Goal: Task Accomplishment & Management: Complete application form

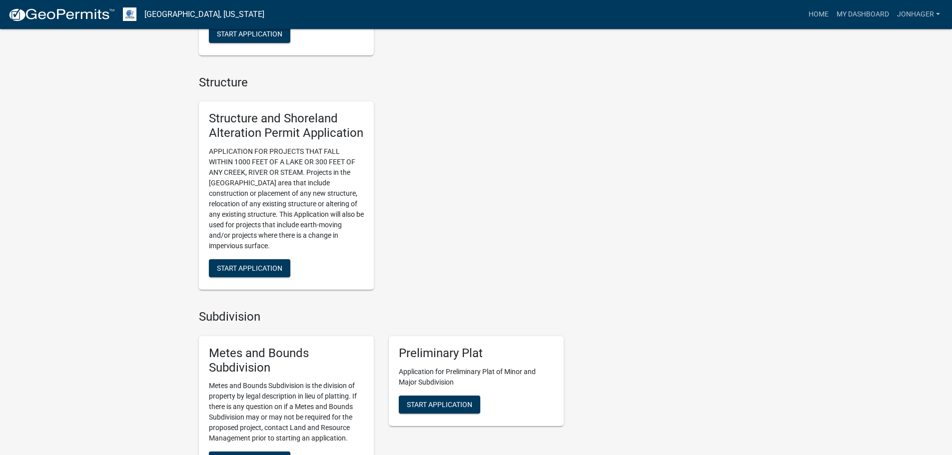
scroll to position [850, 0]
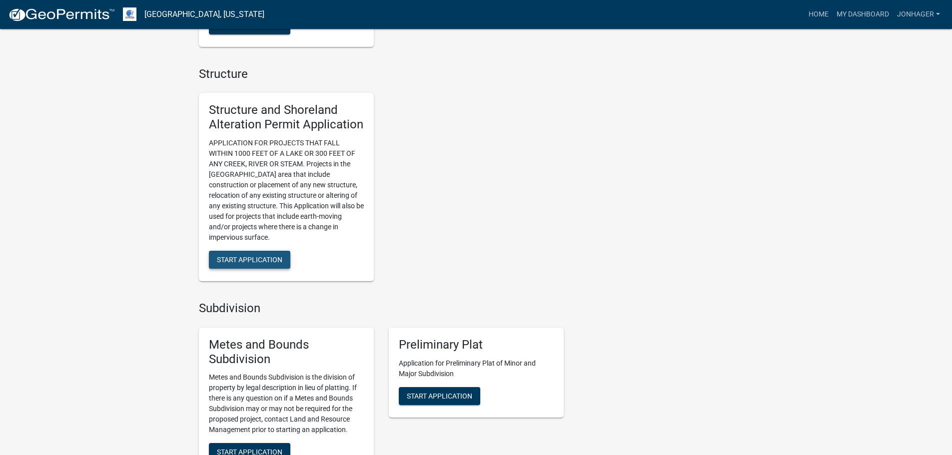
click at [243, 256] on span "Start Application" at bounding box center [249, 260] width 65 height 8
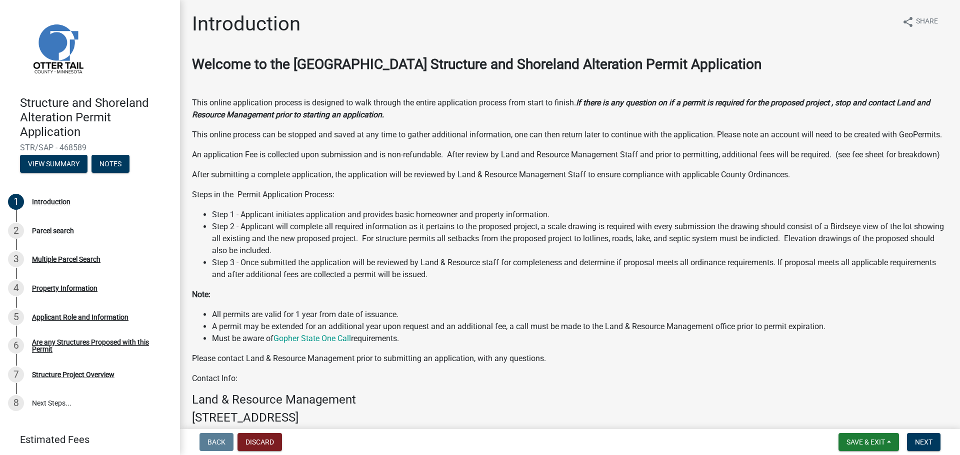
scroll to position [144, 0]
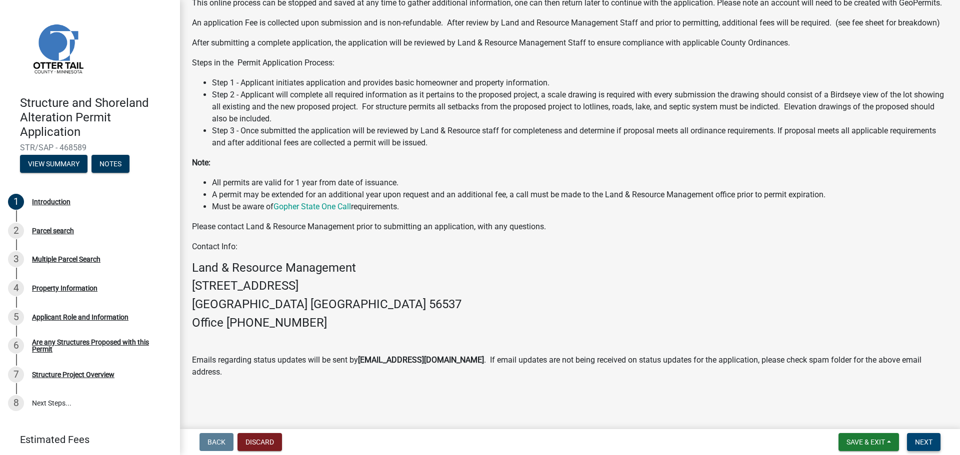
click at [926, 446] on span "Next" at bounding box center [923, 442] width 17 height 8
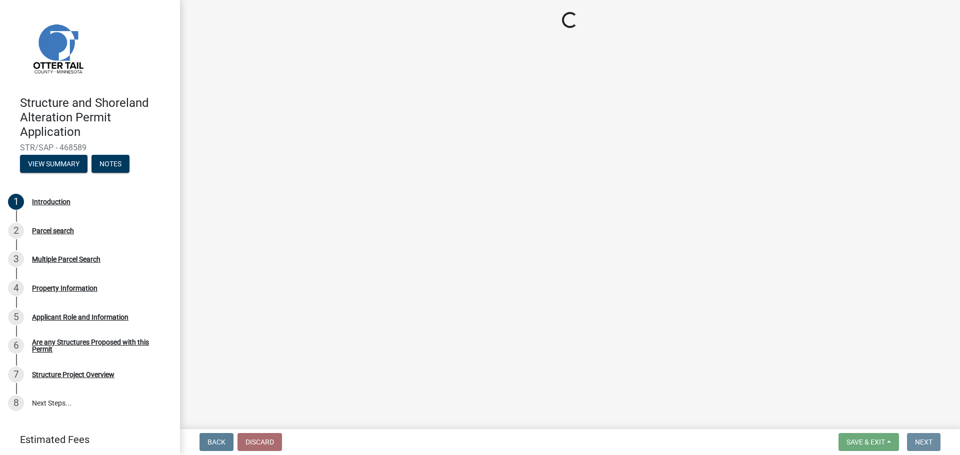
scroll to position [0, 0]
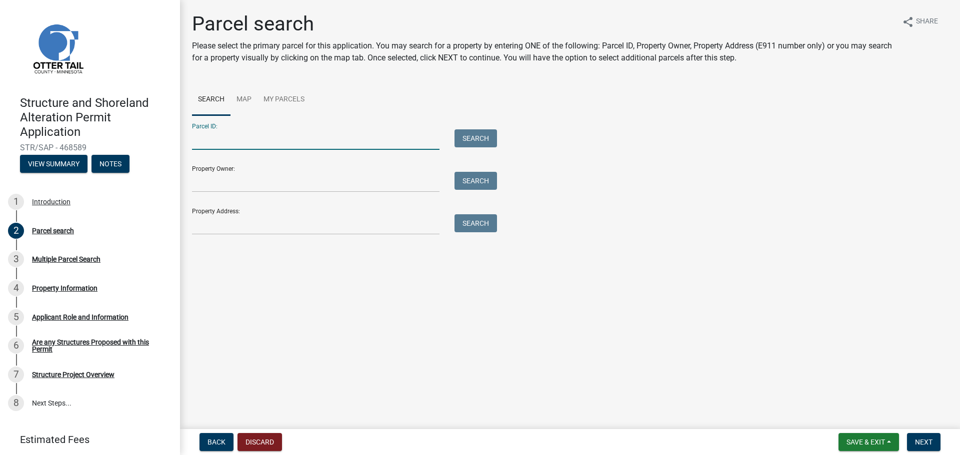
click at [224, 138] on input "Parcel ID:" at bounding box center [315, 139] width 247 height 20
click at [206, 186] on input "Property Owner:" at bounding box center [315, 182] width 247 height 20
type input "[PERSON_NAME]"
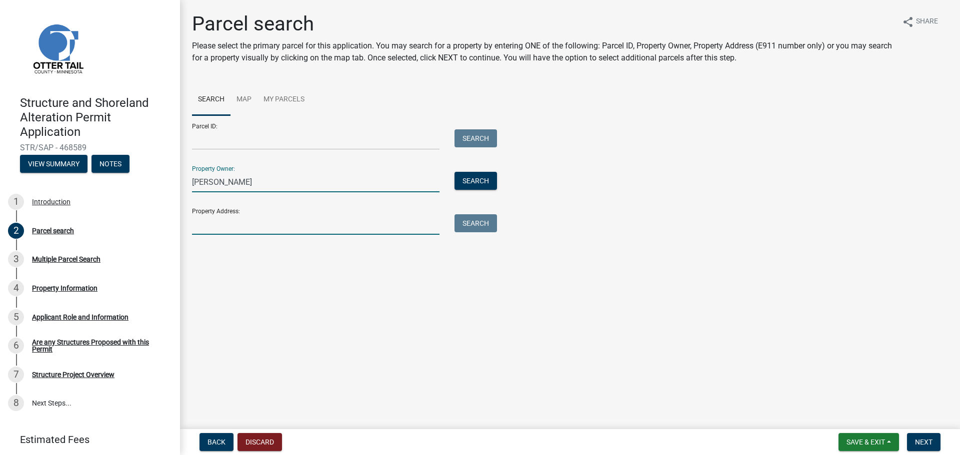
click at [249, 225] on input "Property Address:" at bounding box center [315, 224] width 247 height 20
type input "[STREET_ADDRESS]"
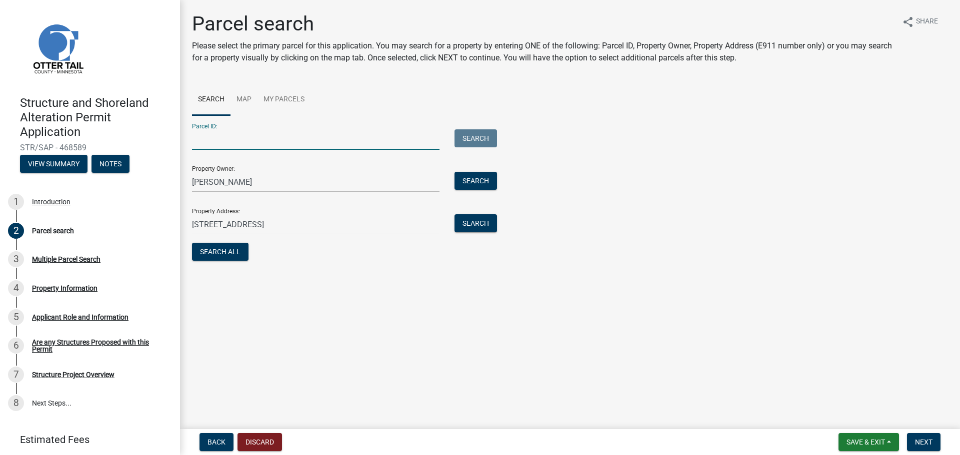
click at [208, 140] on input "Parcel ID:" at bounding box center [315, 139] width 247 height 20
click at [274, 99] on link "My Parcels" at bounding box center [283, 100] width 53 height 32
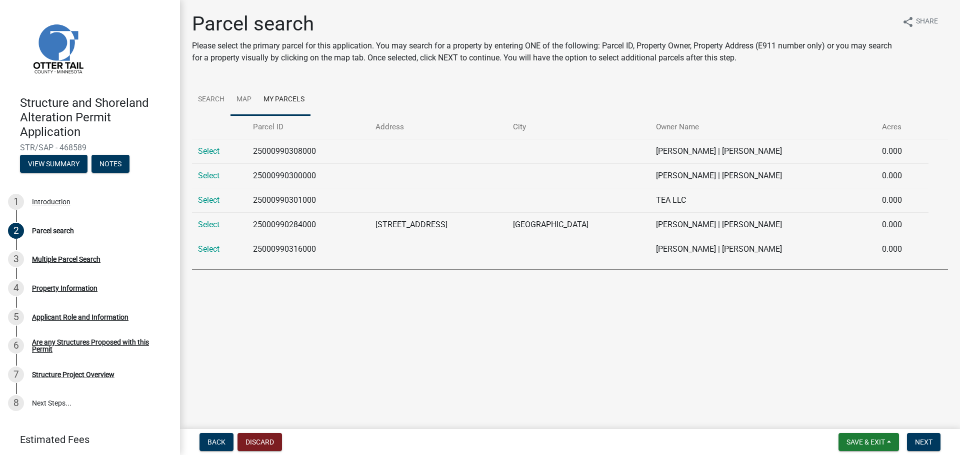
click at [240, 96] on link "Map" at bounding box center [243, 100] width 27 height 32
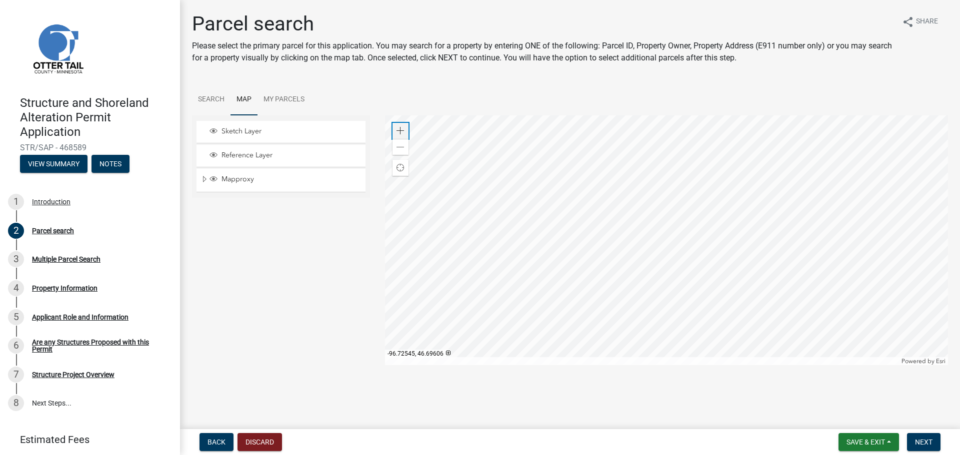
click at [402, 126] on div "Zoom in" at bounding box center [400, 131] width 16 height 16
click at [624, 151] on div at bounding box center [666, 240] width 563 height 250
click at [531, 260] on div at bounding box center [666, 240] width 563 height 250
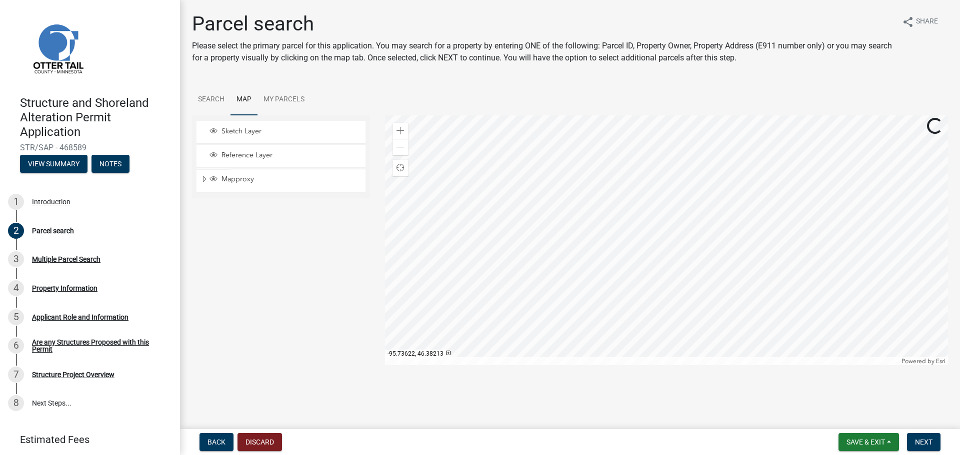
click at [551, 167] on div at bounding box center [666, 240] width 563 height 250
click at [601, 227] on div at bounding box center [666, 240] width 563 height 250
click at [407, 129] on div "Zoom in" at bounding box center [400, 131] width 16 height 16
click at [398, 126] on div "Zoom in" at bounding box center [400, 131] width 16 height 16
click at [735, 331] on div at bounding box center [666, 240] width 563 height 250
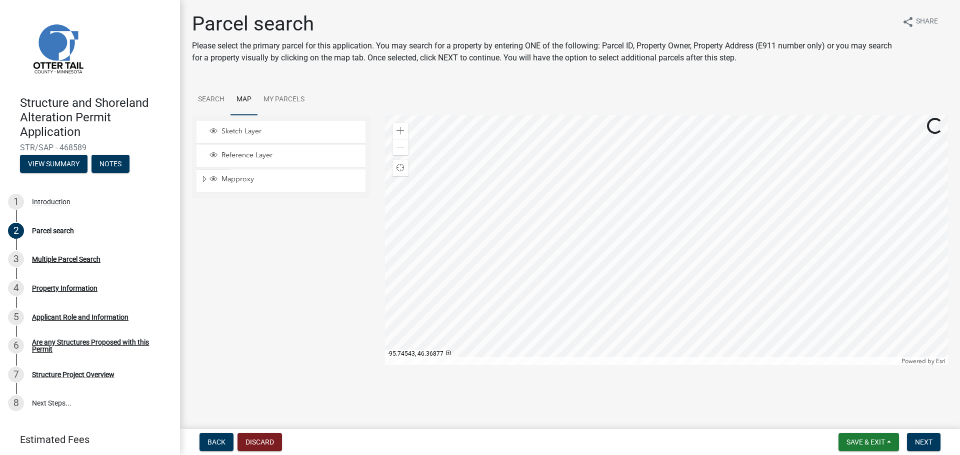
click at [573, 230] on div at bounding box center [666, 240] width 563 height 250
click at [401, 127] on span at bounding box center [400, 131] width 8 height 8
click at [637, 233] on div at bounding box center [666, 240] width 563 height 250
click at [397, 127] on span at bounding box center [400, 131] width 8 height 8
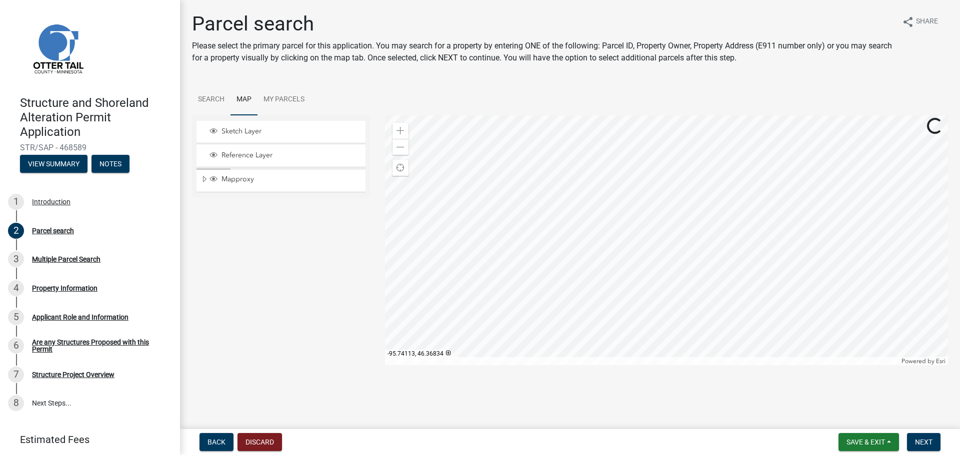
click at [653, 142] on div at bounding box center [666, 240] width 563 height 250
click at [706, 321] on div at bounding box center [666, 240] width 563 height 250
click at [400, 127] on span at bounding box center [400, 131] width 8 height 8
click at [643, 256] on div at bounding box center [666, 240] width 563 height 250
click at [404, 129] on div "Zoom in" at bounding box center [400, 131] width 16 height 16
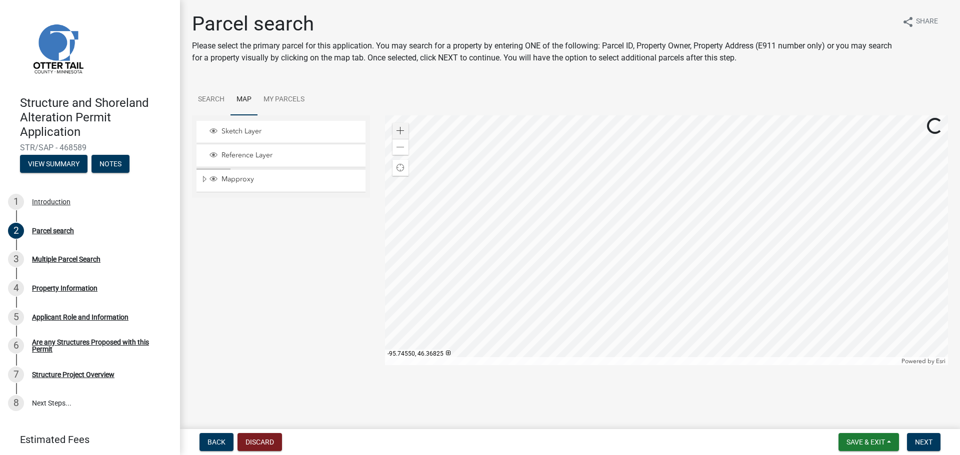
click at [390, 130] on div at bounding box center [666, 240] width 563 height 250
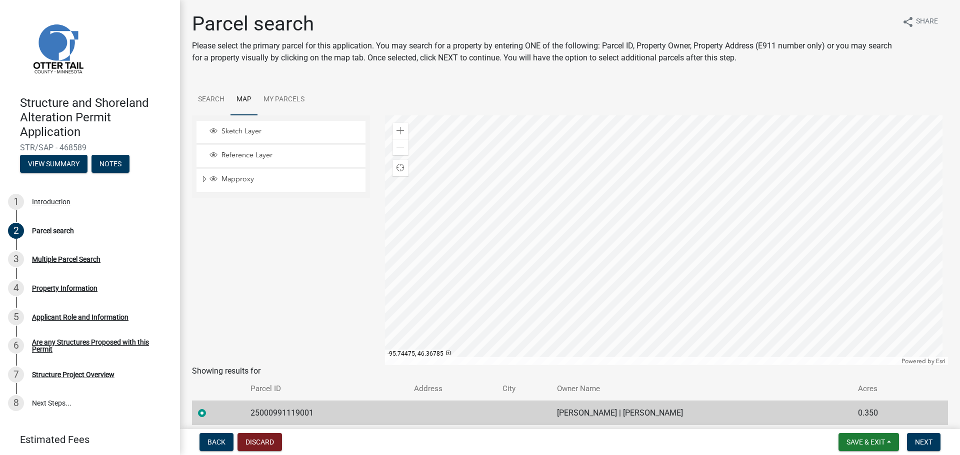
click at [609, 225] on div at bounding box center [666, 240] width 563 height 250
click at [216, 96] on link "Search" at bounding box center [211, 100] width 38 height 32
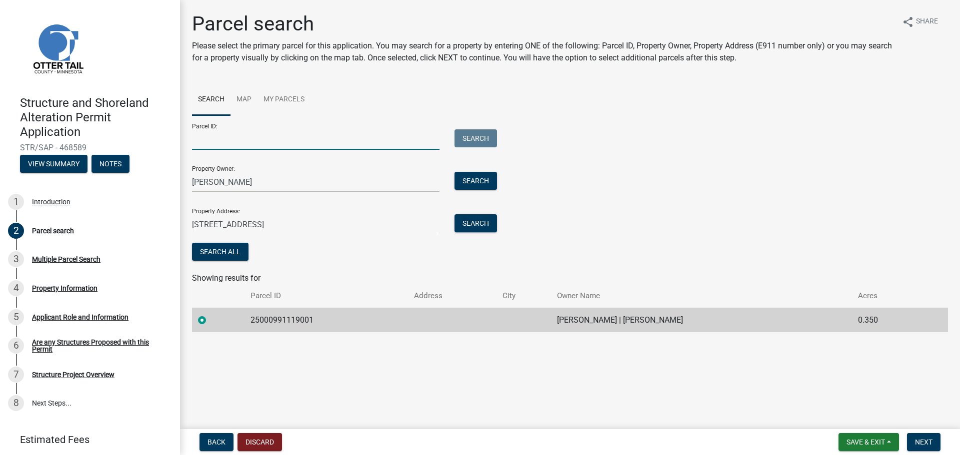
click at [233, 139] on input "Parcel ID:" at bounding box center [315, 139] width 247 height 20
type input "25000990284000"
click at [476, 137] on button "Search" at bounding box center [475, 138] width 42 height 18
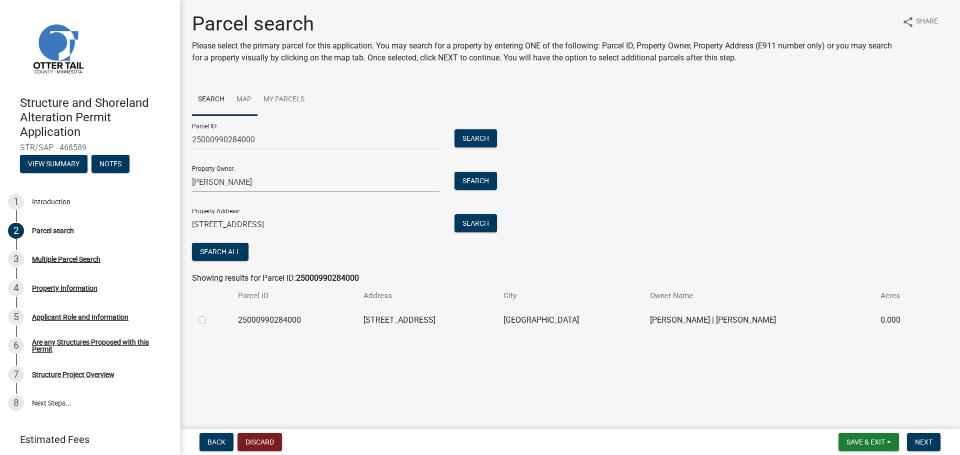
click at [238, 95] on link "Map" at bounding box center [243, 100] width 27 height 32
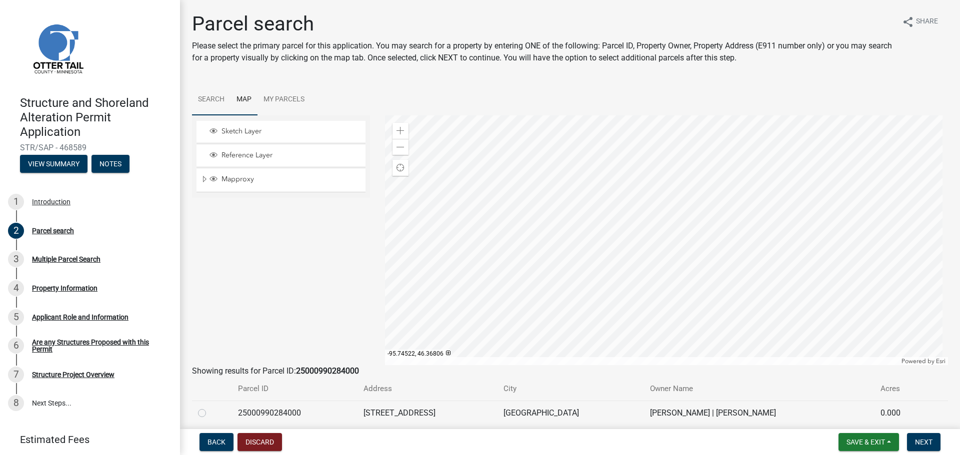
click at [219, 98] on link "Search" at bounding box center [211, 100] width 38 height 32
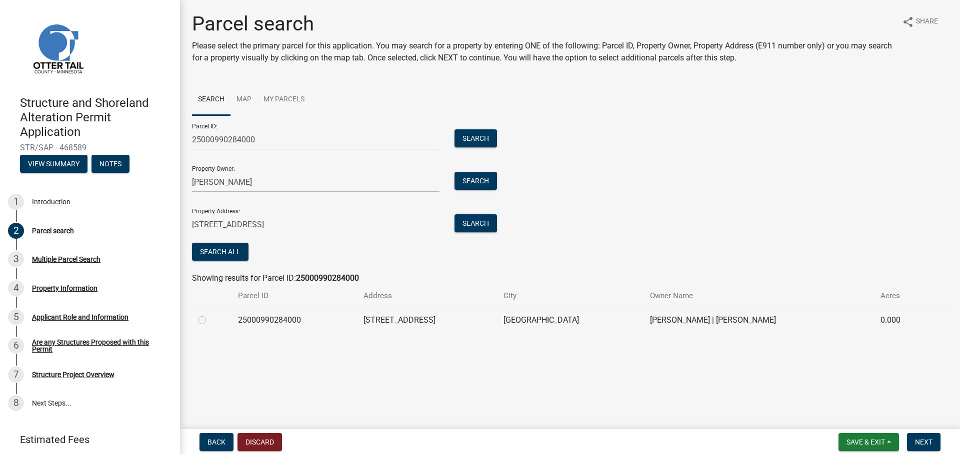
click at [210, 314] on label at bounding box center [210, 314] width 0 height 0
click at [210, 319] on input "radio" at bounding box center [213, 317] width 6 height 6
radio input "true"
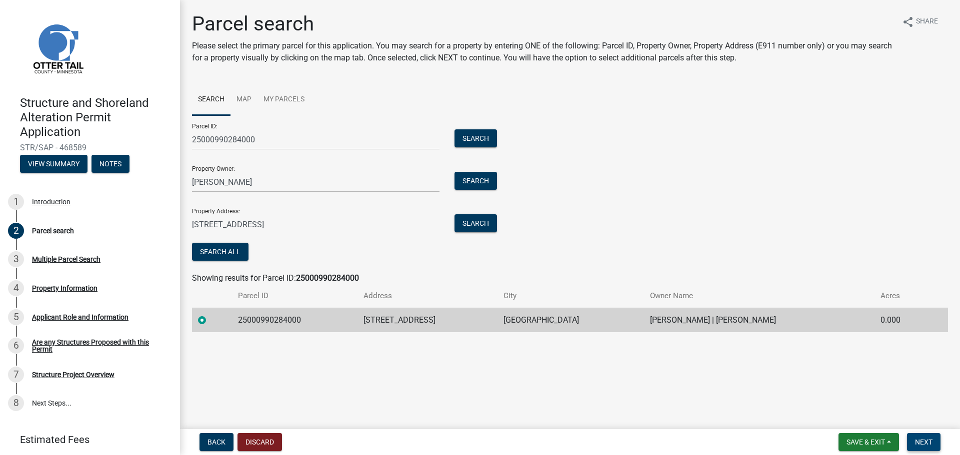
click at [929, 443] on span "Next" at bounding box center [923, 442] width 17 height 8
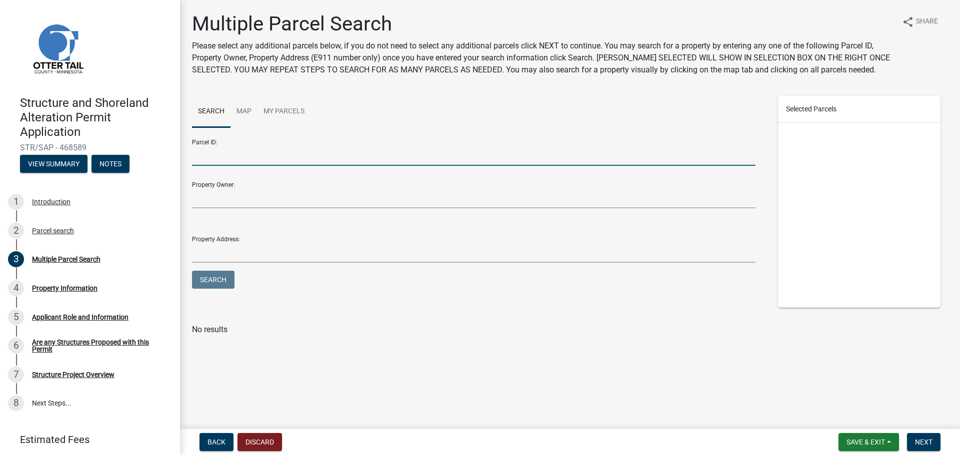
click at [241, 159] on input "Parcel ID:" at bounding box center [473, 155] width 563 height 20
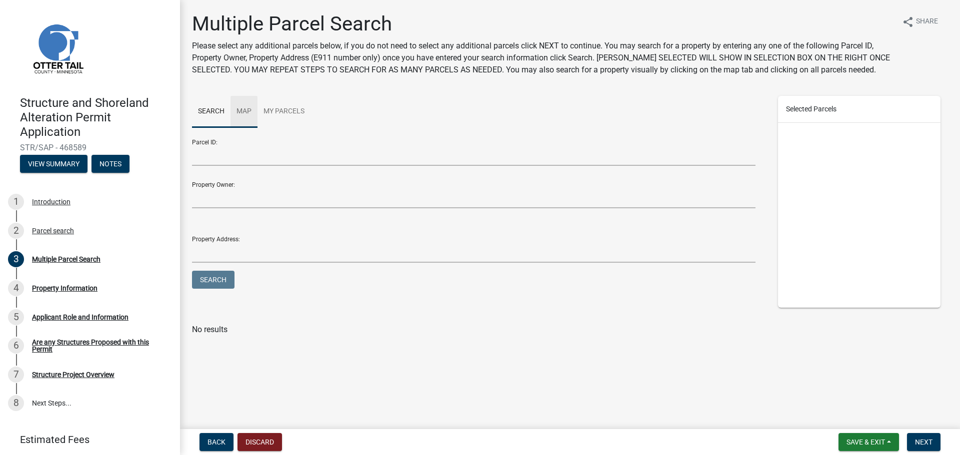
click at [242, 111] on link "Map" at bounding box center [243, 112] width 27 height 32
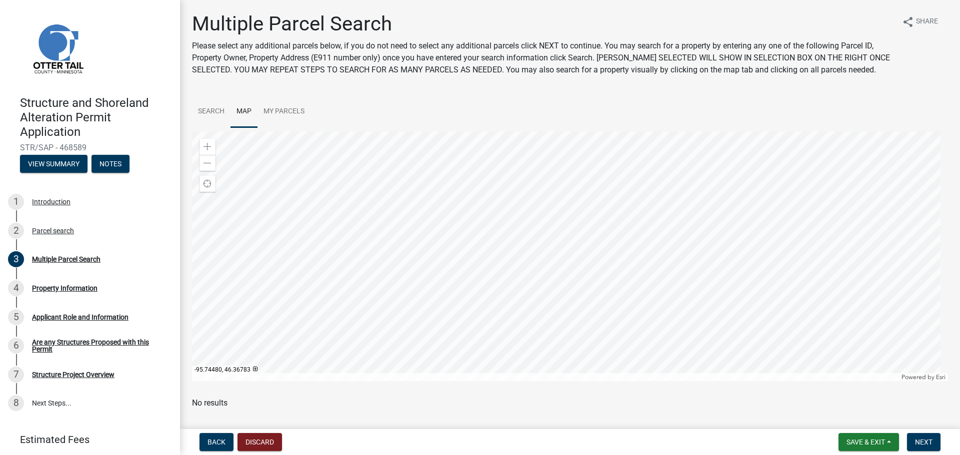
click at [608, 215] on div at bounding box center [570, 256] width 756 height 250
click at [524, 231] on div at bounding box center [570, 256] width 756 height 250
click at [541, 246] on div at bounding box center [570, 256] width 756 height 250
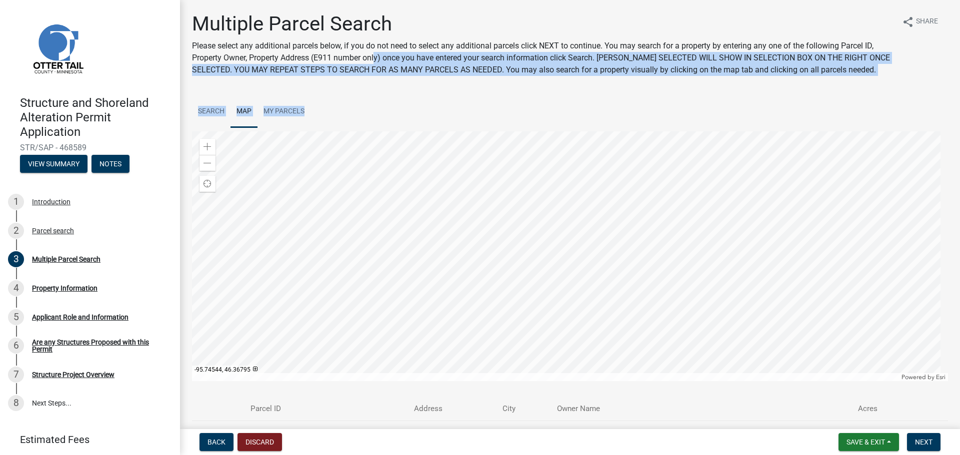
drag, startPoint x: 389, startPoint y: 36, endPoint x: 407, endPoint y: 83, distance: 50.3
click at [407, 84] on div "Multiple Parcel Search Please select any additional parcels below, if you do no…" at bounding box center [569, 237] width 771 height 450
click at [427, 93] on div "Multiple Parcel Search Please select any additional parcels below, if you do no…" at bounding box center [569, 237] width 771 height 450
click at [211, 110] on link "Search" at bounding box center [211, 112] width 38 height 32
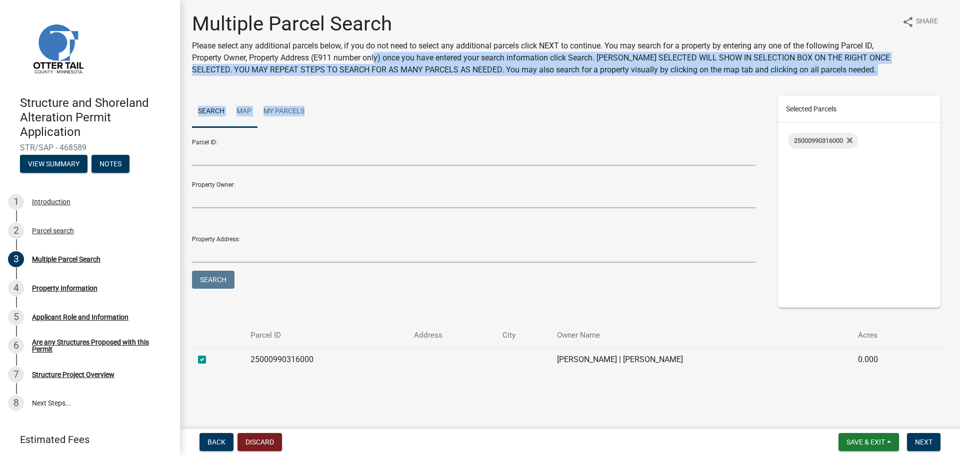
click at [246, 109] on link "Map" at bounding box center [243, 112] width 27 height 32
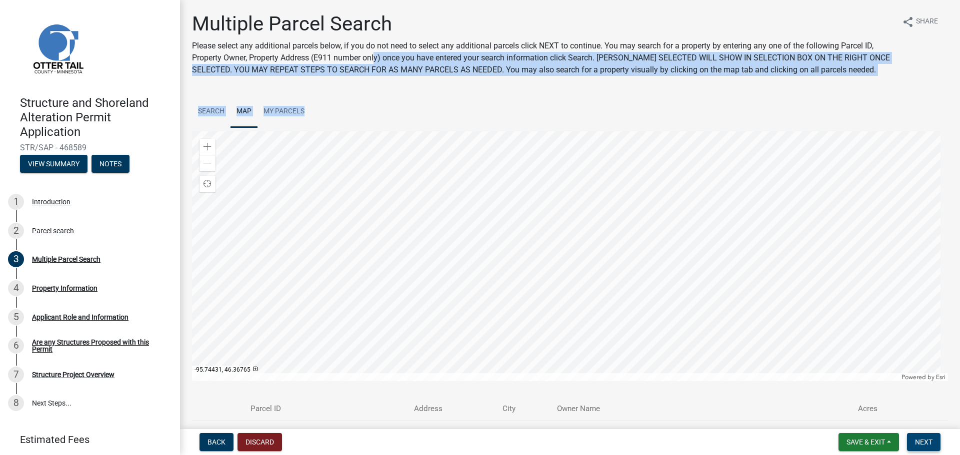
click at [924, 443] on span "Next" at bounding box center [923, 442] width 17 height 8
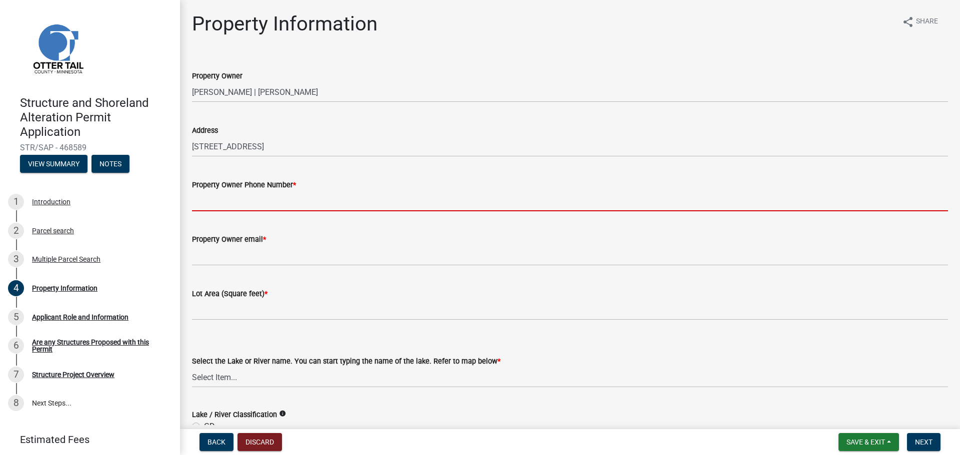
click at [244, 204] on input "Property Owner Phone Number *" at bounding box center [570, 201] width 756 height 20
type input "7012617725"
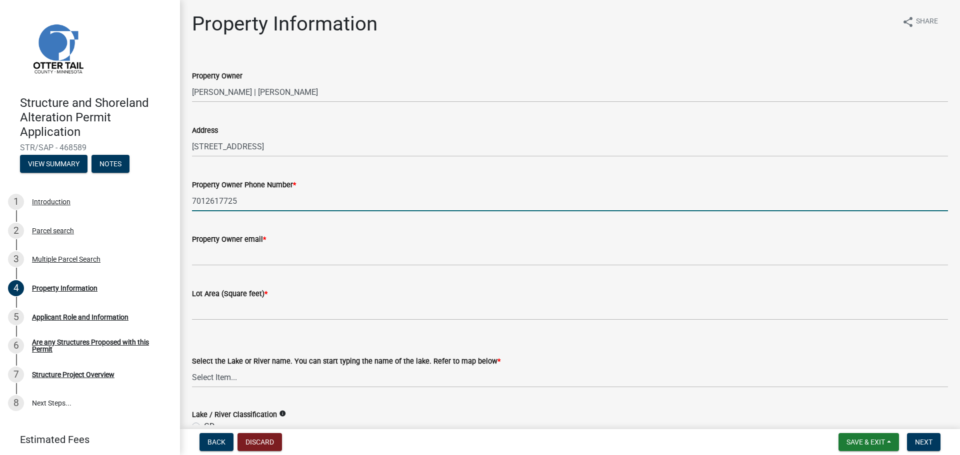
type input "[PERSON_NAME][EMAIL_ADDRESS][DOMAIN_NAME]"
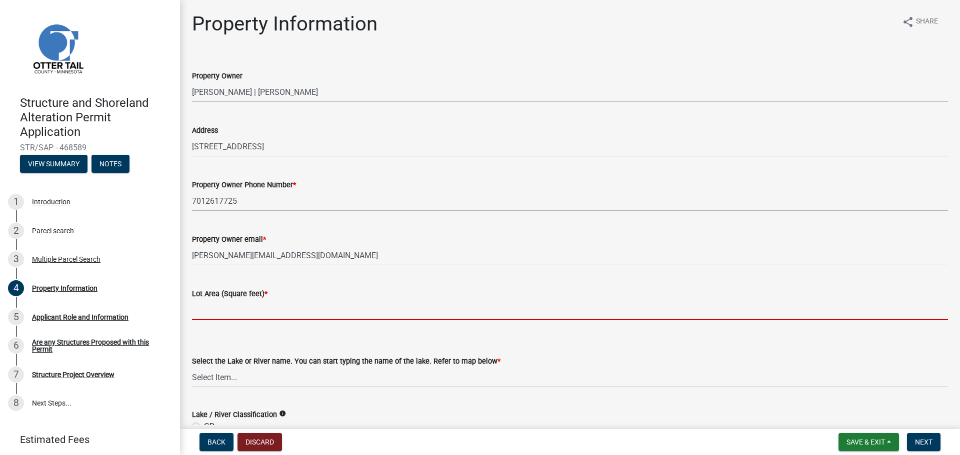
click at [215, 313] on input "text" at bounding box center [570, 310] width 756 height 20
type input "12311.44"
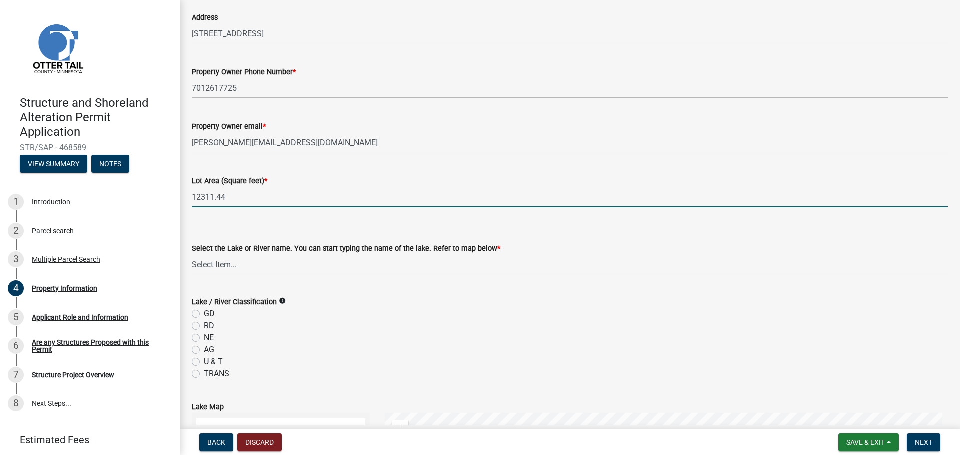
scroll to position [150, 0]
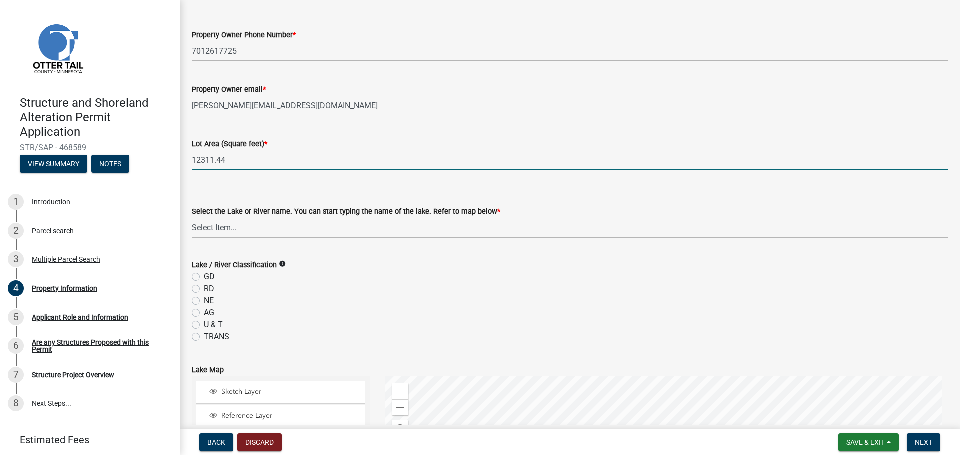
click at [230, 227] on select "Select Item... None [PERSON_NAME] 56-031 [PERSON_NAME] 56-118 [PERSON_NAME] 56-…" at bounding box center [570, 227] width 756 height 20
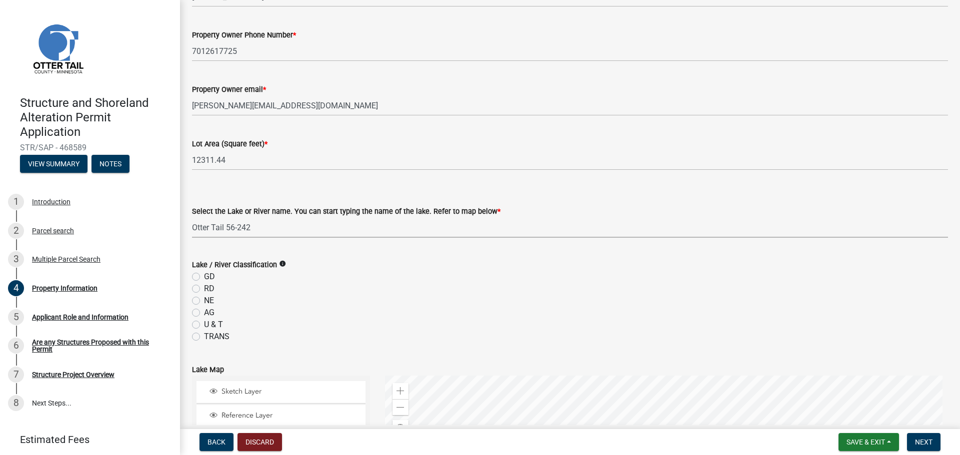
click at [192, 217] on select "Select Item... None [PERSON_NAME] 56-031 [PERSON_NAME] 56-118 [PERSON_NAME] 56-…" at bounding box center [570, 227] width 756 height 20
select select "ebef668c-e666-4f0f-b24a-d79aaee39ebe"
click at [204, 276] on label "GD" at bounding box center [209, 277] width 11 height 12
click at [204, 276] on input "GD" at bounding box center [207, 274] width 6 height 6
radio input "true"
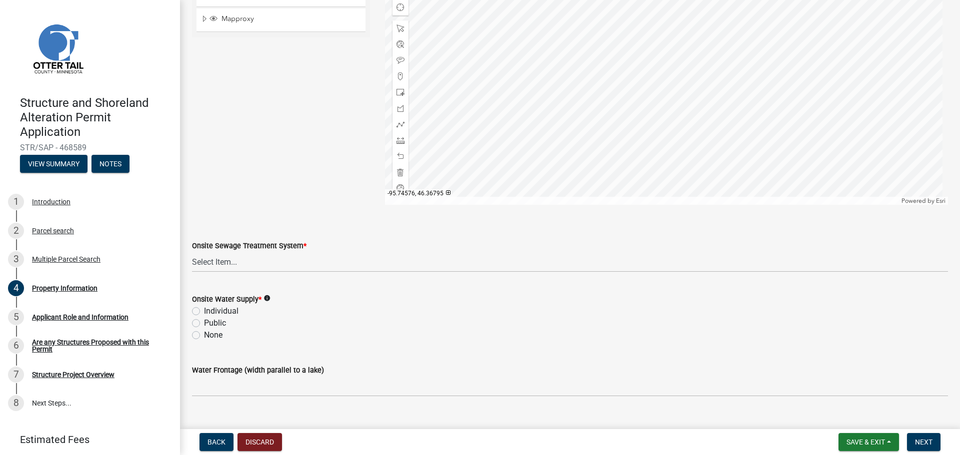
scroll to position [589, 0]
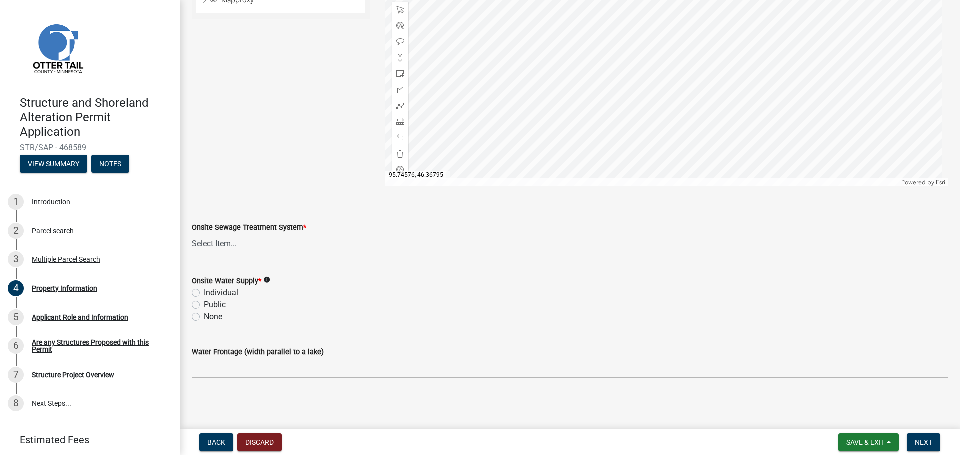
click at [204, 293] on label "Individual" at bounding box center [221, 293] width 34 height 12
click at [204, 293] on input "Individual" at bounding box center [207, 290] width 6 height 6
radio input "true"
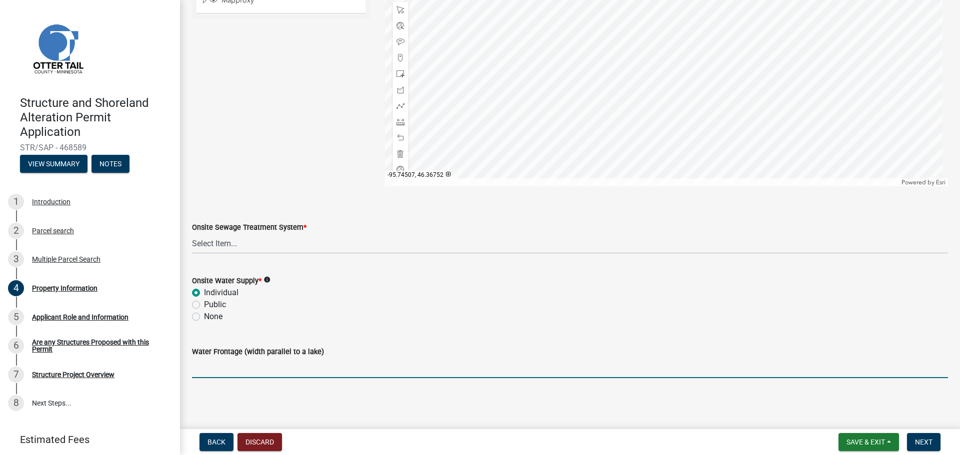
click at [249, 371] on input "Water Frontage (width parallel to a lake)" at bounding box center [570, 368] width 756 height 20
type input "47"
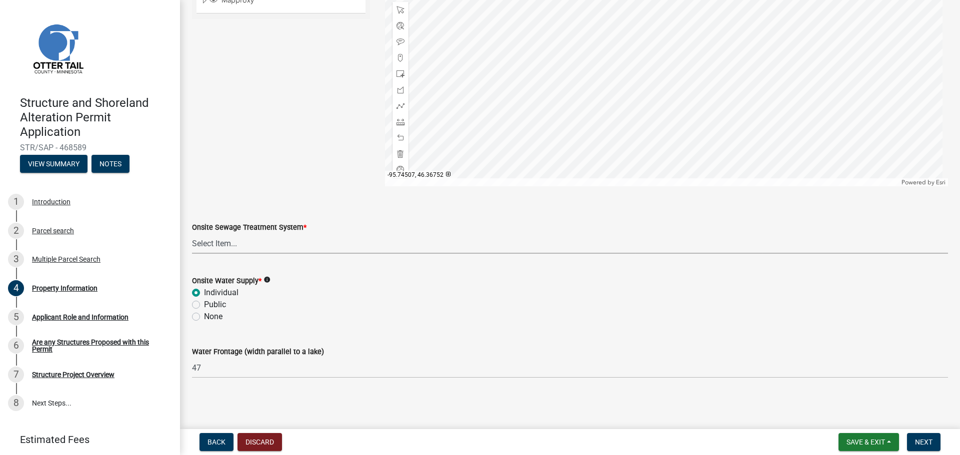
click at [241, 246] on select "Select Item... L&R Certificate of Compliance within 5yrs Compliance Inspection …" at bounding box center [570, 243] width 756 height 20
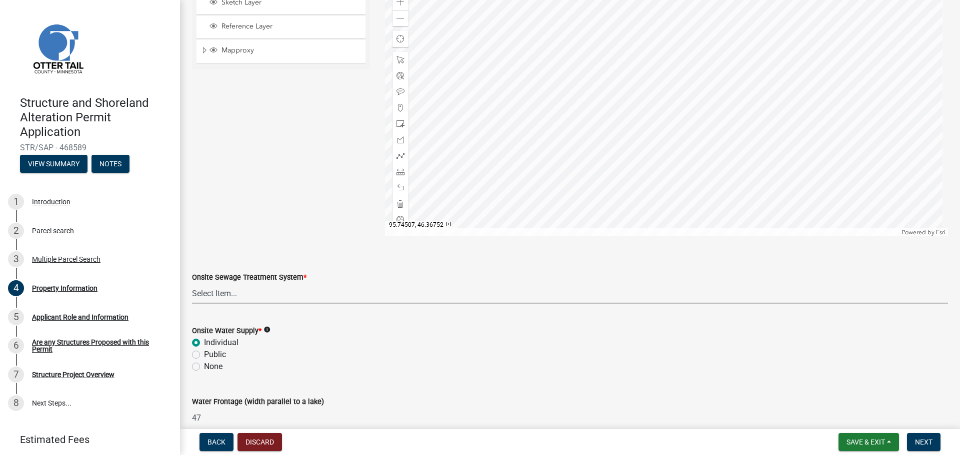
click at [223, 297] on select "Select Item... L&R Certificate of Compliance within 5yrs Compliance Inspection …" at bounding box center [570, 293] width 756 height 20
click at [192, 283] on select "Select Item... L&R Certificate of Compliance within 5yrs Compliance Inspection …" at bounding box center [570, 293] width 756 height 20
select select "bc95ce3f-9706-43bd-97a5-80c1e912429f"
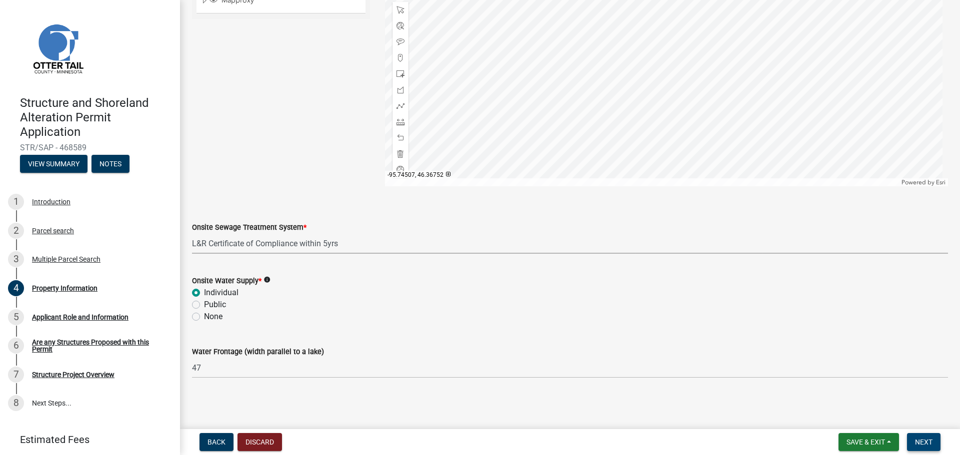
click at [931, 444] on span "Next" at bounding box center [923, 442] width 17 height 8
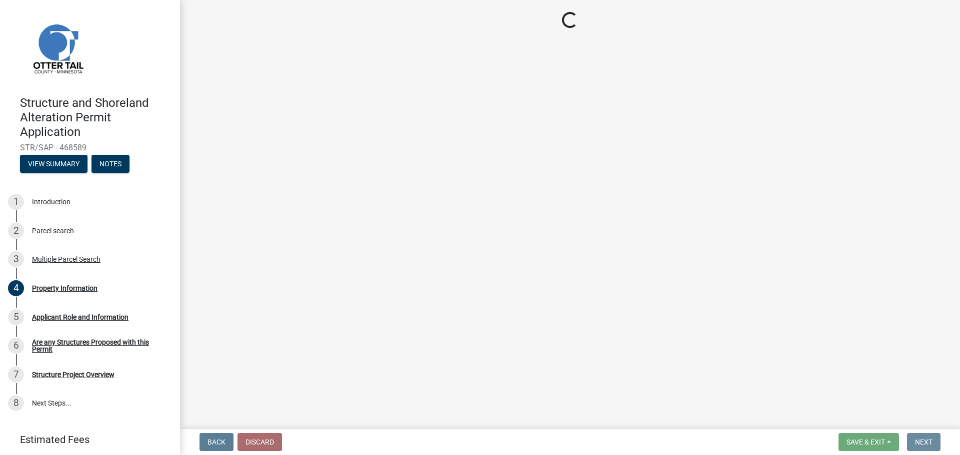
scroll to position [0, 0]
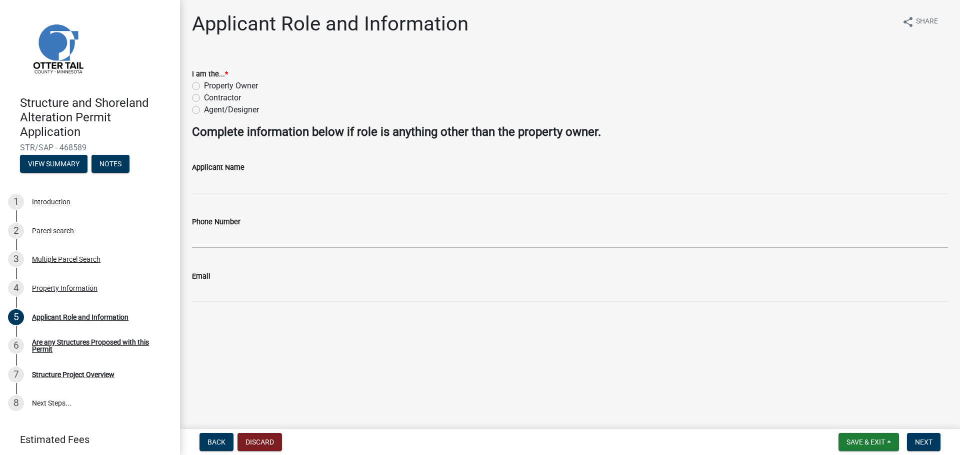
click at [204, 86] on label "Property Owner" at bounding box center [231, 86] width 54 height 12
click at [204, 86] on input "Property Owner" at bounding box center [207, 83] width 6 height 6
radio input "true"
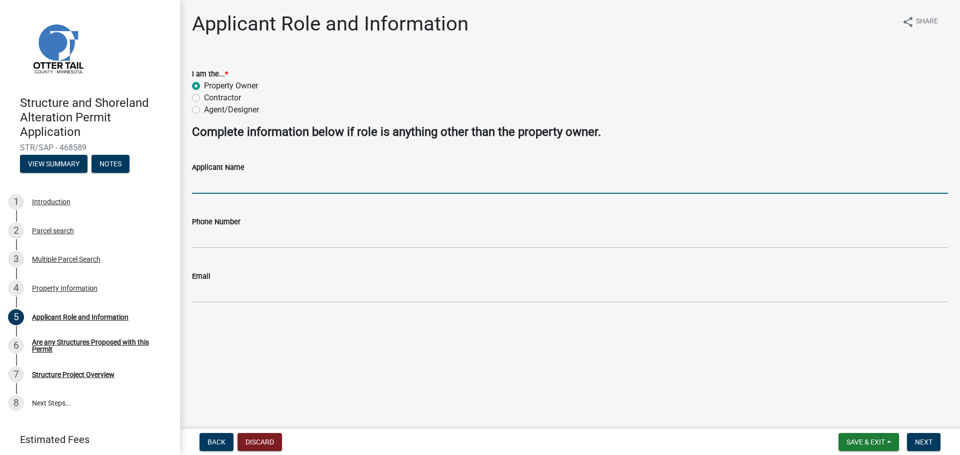
click at [269, 189] on input "Applicant Name" at bounding box center [570, 183] width 756 height 20
type input "[PERSON_NAME]"
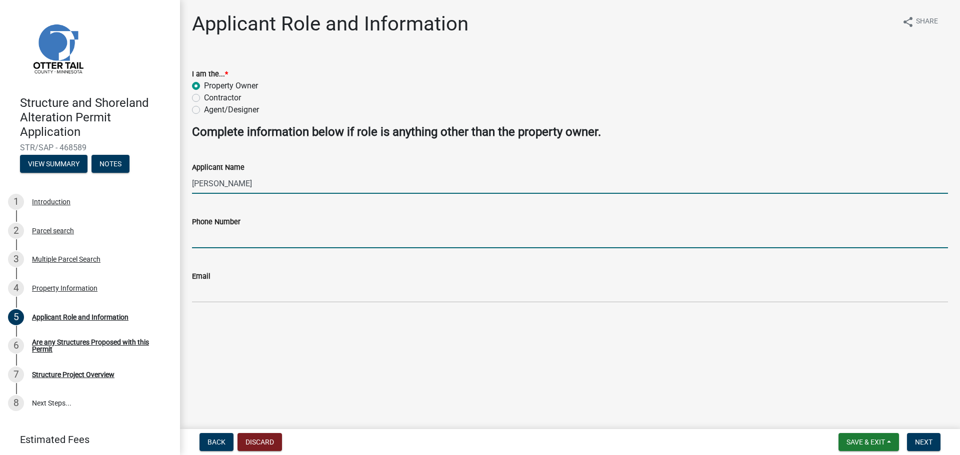
type input "7012617725"
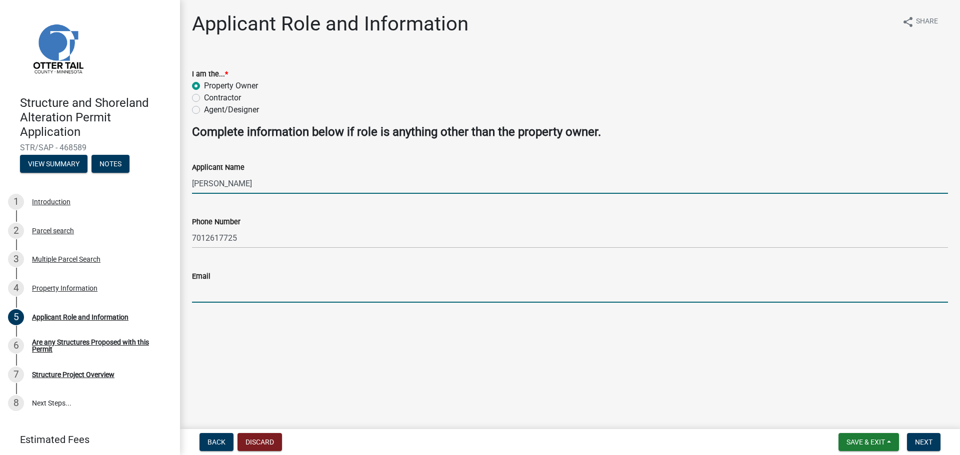
type input "[PERSON_NAME][EMAIL_ADDRESS][DOMAIN_NAME]"
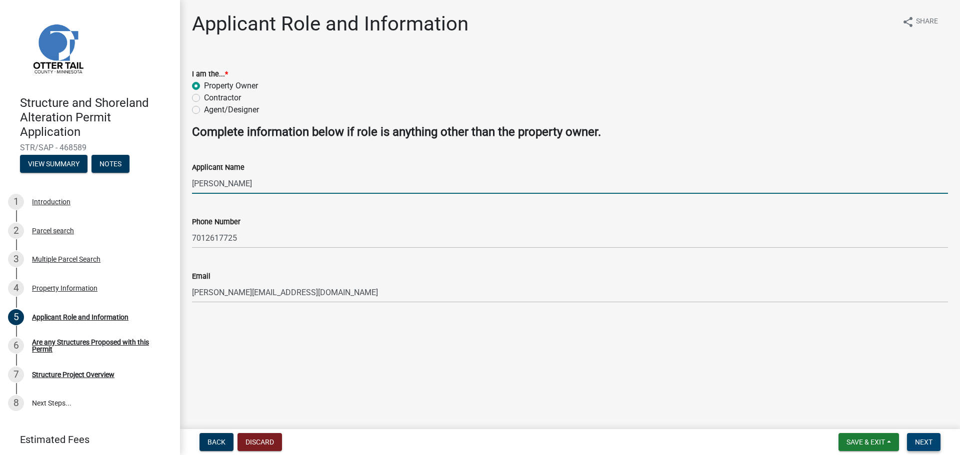
click at [918, 441] on span "Next" at bounding box center [923, 442] width 17 height 8
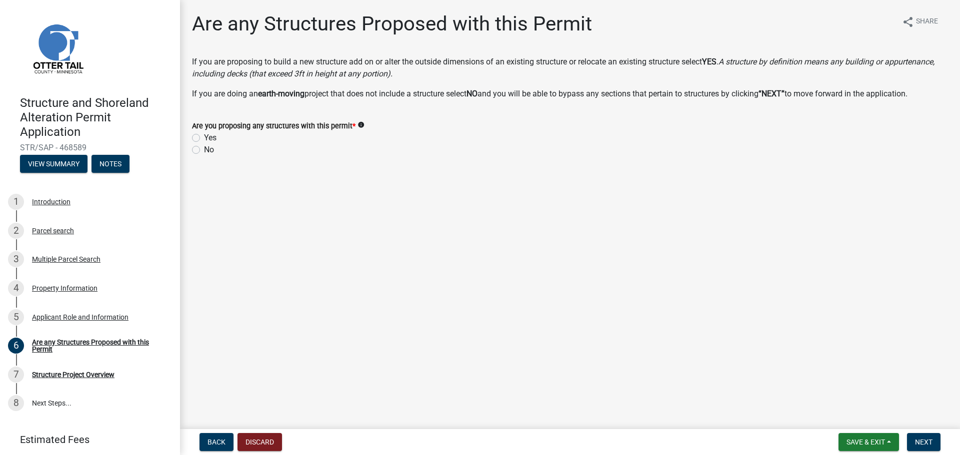
click at [204, 139] on label "Yes" at bounding box center [210, 138] width 12 height 12
click at [204, 138] on input "Yes" at bounding box center [207, 135] width 6 height 6
radio input "true"
click at [923, 444] on span "Next" at bounding box center [923, 442] width 17 height 8
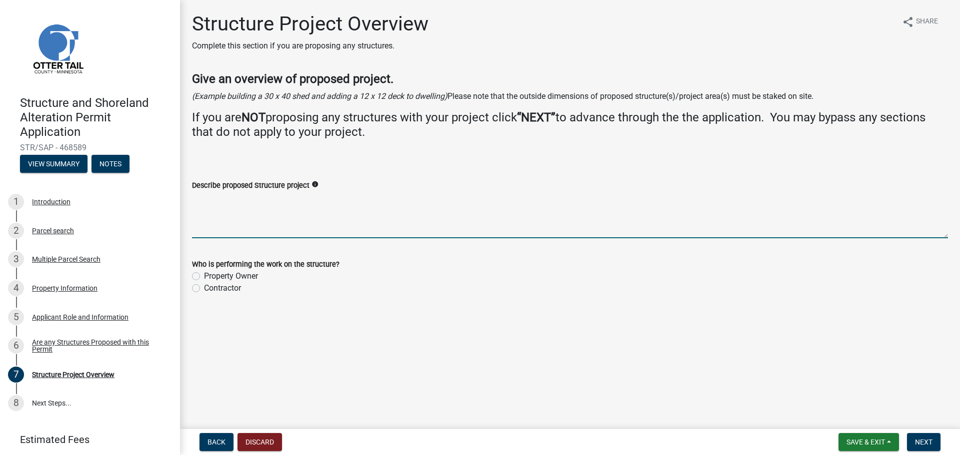
click at [234, 229] on textarea "Describe proposed Structure project" at bounding box center [570, 214] width 756 height 47
click at [204, 234] on textarea "Describe proposed Structure project" at bounding box center [570, 214] width 756 height 47
type textarea "Removing old shed on the property and building a 24x26 garage"
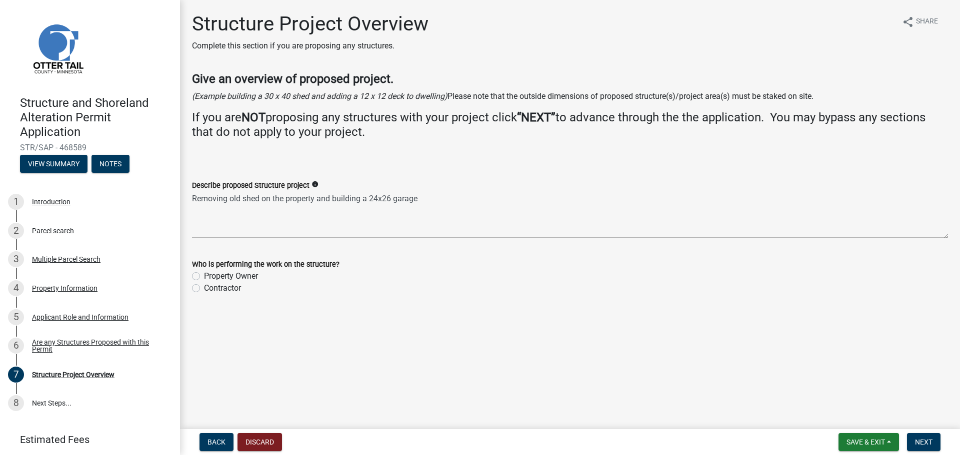
click at [204, 276] on label "Property Owner" at bounding box center [231, 276] width 54 height 12
click at [204, 276] on input "Property Owner" at bounding box center [207, 273] width 6 height 6
radio input "true"
click at [204, 292] on label "Contractor" at bounding box center [222, 288] width 37 height 12
click at [204, 289] on input "Contractor" at bounding box center [207, 285] width 6 height 6
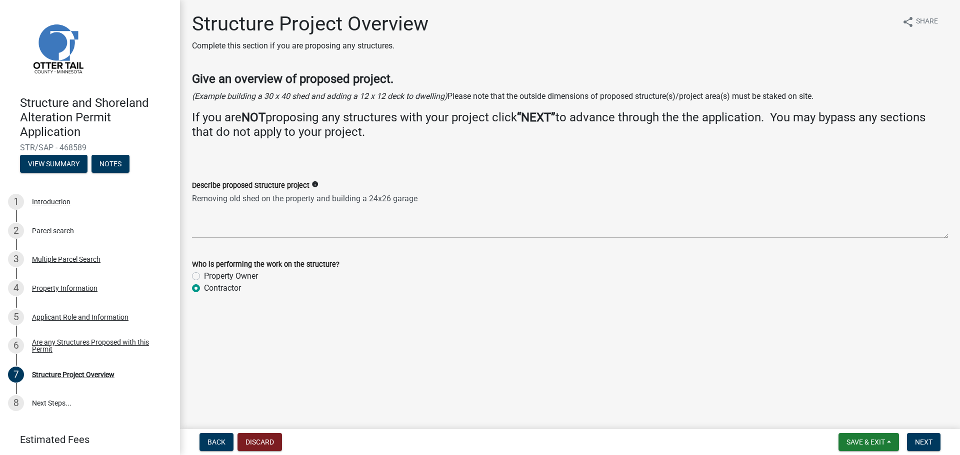
radio input "true"
click at [204, 275] on label "Property Owner" at bounding box center [231, 276] width 54 height 12
click at [204, 275] on input "Property Owner" at bounding box center [207, 273] width 6 height 6
radio input "true"
click at [920, 441] on span "Next" at bounding box center [923, 442] width 17 height 8
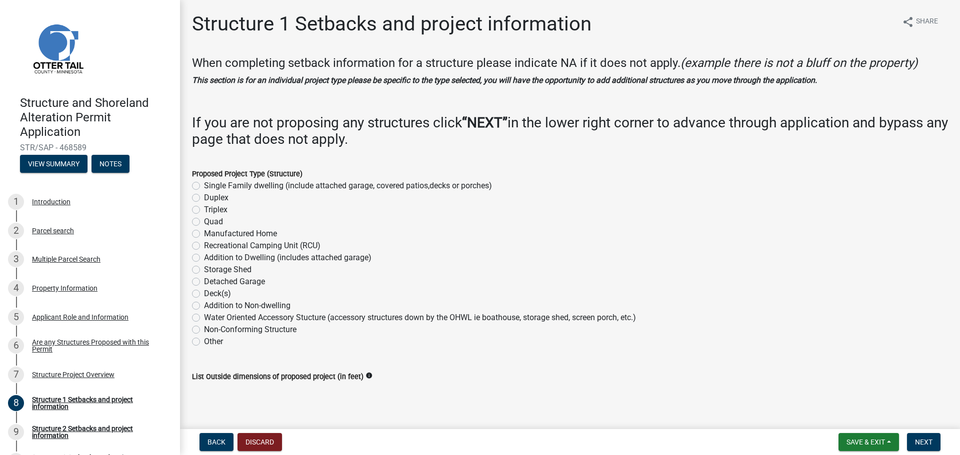
click at [204, 280] on label "Detached Garage" at bounding box center [234, 282] width 61 height 12
click at [204, 280] on input "Detached Garage" at bounding box center [207, 279] width 6 height 6
radio input "true"
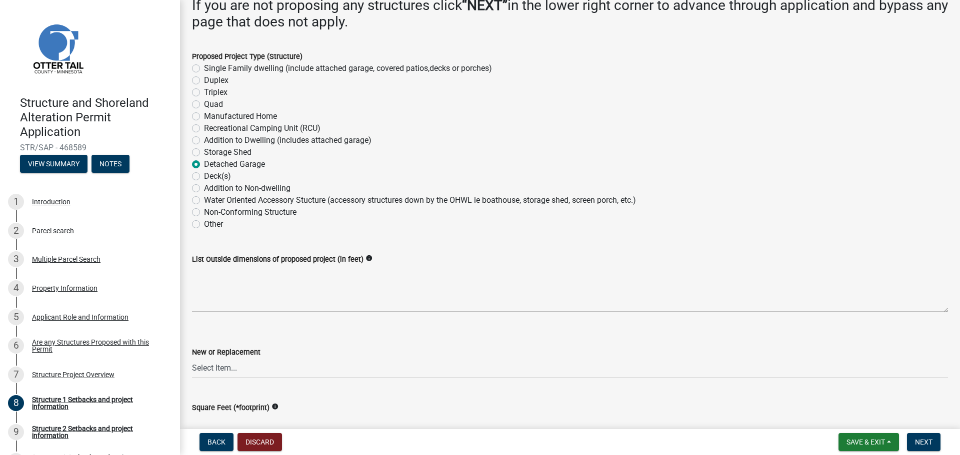
scroll to position [150, 0]
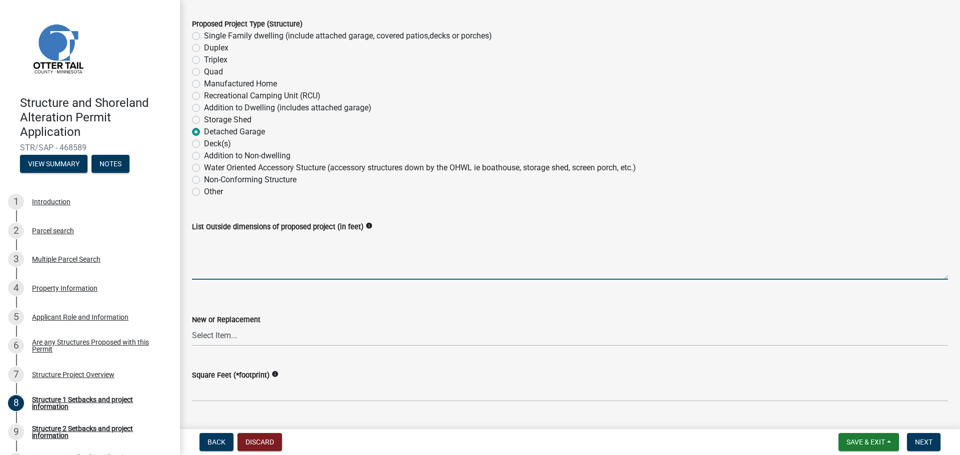
click at [261, 272] on textarea "List Outside dimensions of proposed project (in feet)" at bounding box center [570, 256] width 756 height 47
click at [223, 276] on textarea "List Outside dimensions of proposed project (in feet)" at bounding box center [570, 256] width 756 height 47
type textarea "24x26"
click at [253, 341] on select "Select Item... New Replacement" at bounding box center [570, 336] width 756 height 20
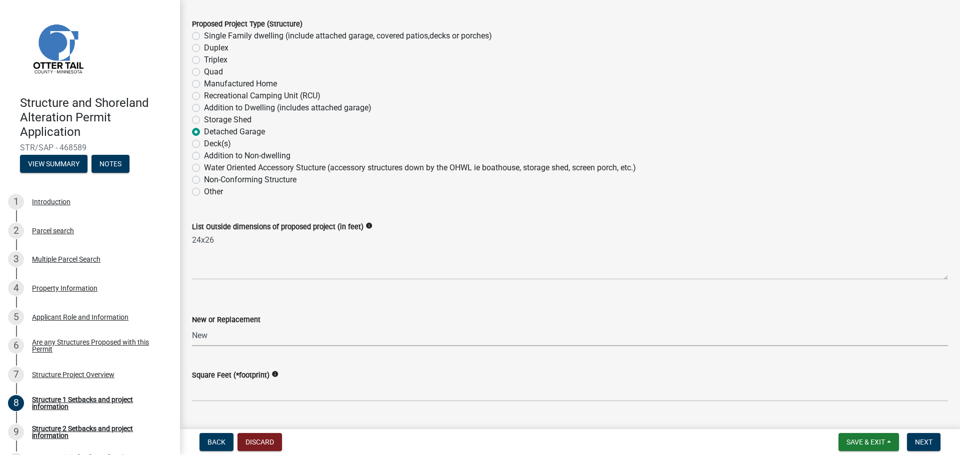
click at [192, 326] on select "Select Item... New Replacement" at bounding box center [570, 336] width 756 height 20
select select "c185e313-3403-4239-bd61-bb563c58a77a"
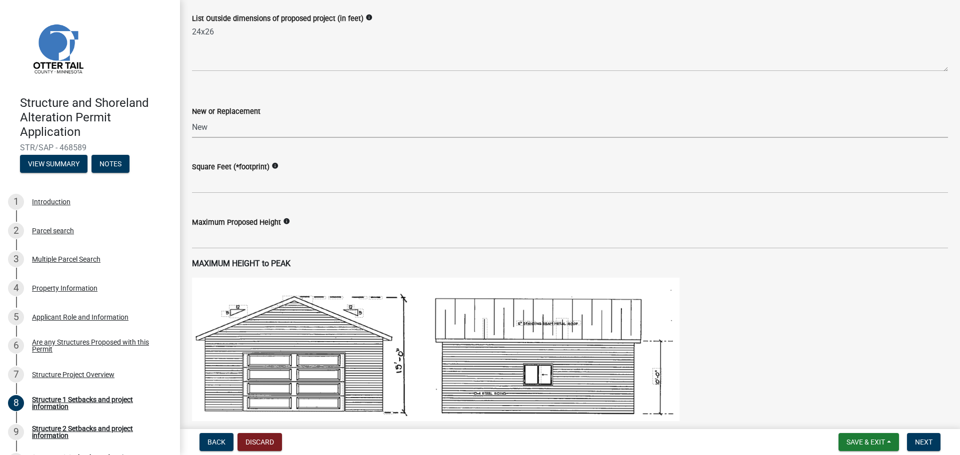
scroll to position [450, 0]
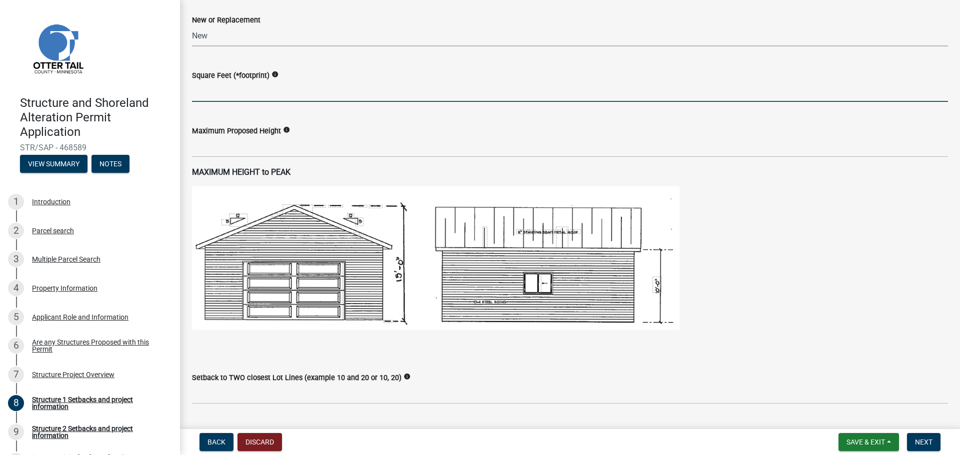
click at [222, 94] on input "text" at bounding box center [570, 91] width 756 height 20
type input "624"
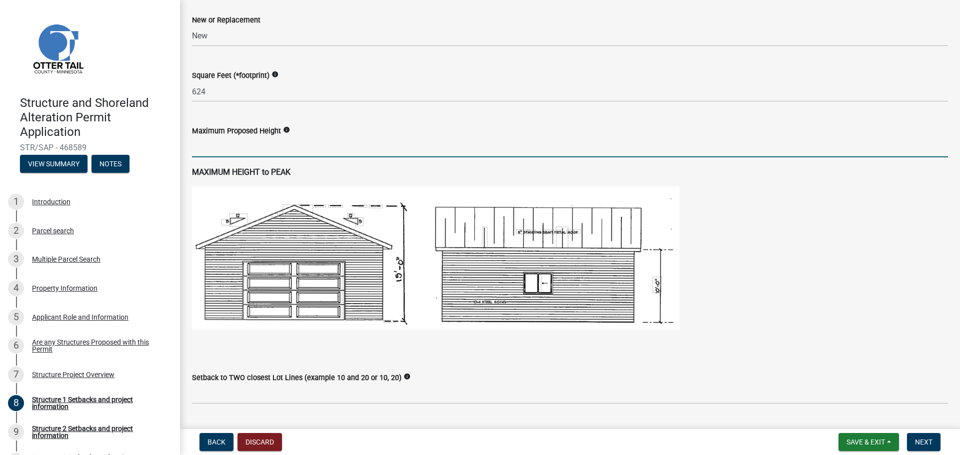
click at [253, 144] on input "text" at bounding box center [570, 147] width 756 height 20
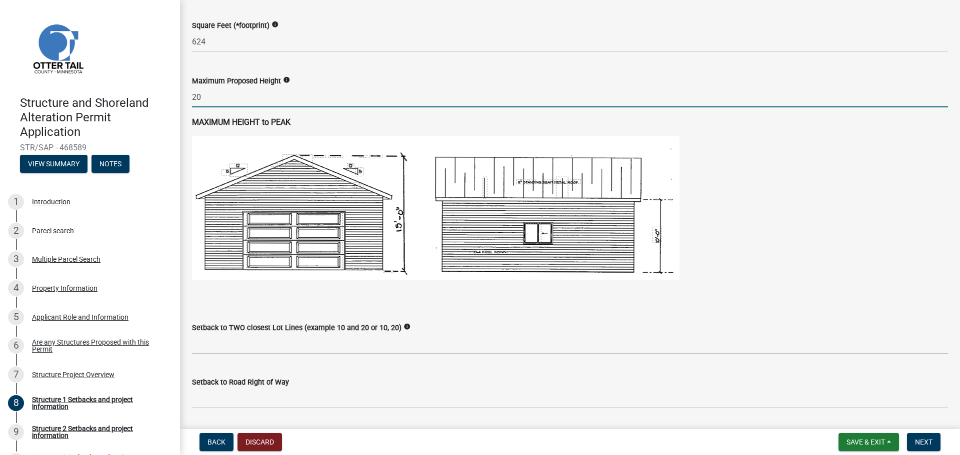
scroll to position [650, 0]
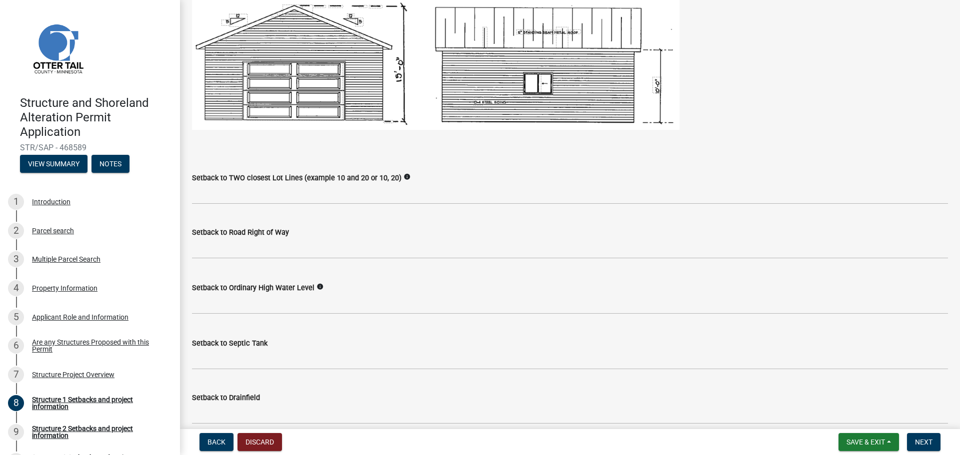
type input "20"
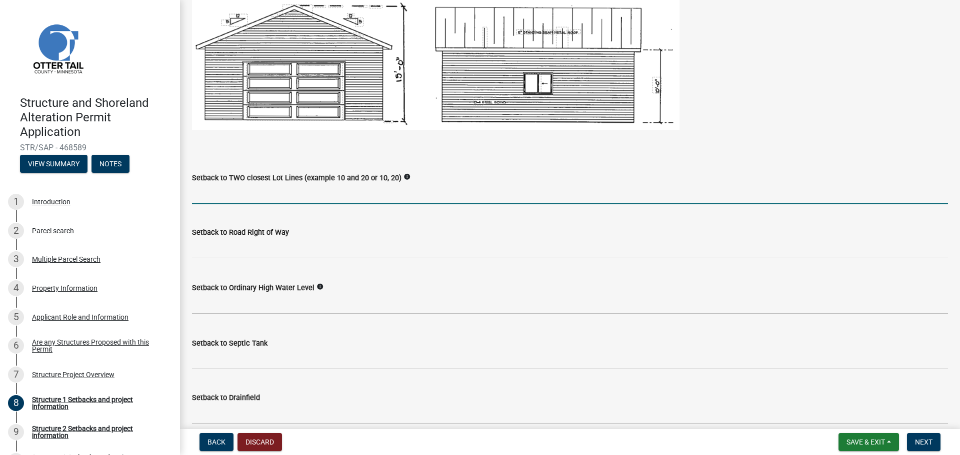
click at [244, 194] on input "Setback to TWO closest Lot Lines (example 10 and 20 or 10, 20)" at bounding box center [570, 194] width 756 height 20
type input "5"
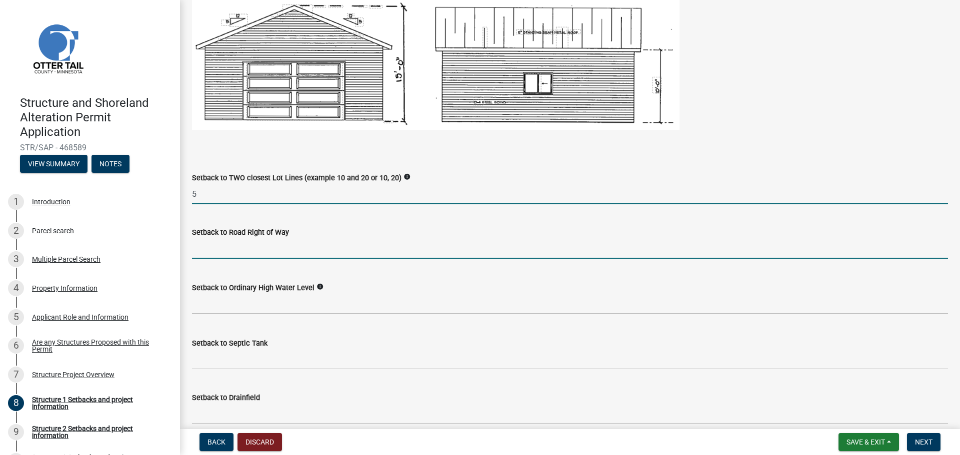
click at [227, 254] on input "text" at bounding box center [570, 248] width 756 height 20
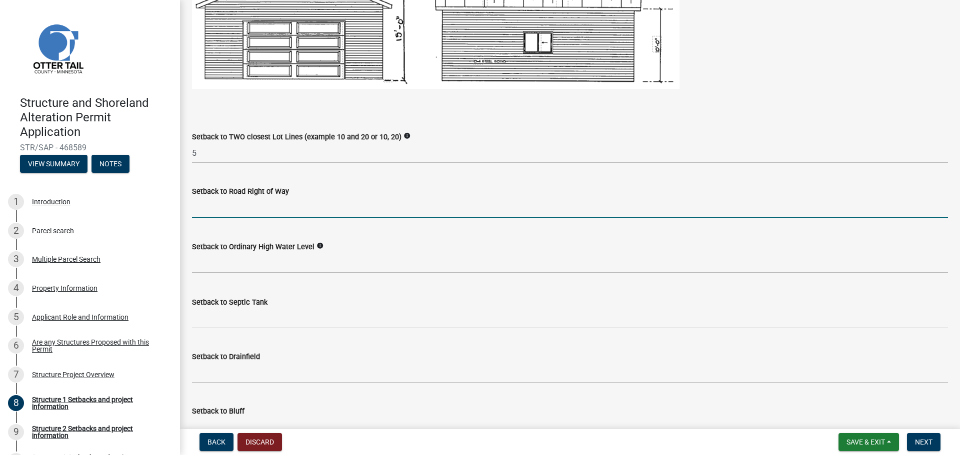
scroll to position [750, 0]
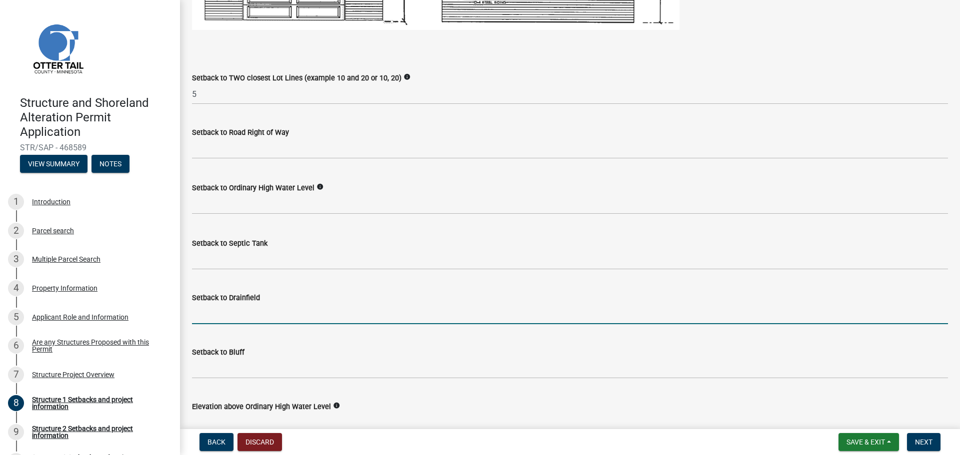
click at [241, 318] on input "Setback to Drainfield" at bounding box center [570, 314] width 756 height 20
type input "12"
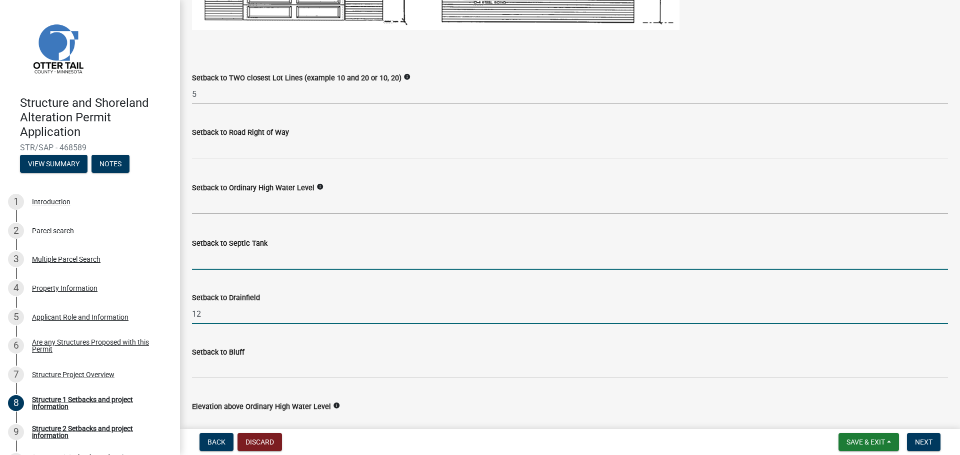
click at [226, 260] on input "Setback to Septic Tank" at bounding box center [570, 259] width 756 height 20
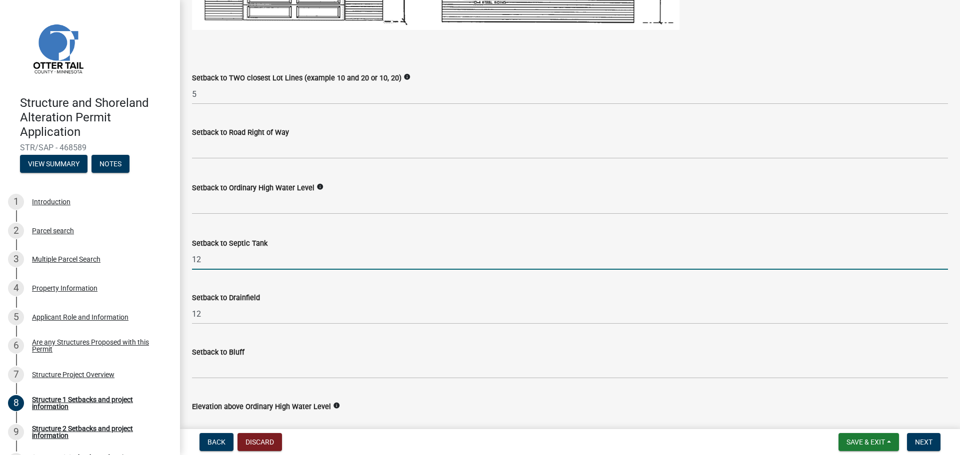
type input "12"
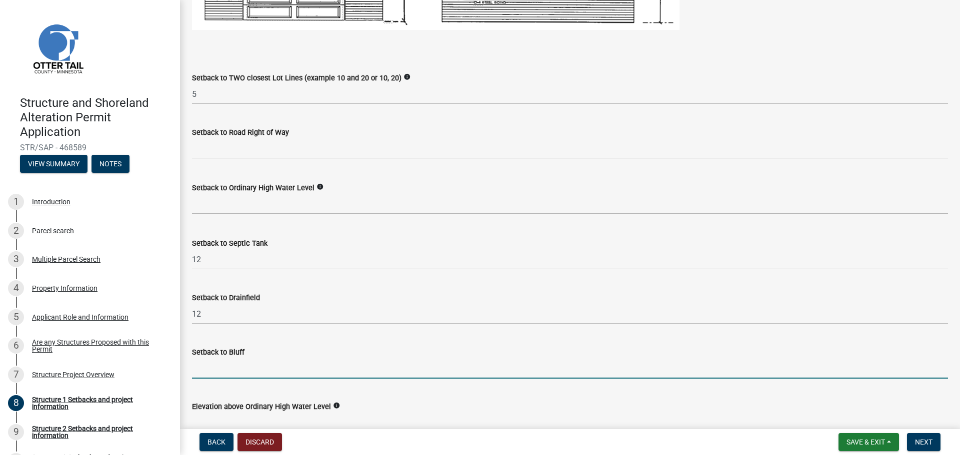
click at [233, 369] on input "Setback to Bluff" at bounding box center [570, 368] width 756 height 20
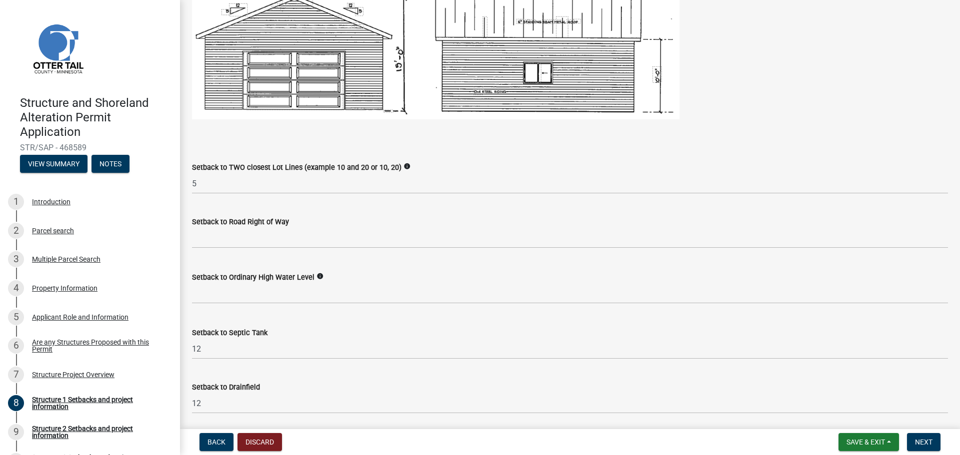
scroll to position [650, 0]
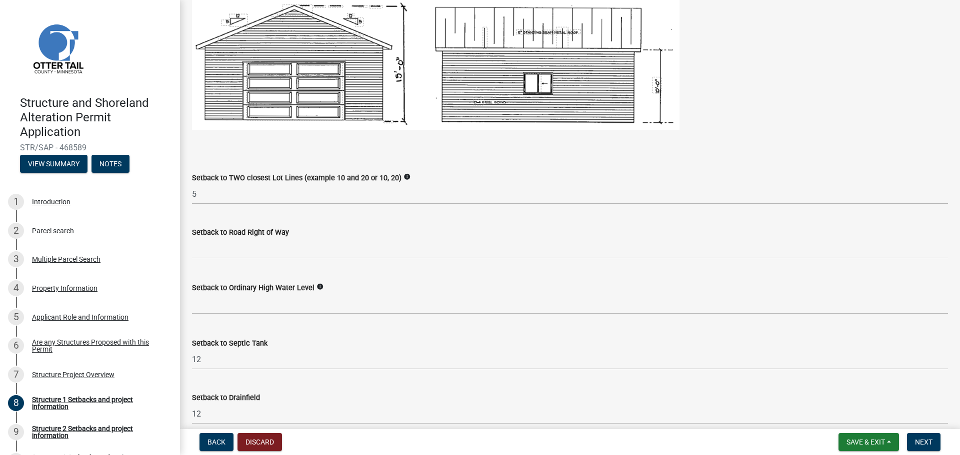
type input "0"
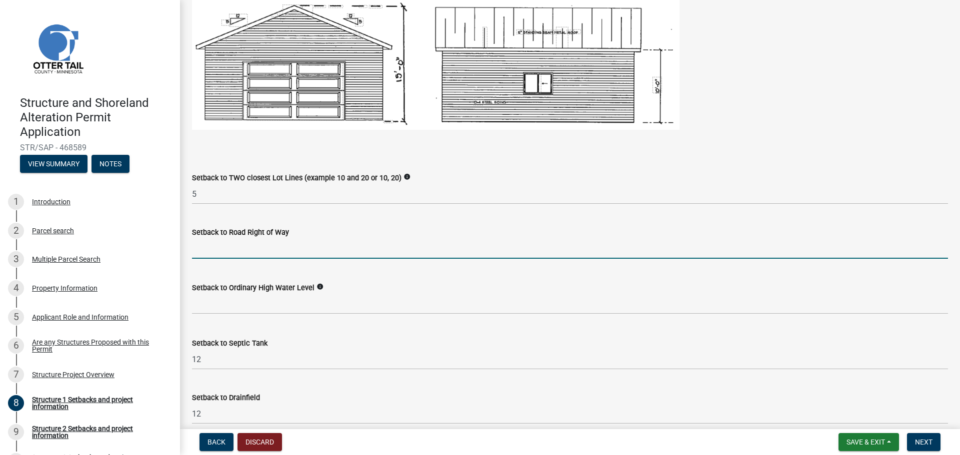
click at [232, 251] on input "text" at bounding box center [570, 248] width 756 height 20
type input "160"
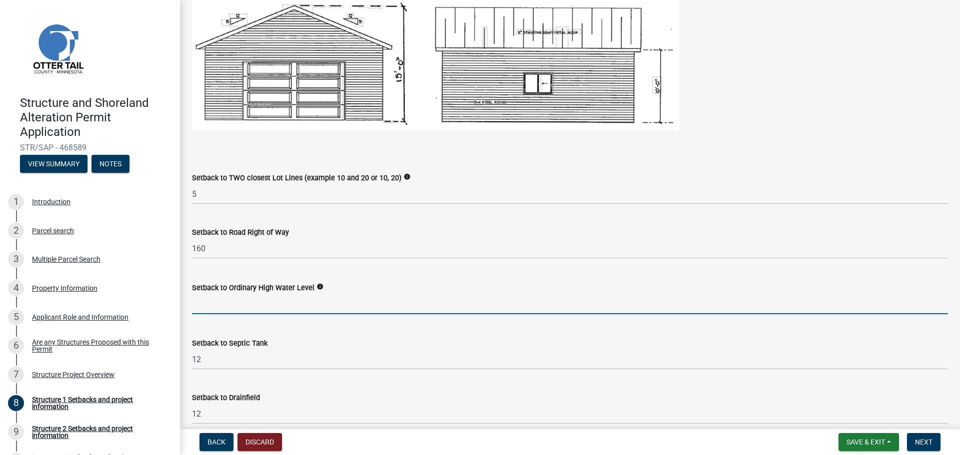
click at [268, 305] on input "text" at bounding box center [570, 304] width 756 height 20
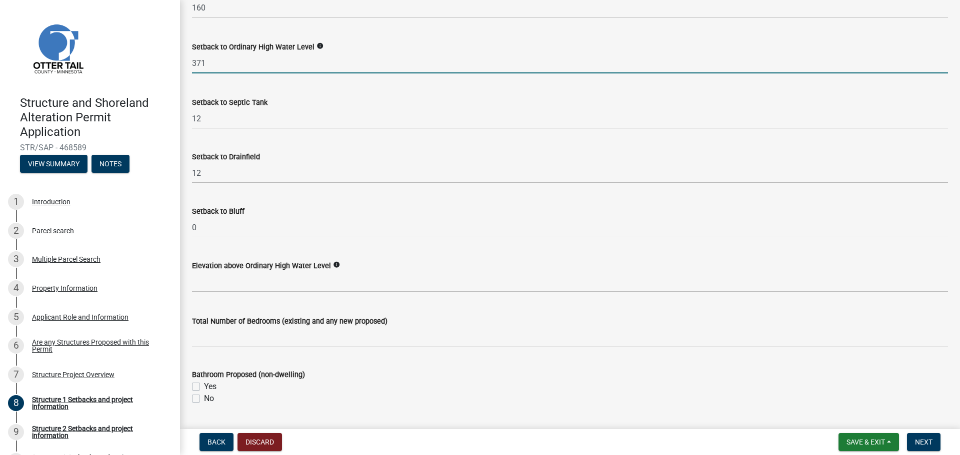
scroll to position [900, 0]
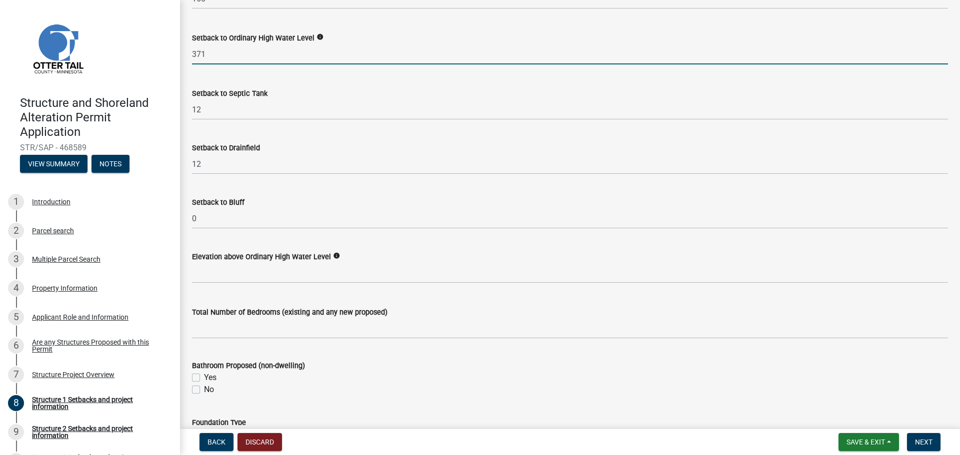
type input "371"
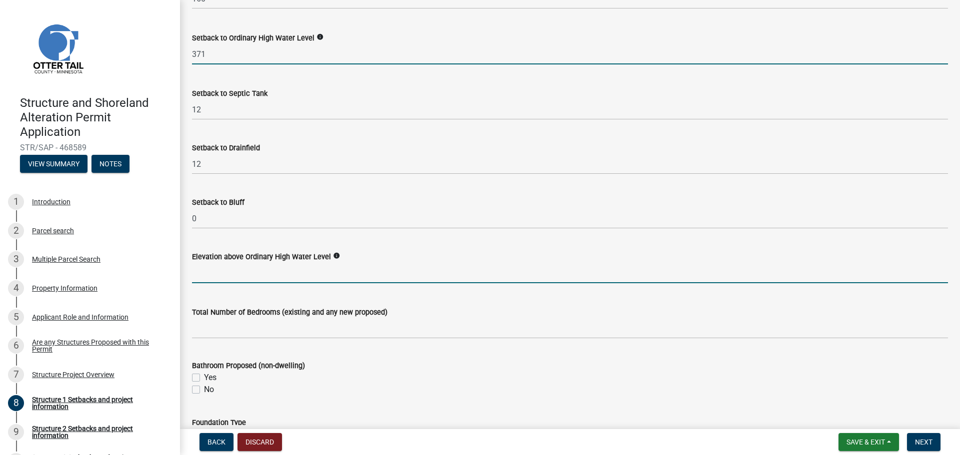
click at [248, 277] on input "text" at bounding box center [570, 273] width 756 height 20
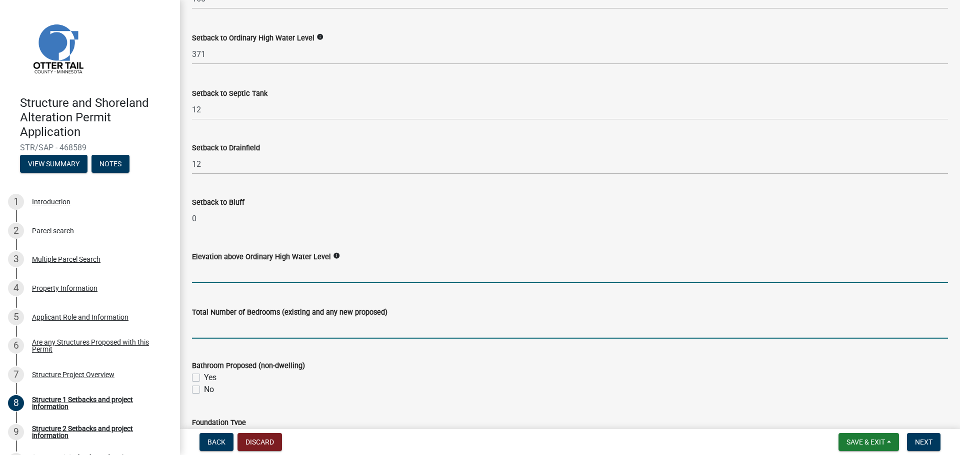
click at [224, 333] on input "text" at bounding box center [570, 328] width 756 height 20
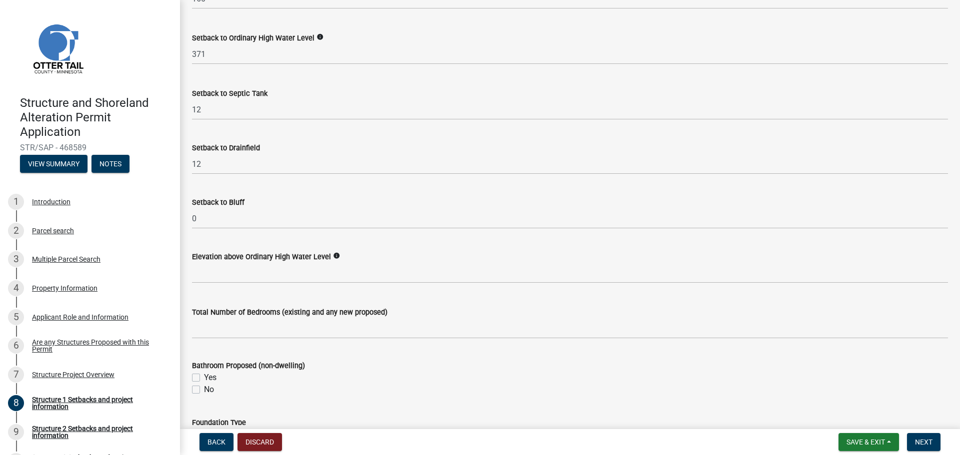
click at [204, 392] on label "No" at bounding box center [209, 390] width 10 height 12
click at [204, 390] on input "No" at bounding box center [207, 387] width 6 height 6
checkbox input "true"
checkbox input "false"
checkbox input "true"
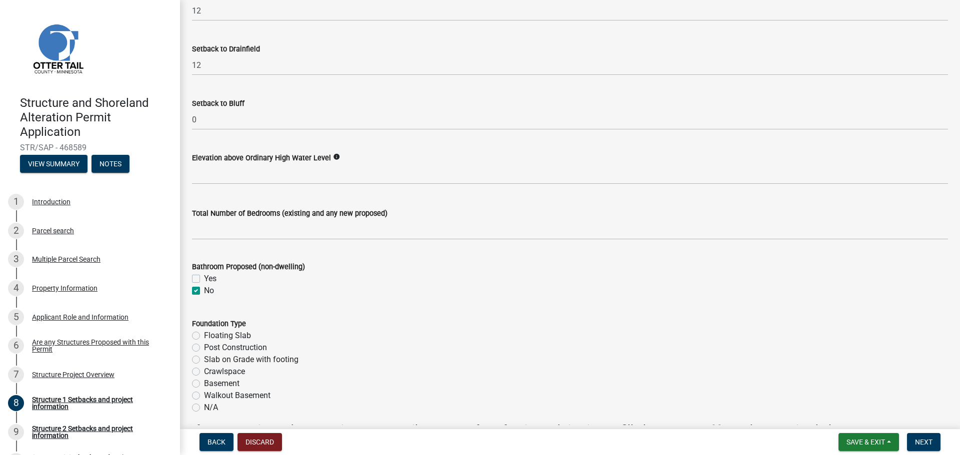
scroll to position [1000, 0]
click at [204, 336] on label "Floating Slab" at bounding box center [227, 335] width 47 height 12
click at [204, 335] on input "Floating Slab" at bounding box center [207, 332] width 6 height 6
radio input "true"
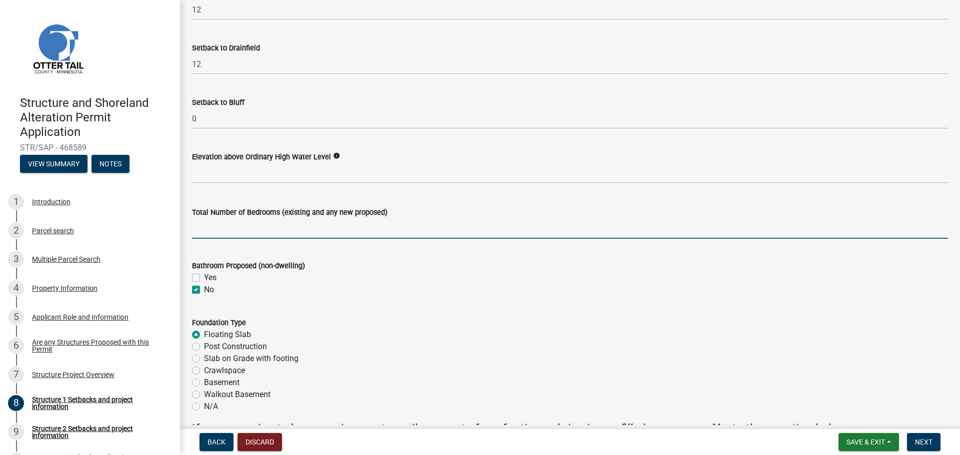
click at [288, 232] on input "text" at bounding box center [570, 228] width 756 height 20
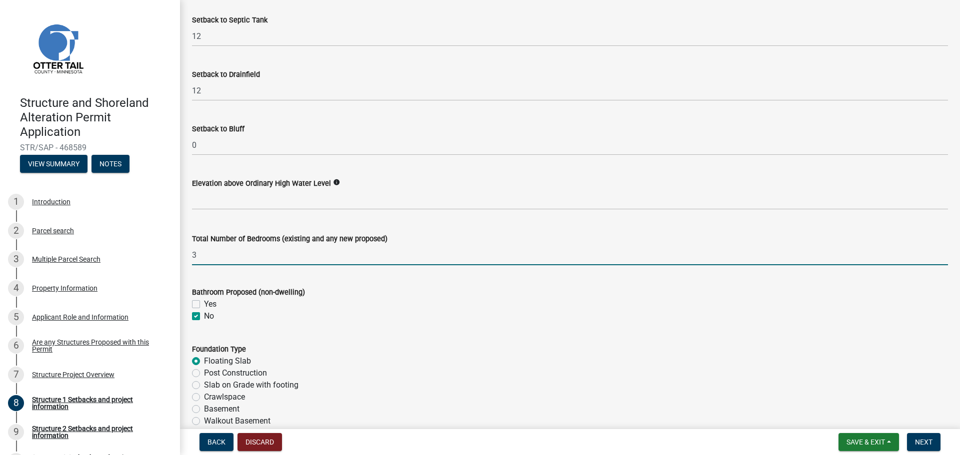
scroll to position [950, 0]
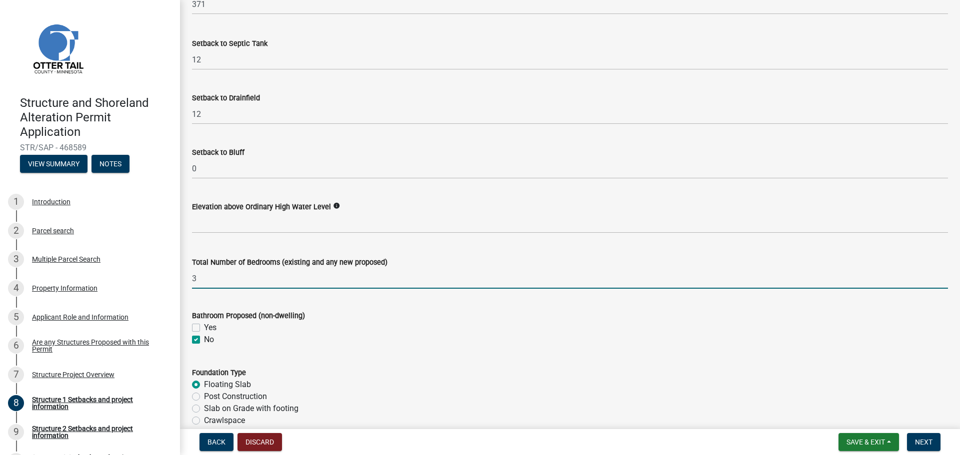
type input "3"
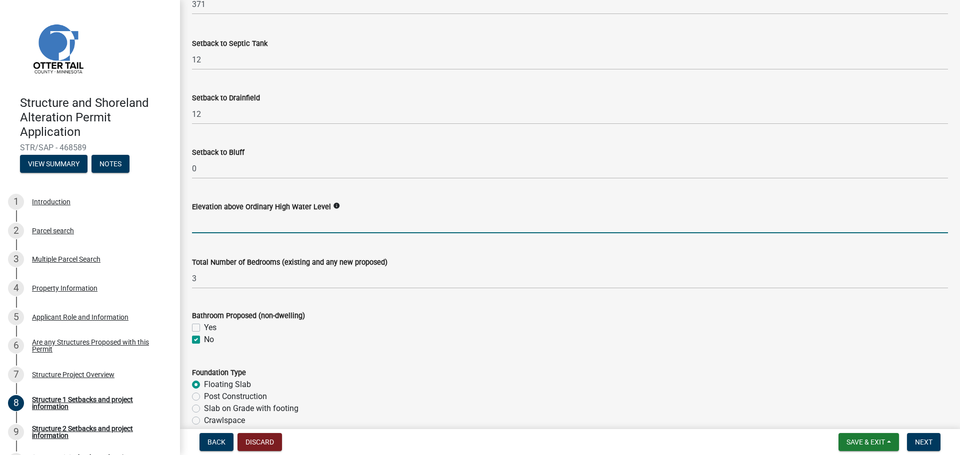
click at [258, 223] on input "text" at bounding box center [570, 223] width 756 height 20
click at [333, 205] on icon "info" at bounding box center [336, 205] width 7 height 7
click at [277, 226] on input "text" at bounding box center [570, 223] width 756 height 20
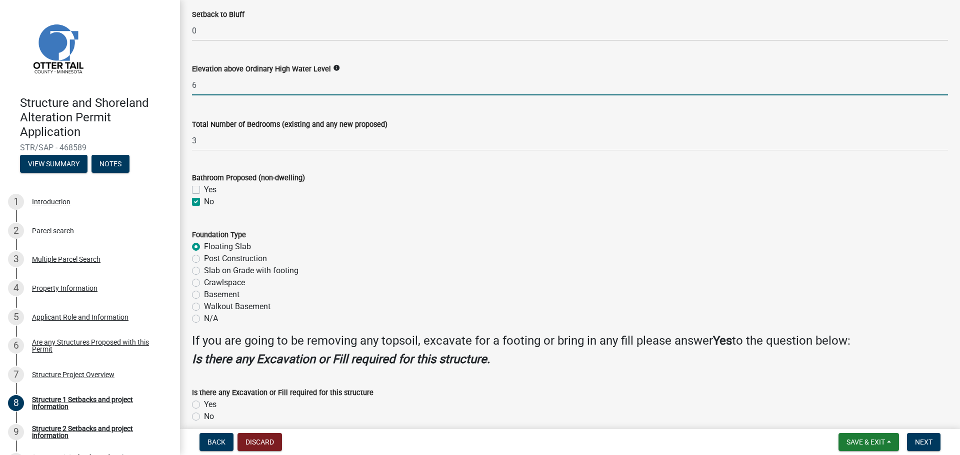
scroll to position [1133, 0]
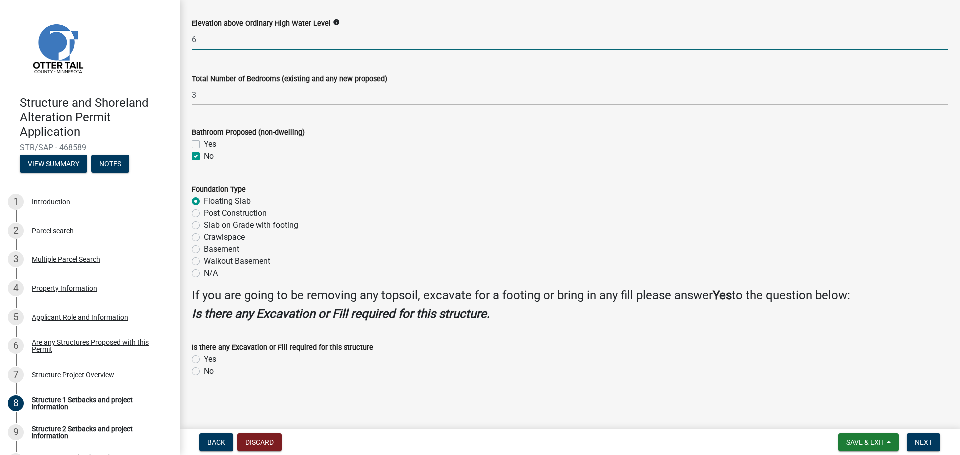
type input "6"
click at [204, 370] on label "No" at bounding box center [209, 371] width 10 height 12
click at [204, 370] on input "No" at bounding box center [207, 368] width 6 height 6
radio input "true"
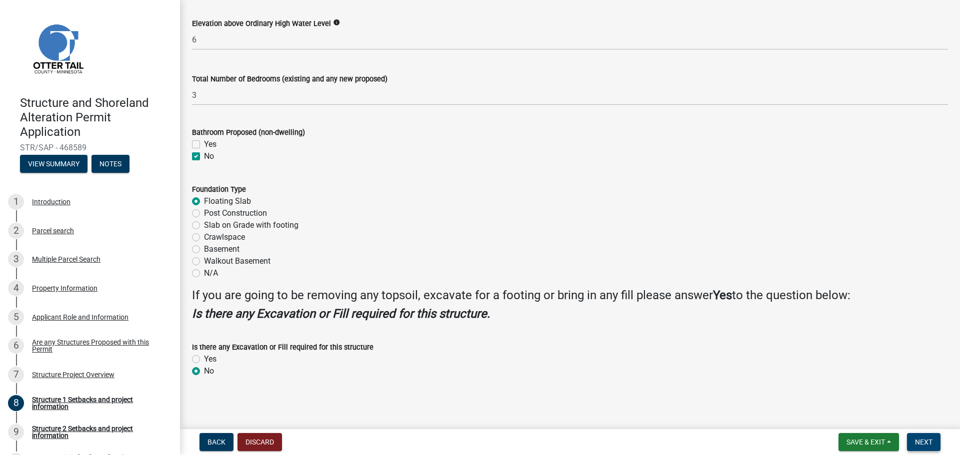
click at [921, 445] on span "Next" at bounding box center [923, 442] width 17 height 8
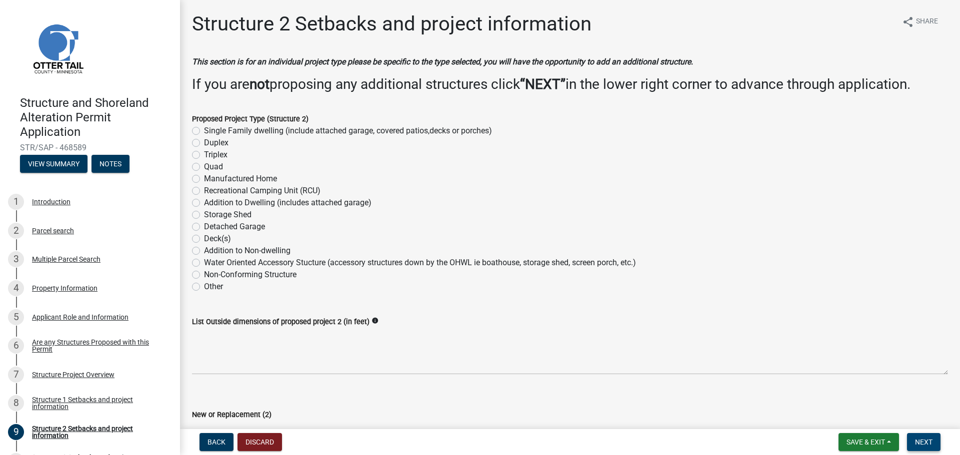
click at [924, 439] on span "Next" at bounding box center [923, 442] width 17 height 8
click at [927, 440] on span "Next" at bounding box center [923, 442] width 17 height 8
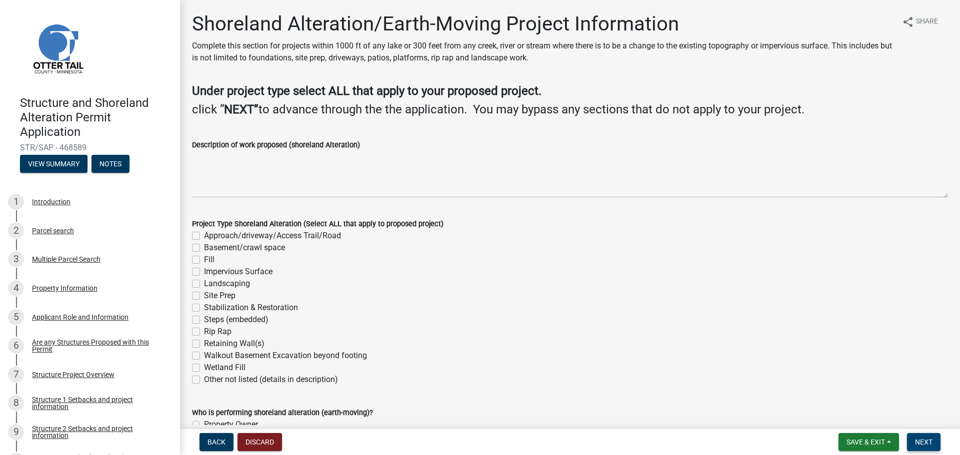
click at [923, 444] on span "Next" at bounding box center [923, 442] width 17 height 8
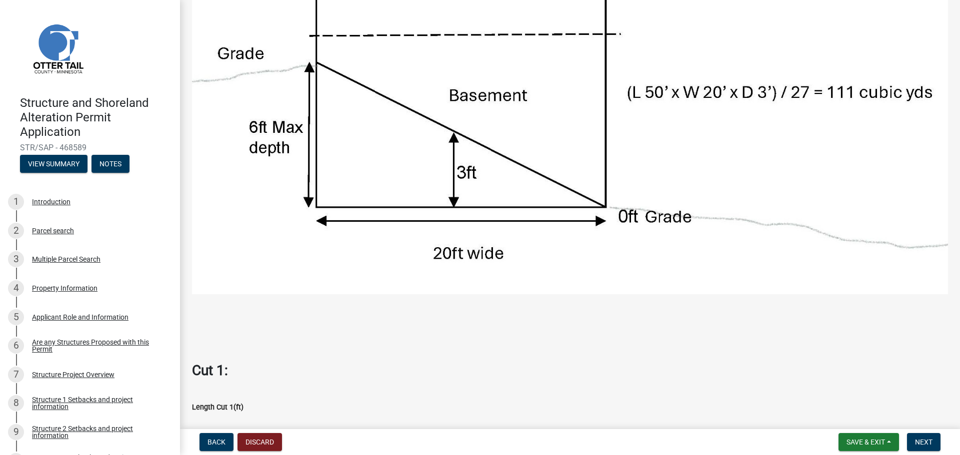
scroll to position [300, 0]
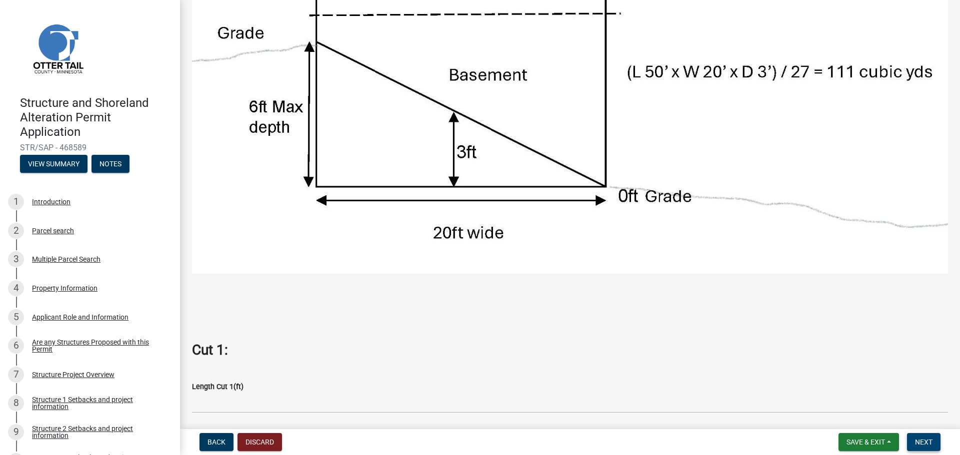
click at [929, 448] on button "Next" at bounding box center [923, 442] width 33 height 18
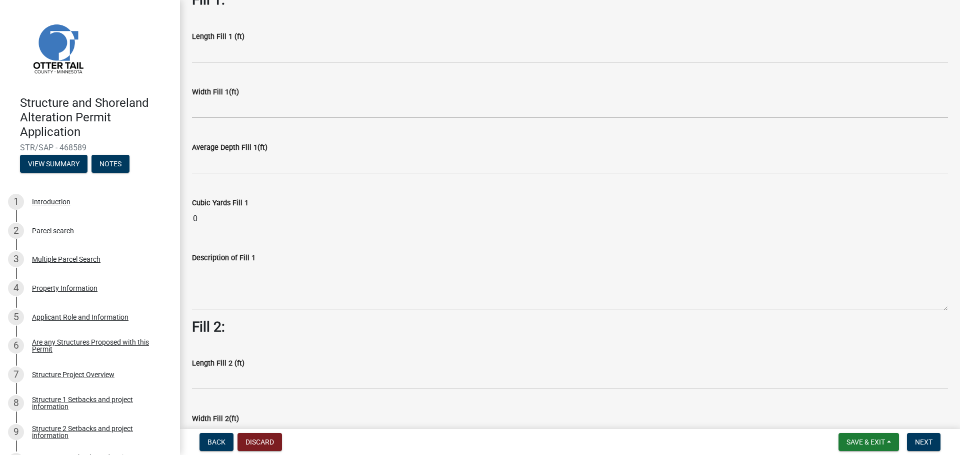
scroll to position [0, 0]
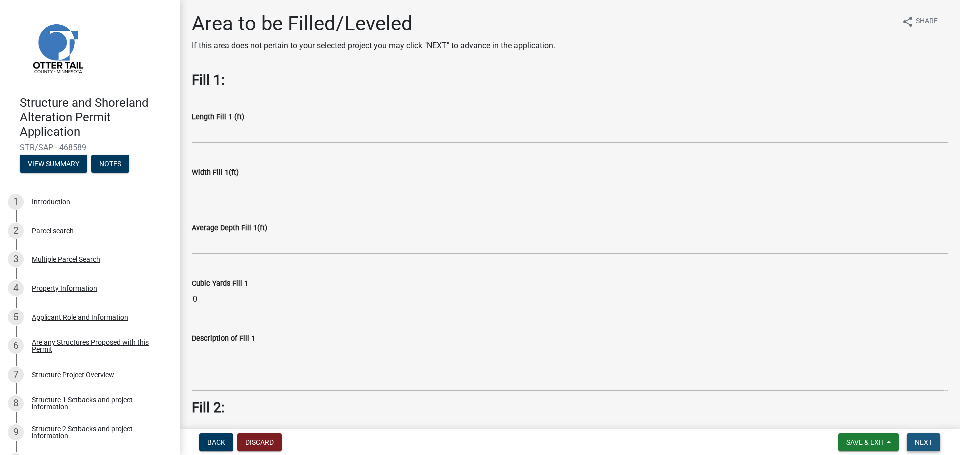
click at [923, 438] on span "Next" at bounding box center [923, 442] width 17 height 8
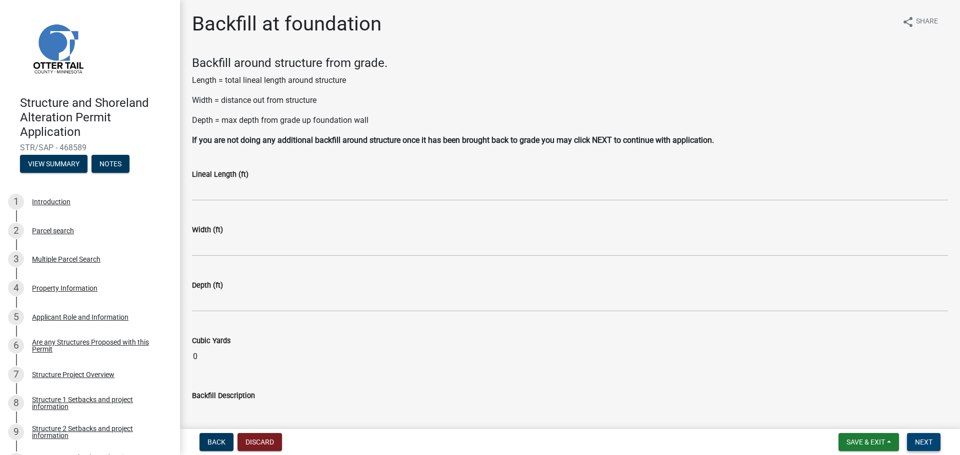
click at [921, 443] on span "Next" at bounding box center [923, 442] width 17 height 8
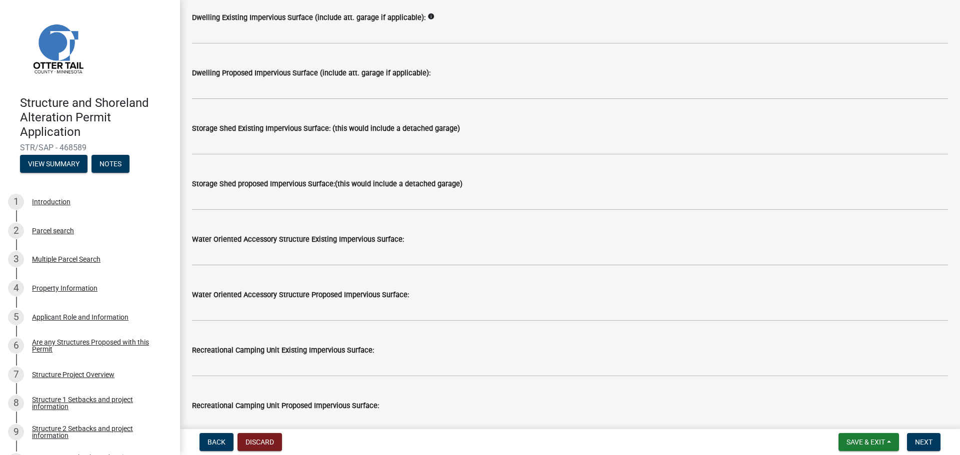
scroll to position [128, 0]
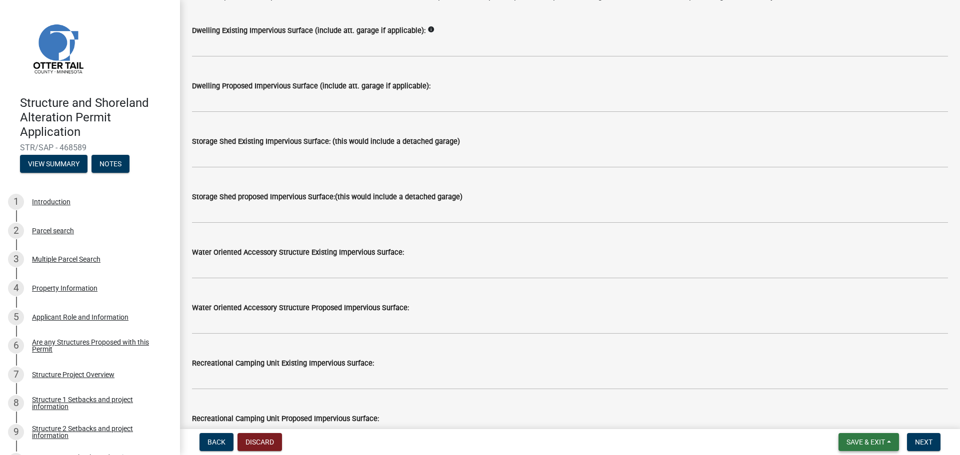
click at [873, 438] on span "Save & Exit" at bounding box center [865, 442] width 38 height 8
click at [845, 388] on button "Save" at bounding box center [859, 392] width 80 height 24
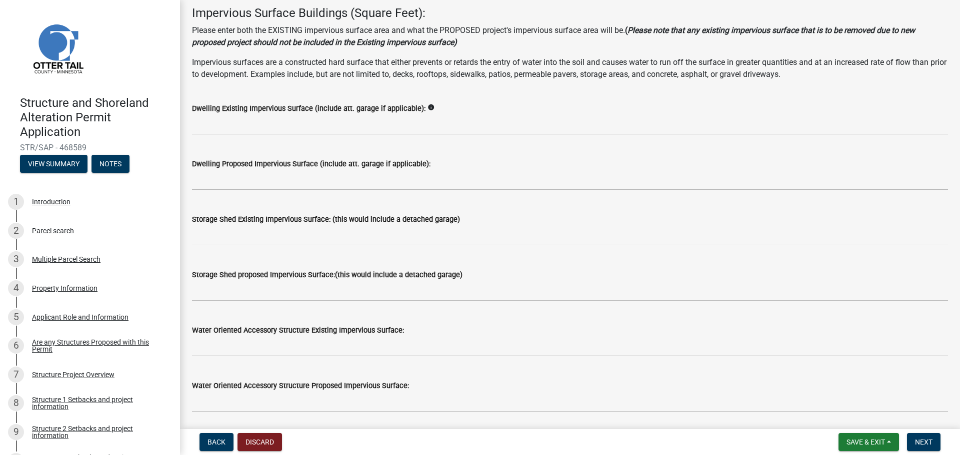
scroll to position [0, 0]
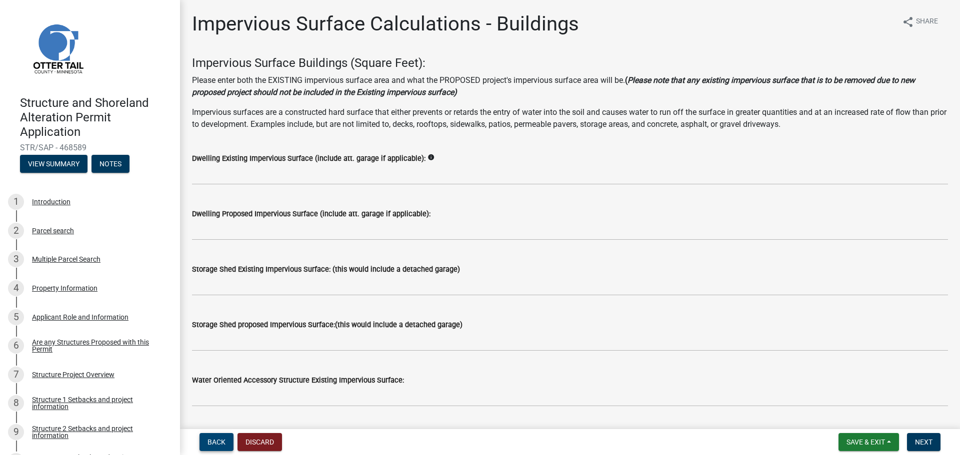
click at [221, 440] on span "Back" at bounding box center [216, 442] width 18 height 8
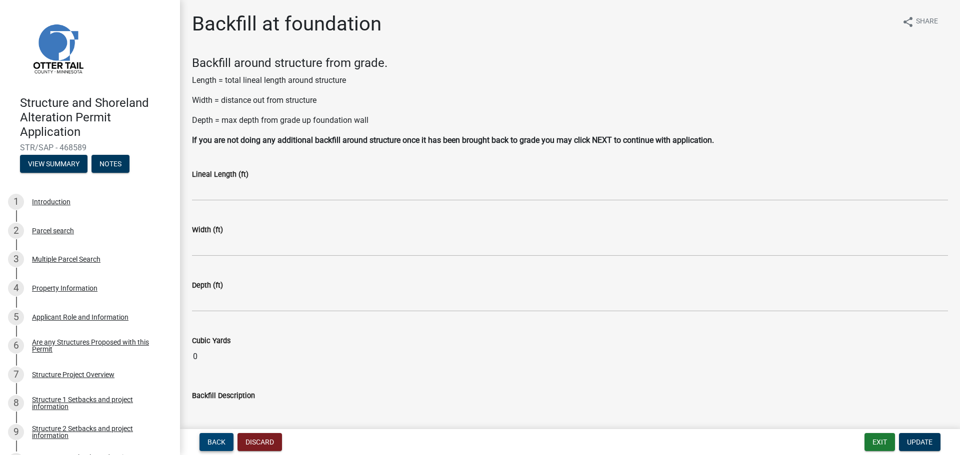
click at [221, 440] on span "Back" at bounding box center [216, 442] width 18 height 8
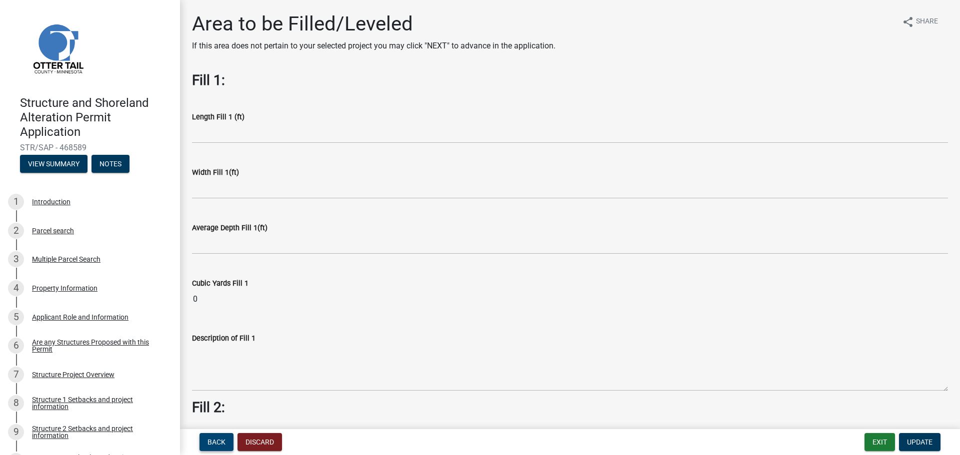
click at [221, 440] on span "Back" at bounding box center [216, 442] width 18 height 8
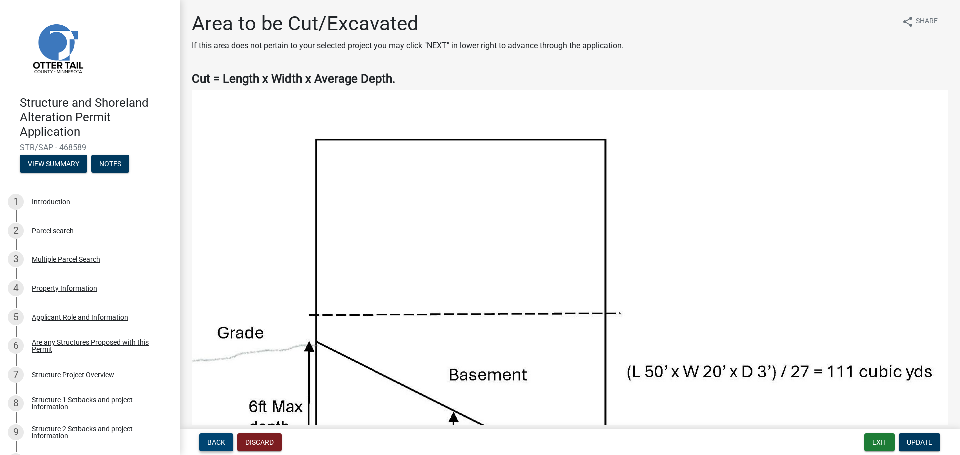
click at [221, 440] on span "Back" at bounding box center [216, 442] width 18 height 8
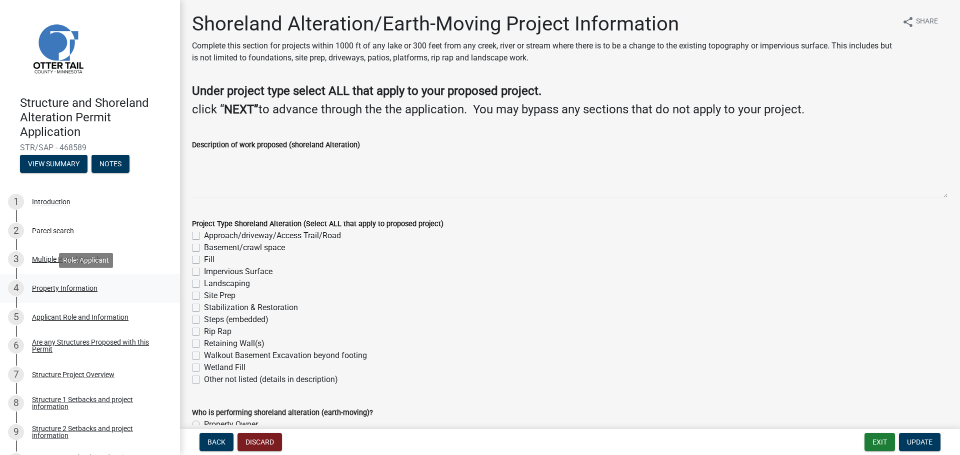
click at [53, 285] on div "Property Information" at bounding box center [64, 288] width 65 height 7
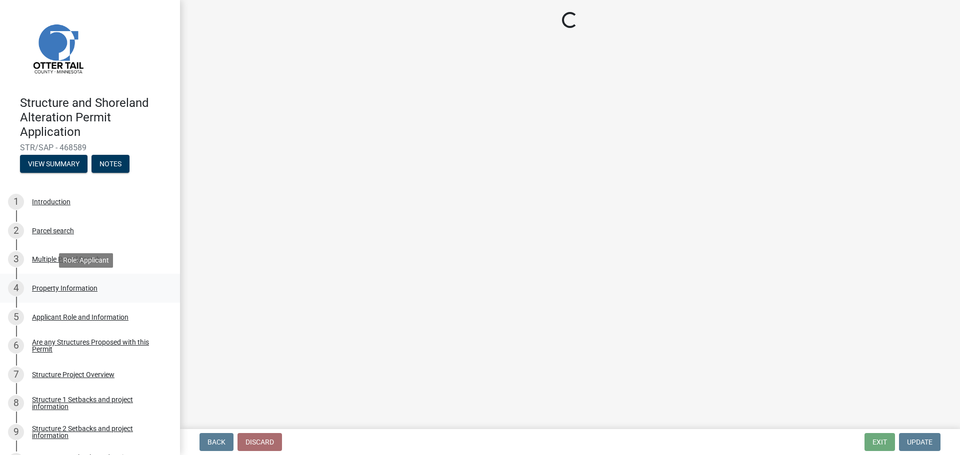
select select "ebef668c-e666-4f0f-b24a-d79aaee39ebe"
select select "bc95ce3f-9706-43bd-97a5-80c1e912429f"
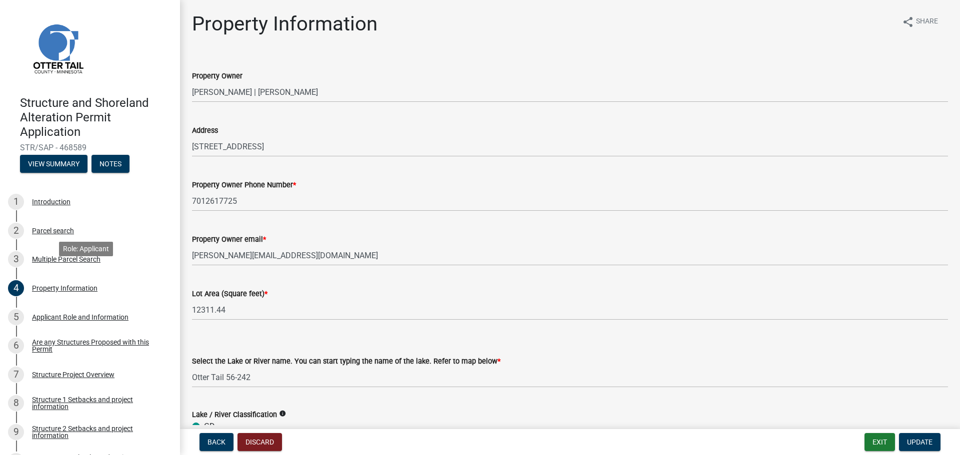
scroll to position [100, 0]
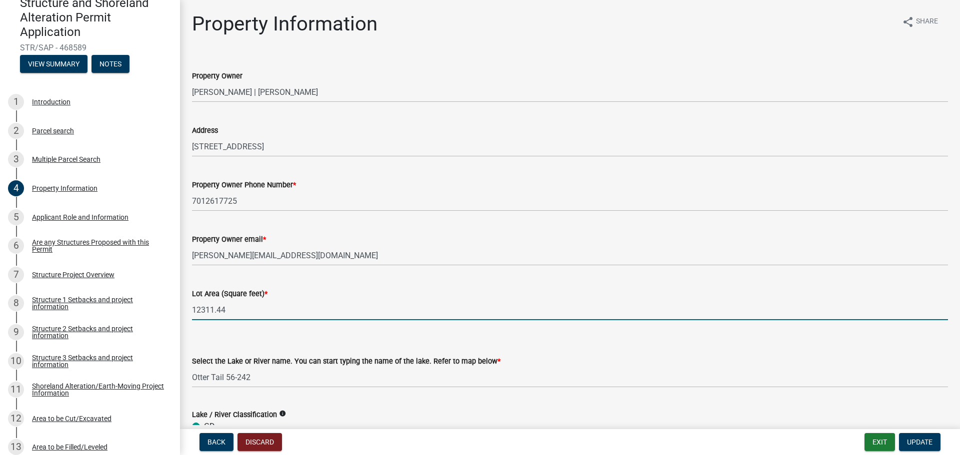
drag, startPoint x: 234, startPoint y: 308, endPoint x: 178, endPoint y: 304, distance: 56.1
click at [178, 304] on div "Structure and Shoreland Alteration Permit Application STR/SAP - 468589 View Sum…" at bounding box center [480, 227] width 960 height 455
type input "12635.68"
click at [917, 439] on span "Update" at bounding box center [919, 442] width 25 height 8
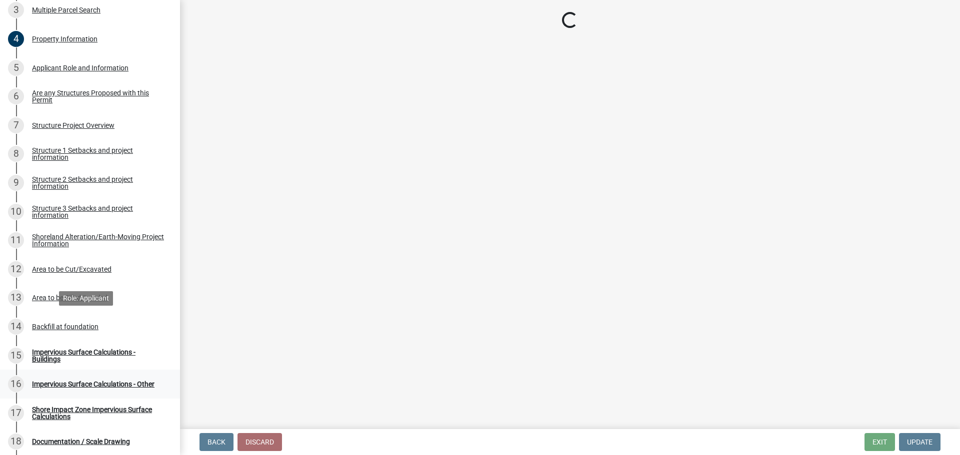
scroll to position [250, 0]
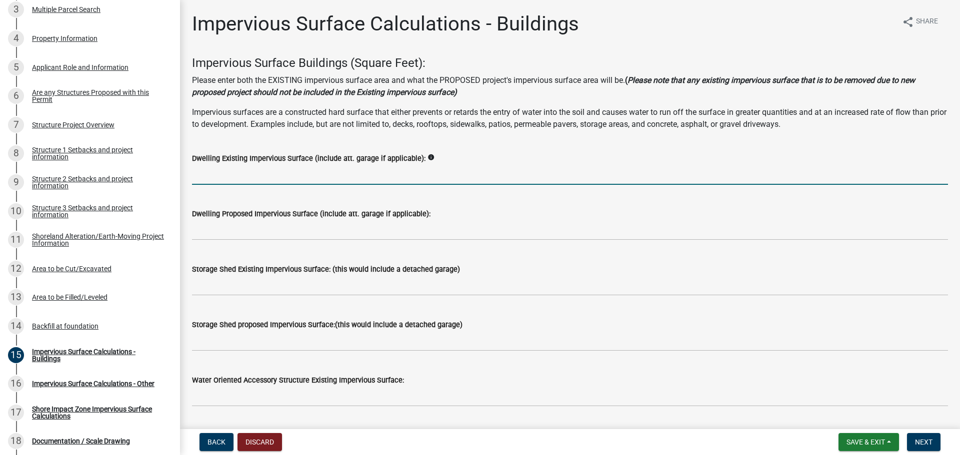
click at [265, 178] on input "text" at bounding box center [570, 174] width 756 height 20
type input "1652"
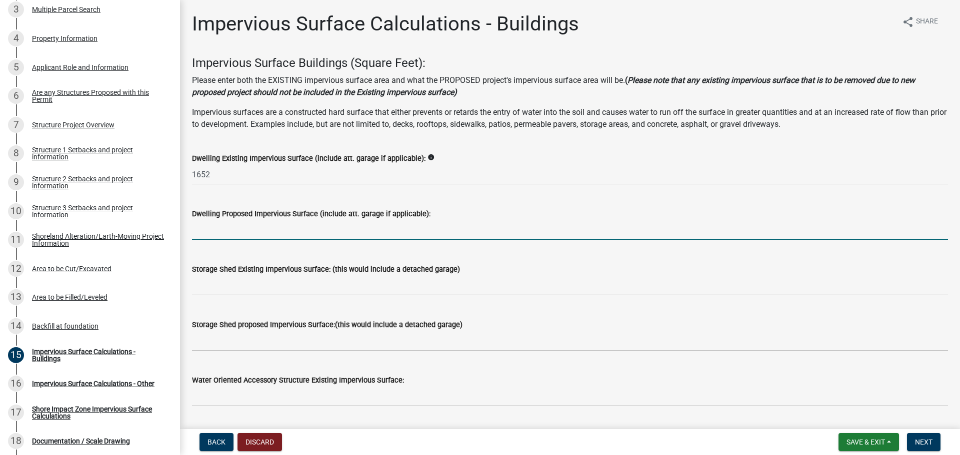
click at [264, 236] on input "text" at bounding box center [570, 230] width 756 height 20
type input "1901"
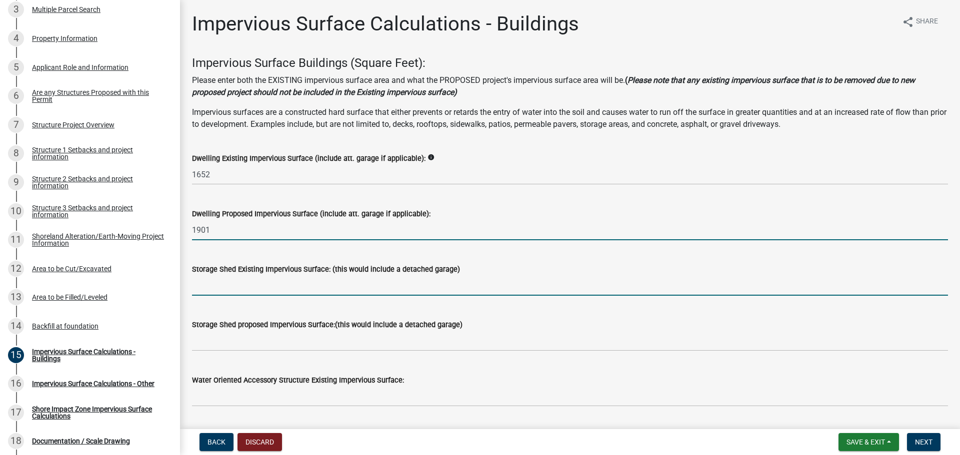
click at [234, 290] on input "text" at bounding box center [570, 285] width 756 height 20
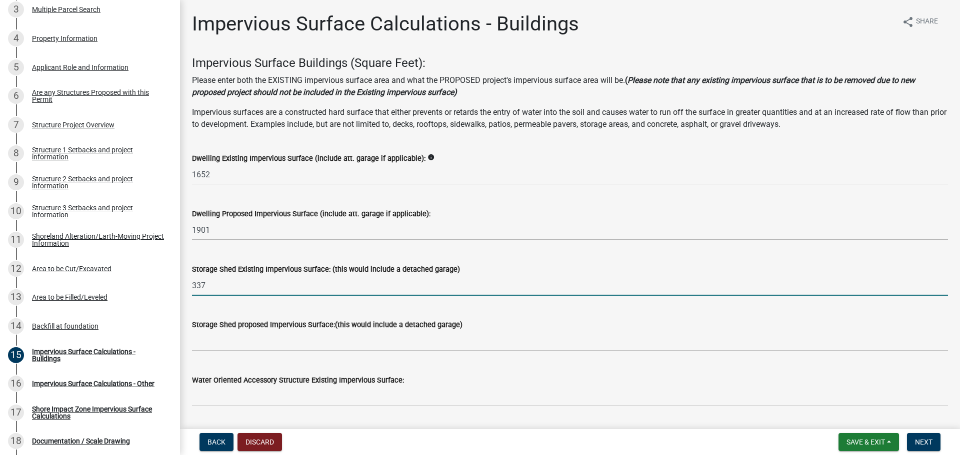
type input "337"
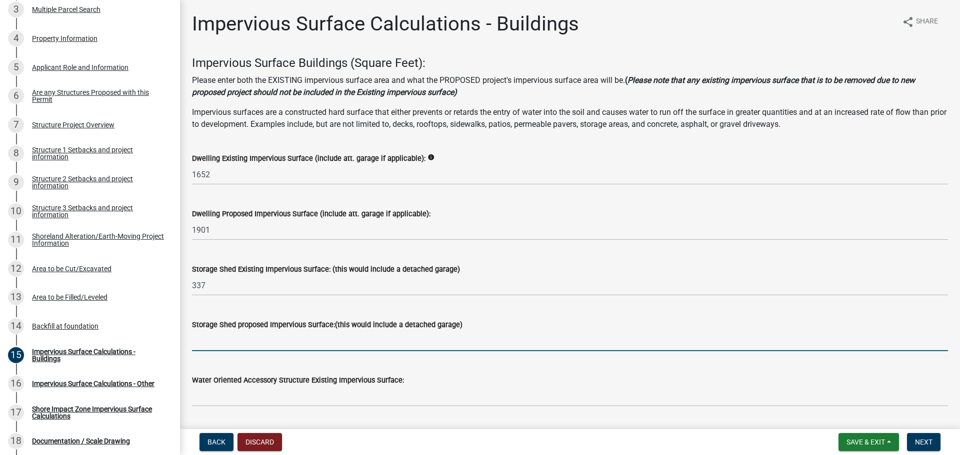
click at [222, 340] on input "text" at bounding box center [570, 341] width 756 height 20
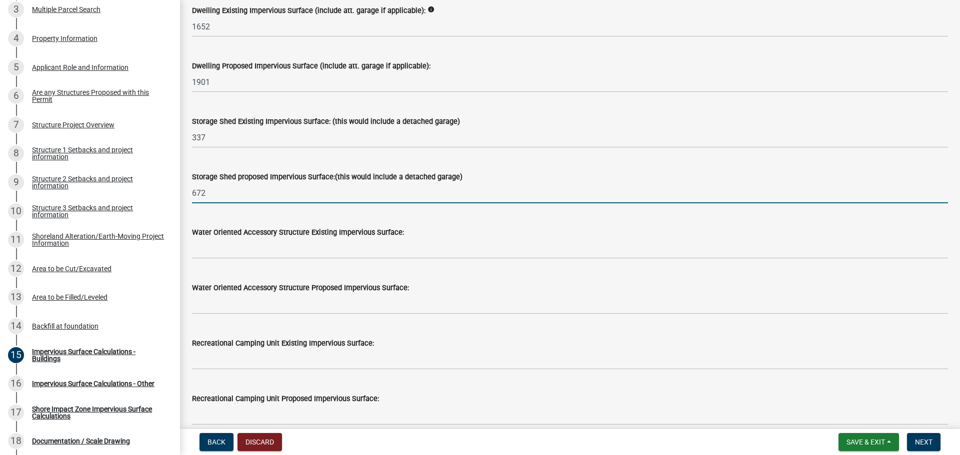
scroll to position [150, 0]
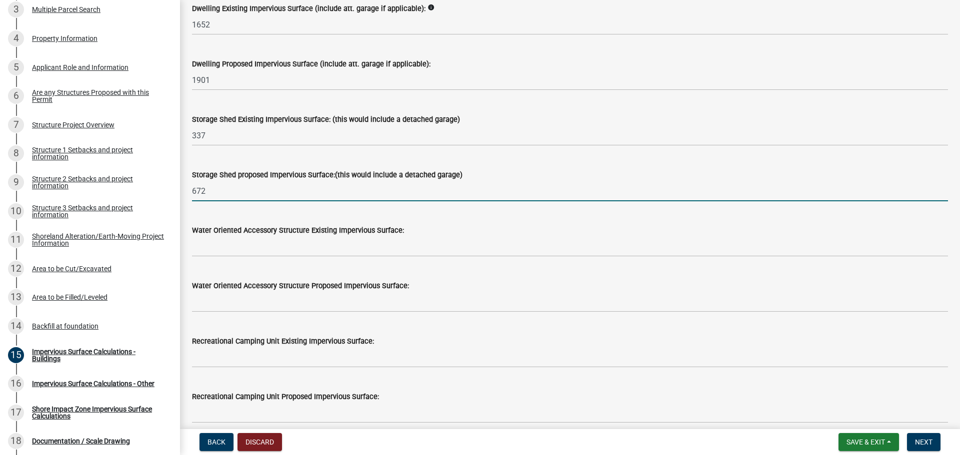
type input "672"
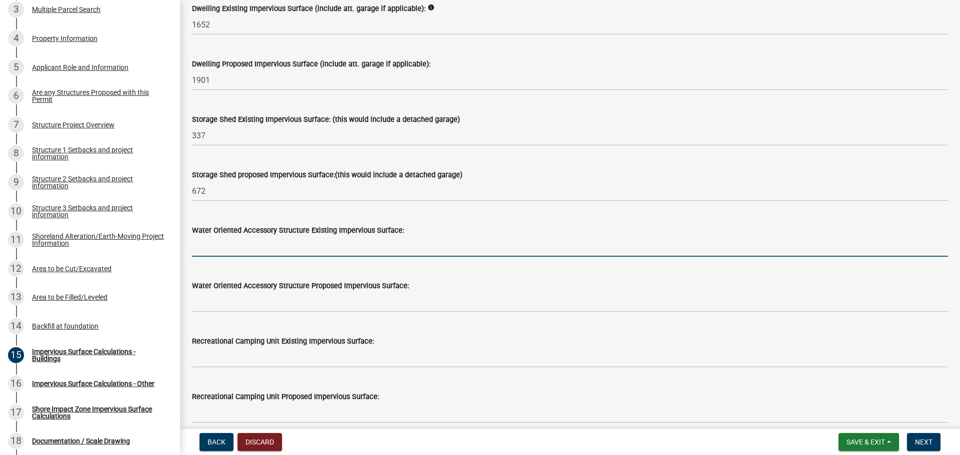
click at [229, 246] on input "text" at bounding box center [570, 246] width 756 height 20
click at [866, 442] on span "Save & Exit" at bounding box center [865, 442] width 38 height 8
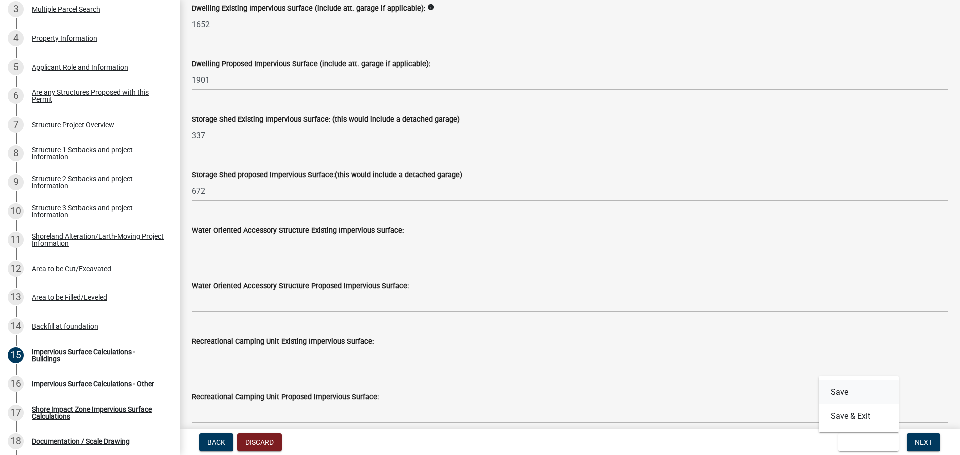
click at [848, 393] on button "Save" at bounding box center [859, 392] width 80 height 24
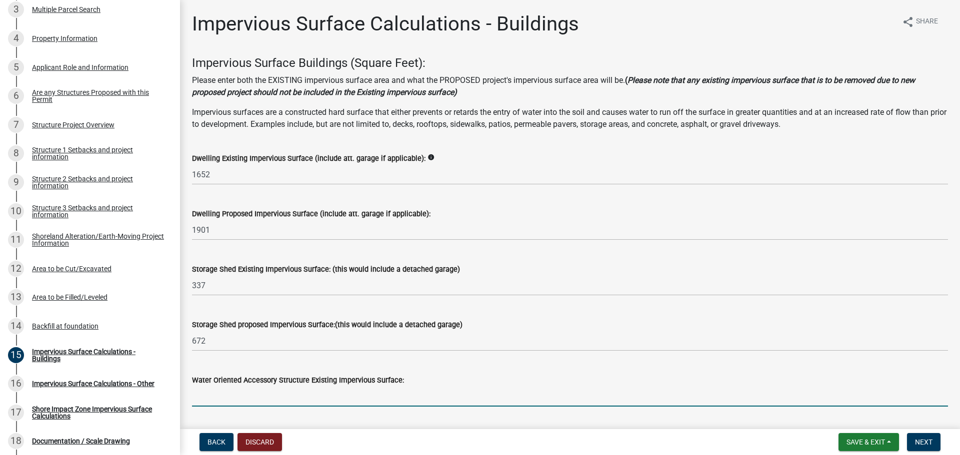
click at [286, 399] on input "text" at bounding box center [570, 396] width 756 height 20
click at [427, 155] on icon "info" at bounding box center [430, 157] width 7 height 7
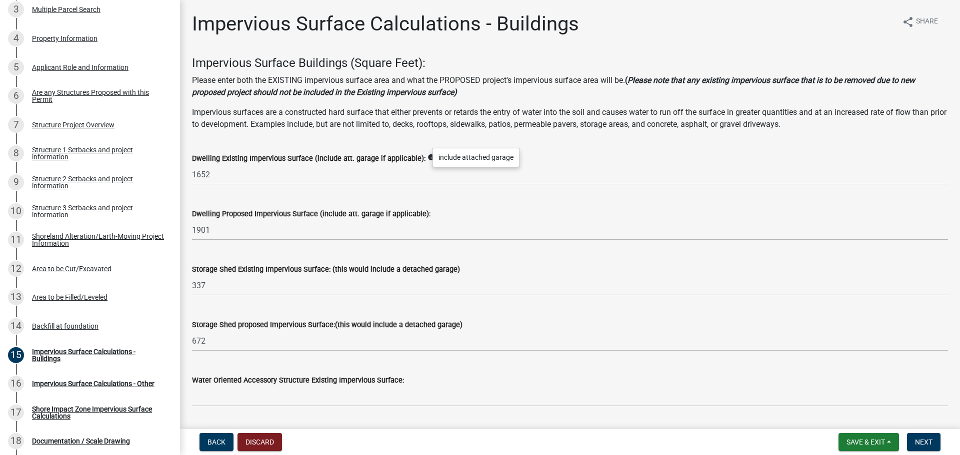
click at [427, 155] on icon "info" at bounding box center [430, 157] width 7 height 7
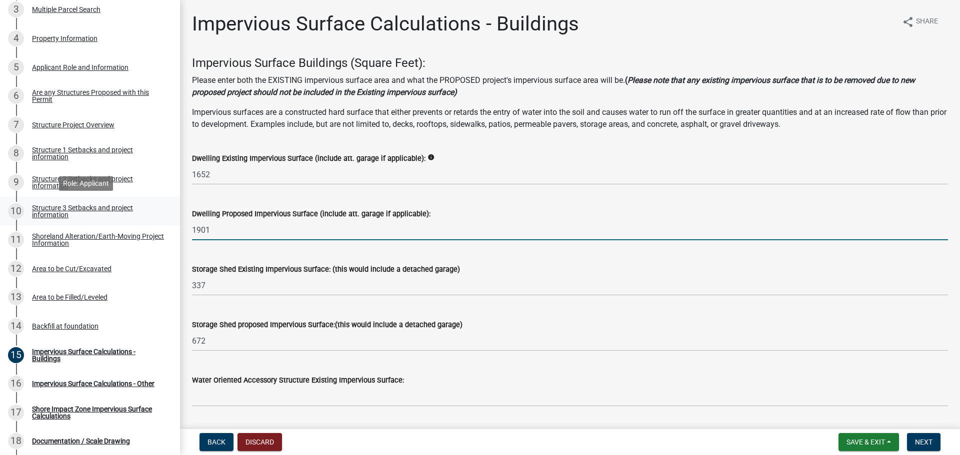
drag, startPoint x: 215, startPoint y: 228, endPoint x: 139, endPoint y: 222, distance: 76.2
click at [139, 222] on div "Structure and Shoreland Alteration Permit Application STR/SAP - 468589 View Sum…" at bounding box center [480, 227] width 960 height 455
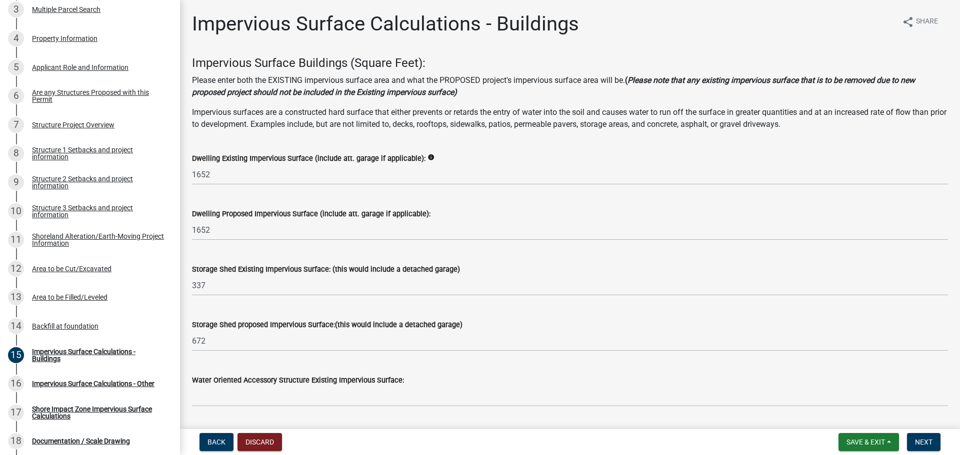
click at [589, 213] on div "Dwelling Proposed Impervious Surface (include att. garage if applicable):" at bounding box center [570, 214] width 756 height 12
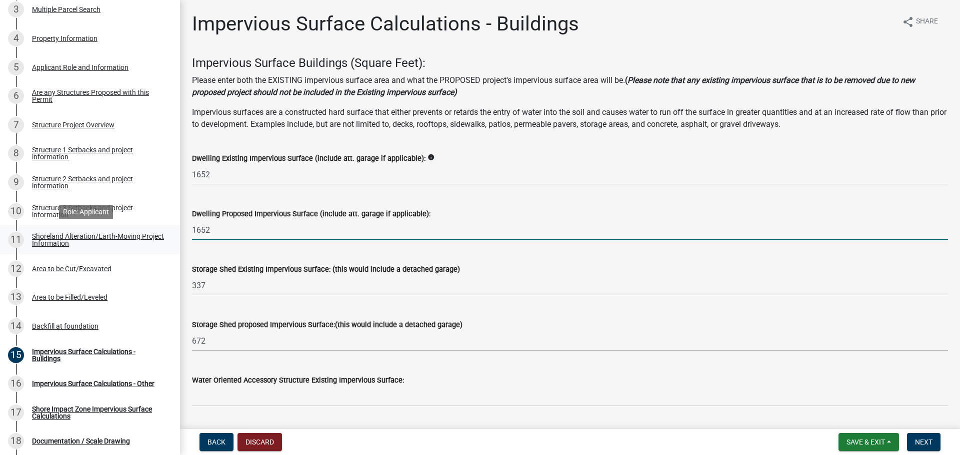
drag, startPoint x: 212, startPoint y: 228, endPoint x: 155, endPoint y: 229, distance: 57.0
click at [156, 229] on div "Structure and Shoreland Alteration Permit Application STR/SAP - 468589 View Sum…" at bounding box center [480, 227] width 960 height 455
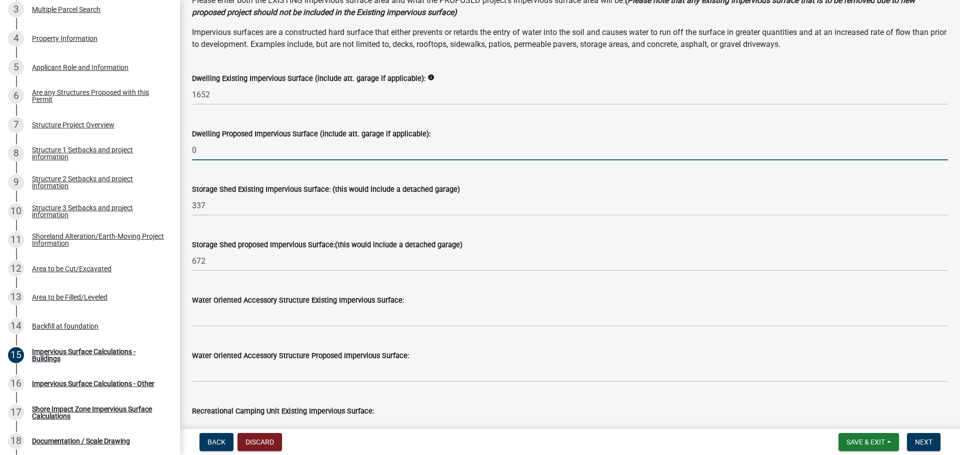
scroll to position [50, 0]
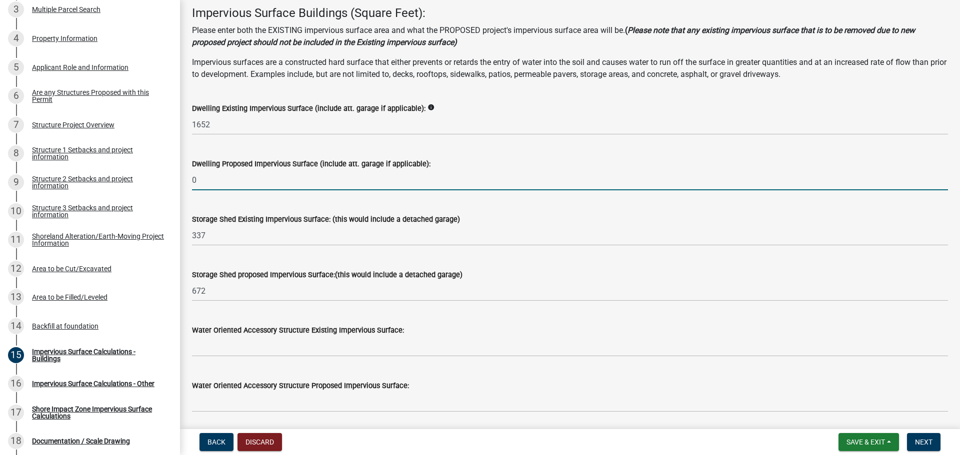
type input "0"
click at [288, 246] on wm-data-entity-input "Storage Shed Existing Impervious Surface: (this would include a detached garage…" at bounding box center [570, 226] width 756 height 55
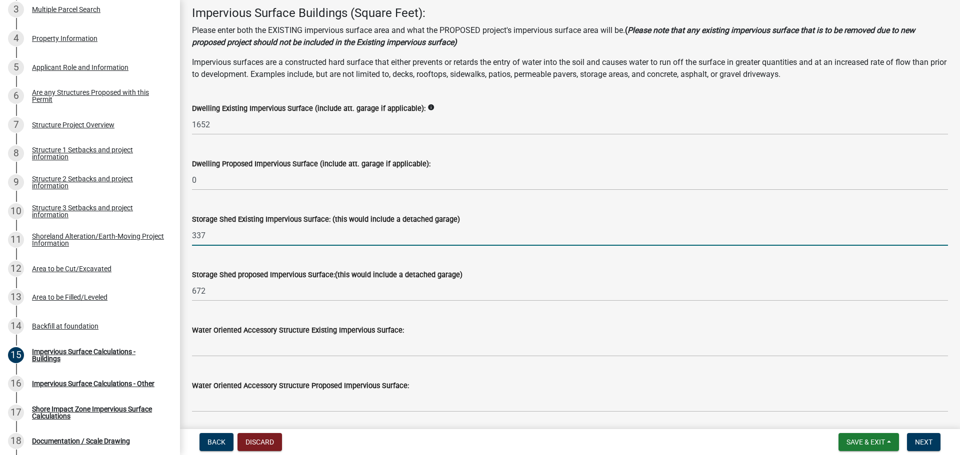
click at [368, 242] on input "337" at bounding box center [570, 235] width 756 height 20
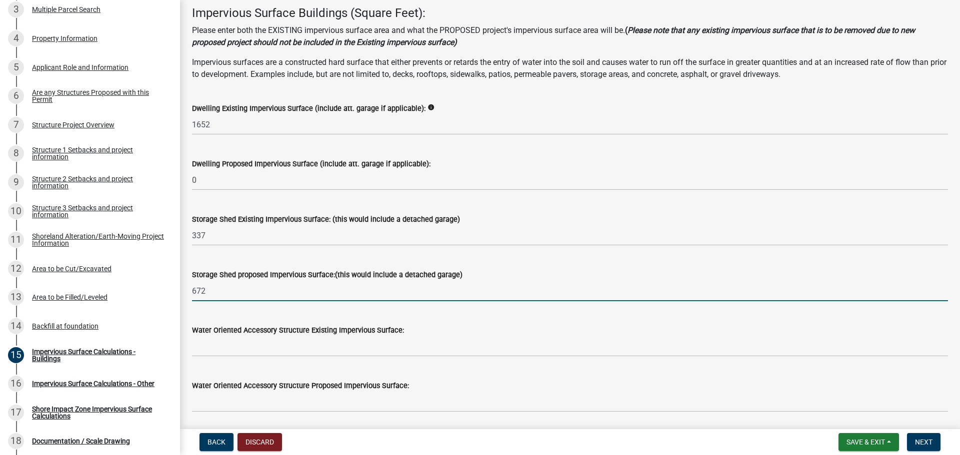
click at [408, 296] on input "672" at bounding box center [570, 291] width 756 height 20
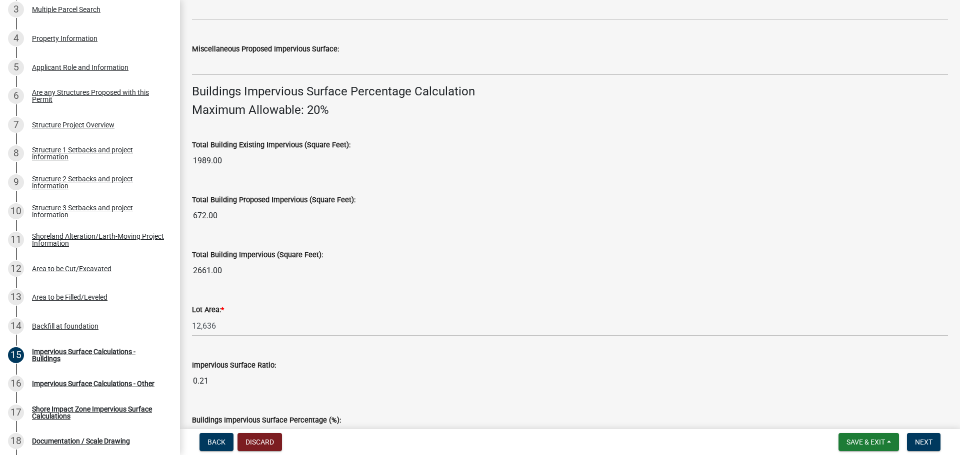
scroll to position [678, 0]
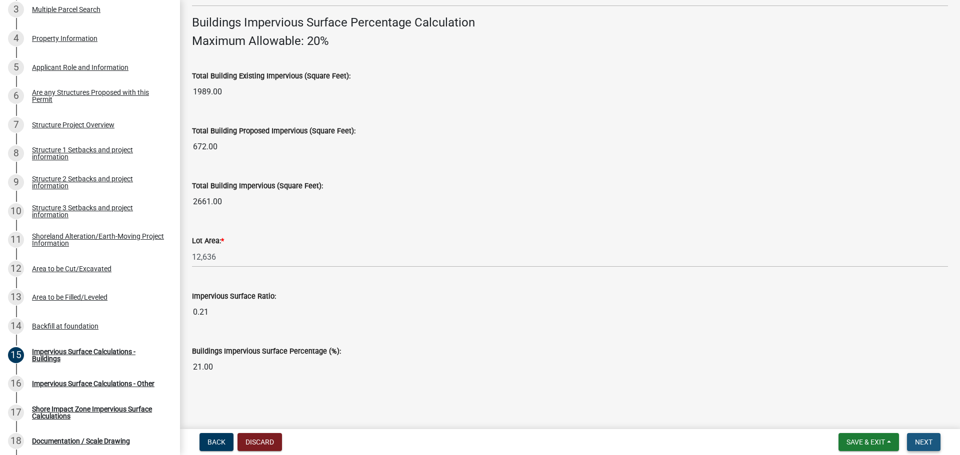
click at [923, 438] on span "Next" at bounding box center [923, 442] width 17 height 8
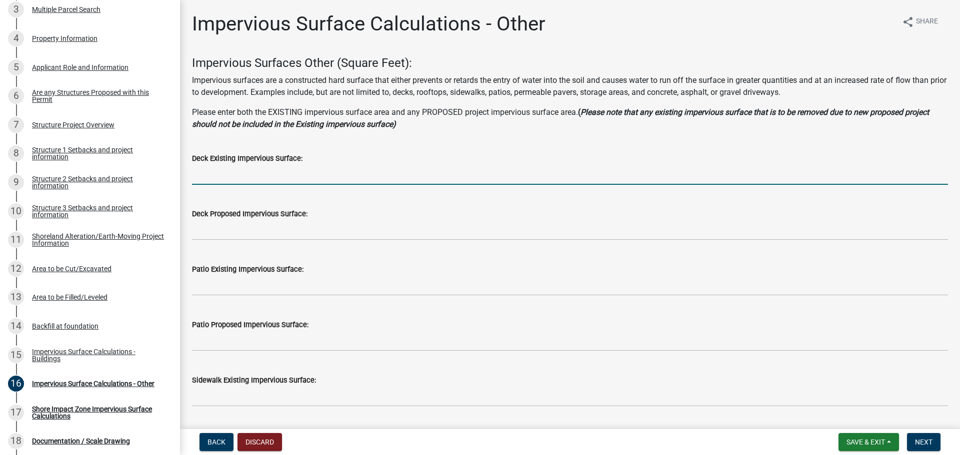
click at [217, 177] on input "text" at bounding box center [570, 174] width 756 height 20
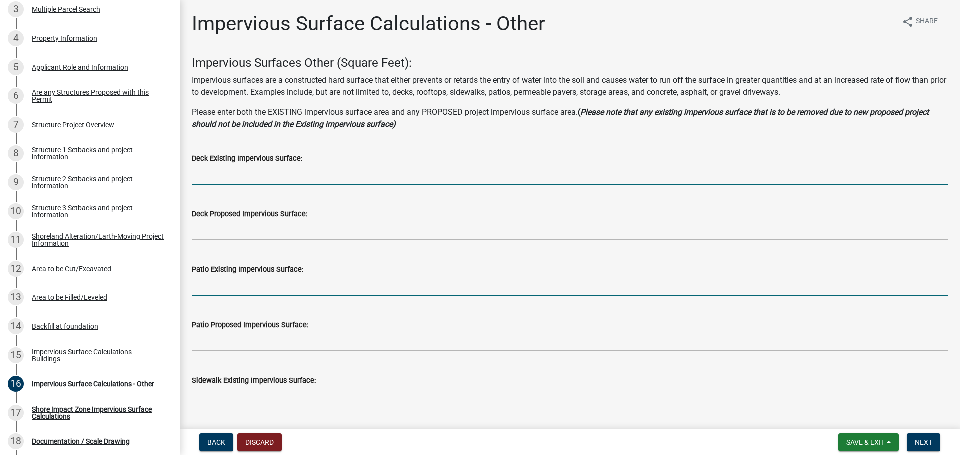
click at [232, 290] on input "text" at bounding box center [570, 285] width 756 height 20
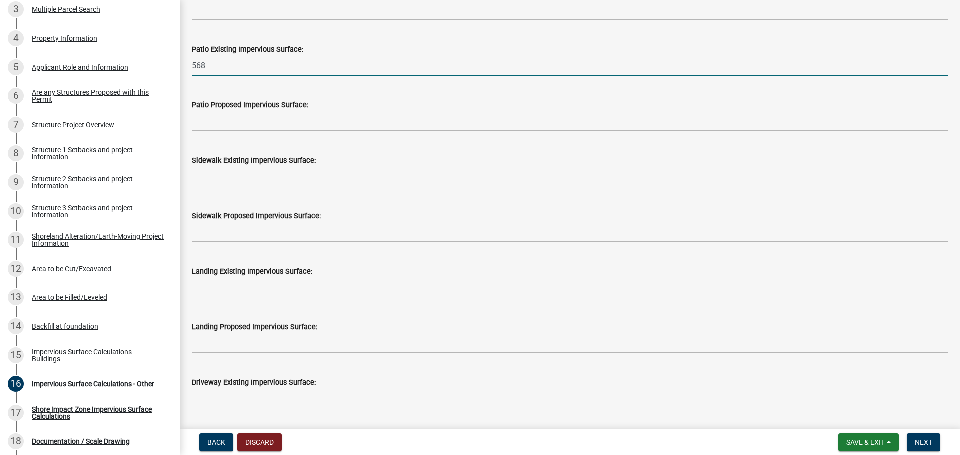
scroll to position [250, 0]
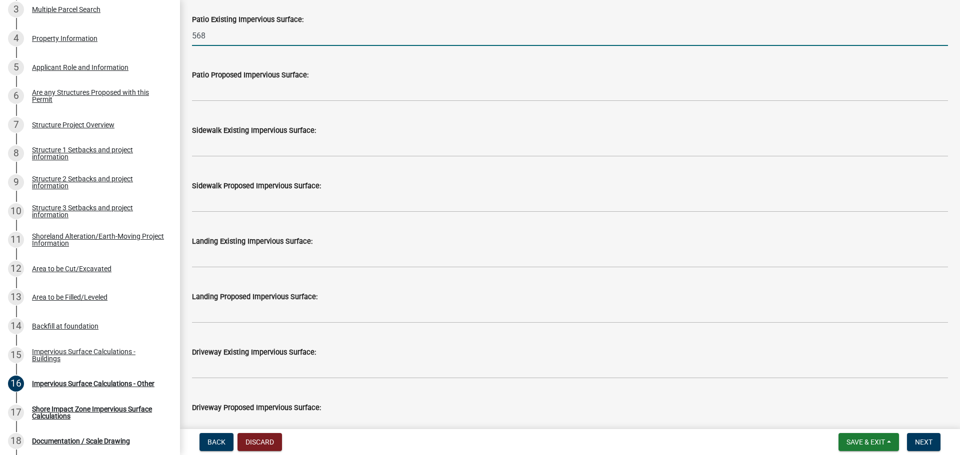
type input "568"
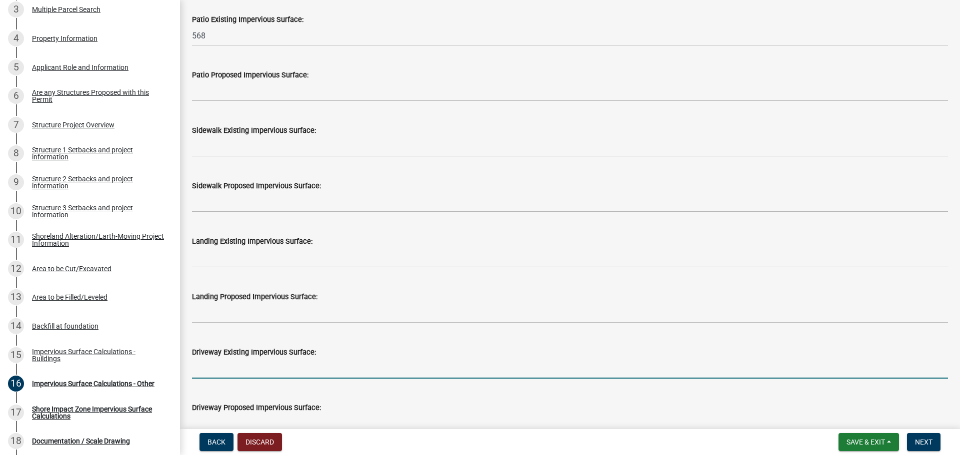
click at [253, 371] on input "text" at bounding box center [570, 368] width 756 height 20
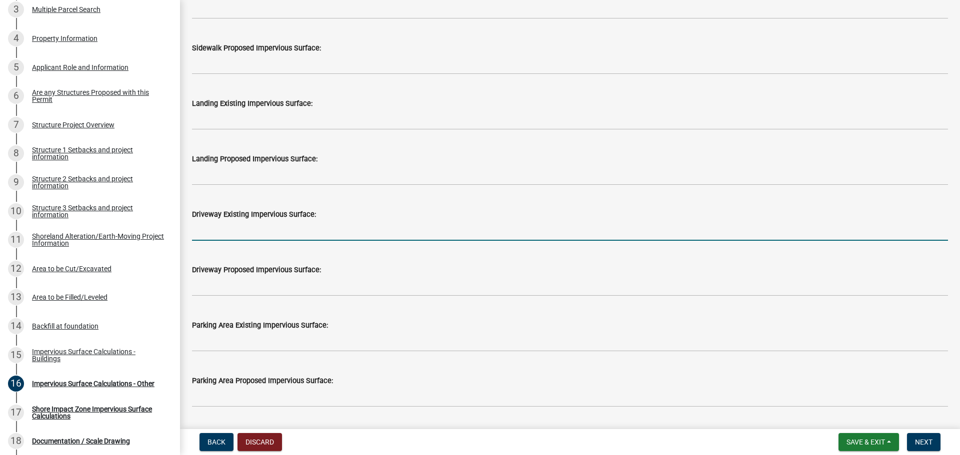
scroll to position [400, 0]
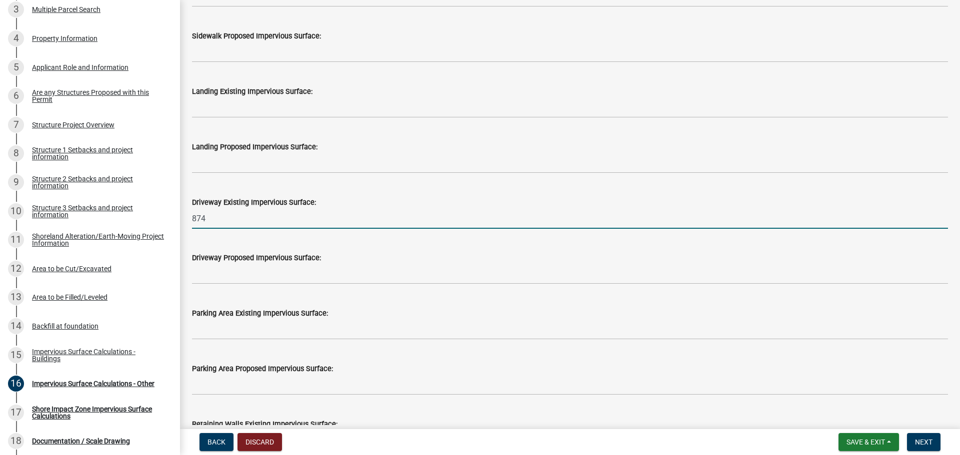
type input "874"
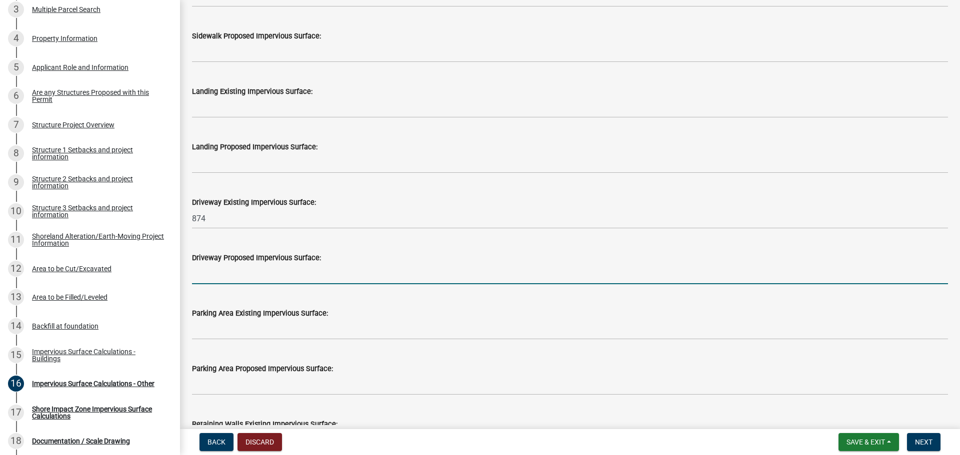
click at [248, 277] on input "text" at bounding box center [570, 274] width 756 height 20
type input "514"
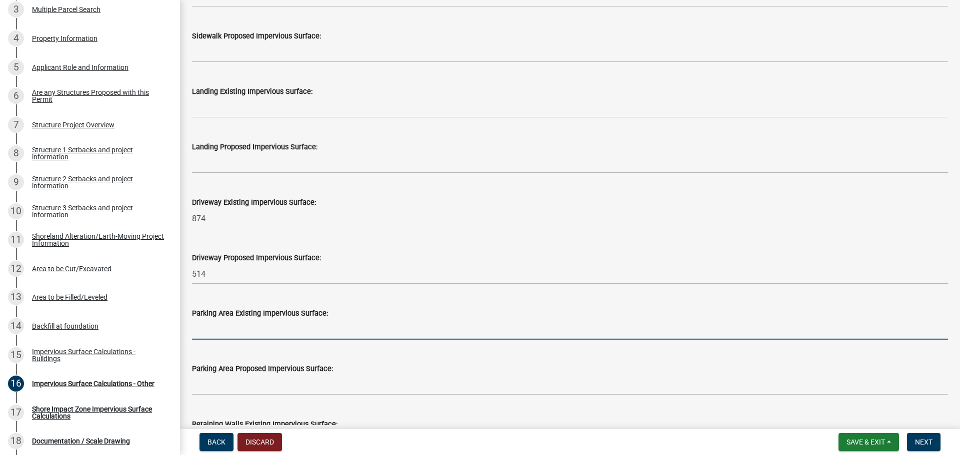
click at [261, 336] on input "text" at bounding box center [570, 329] width 756 height 20
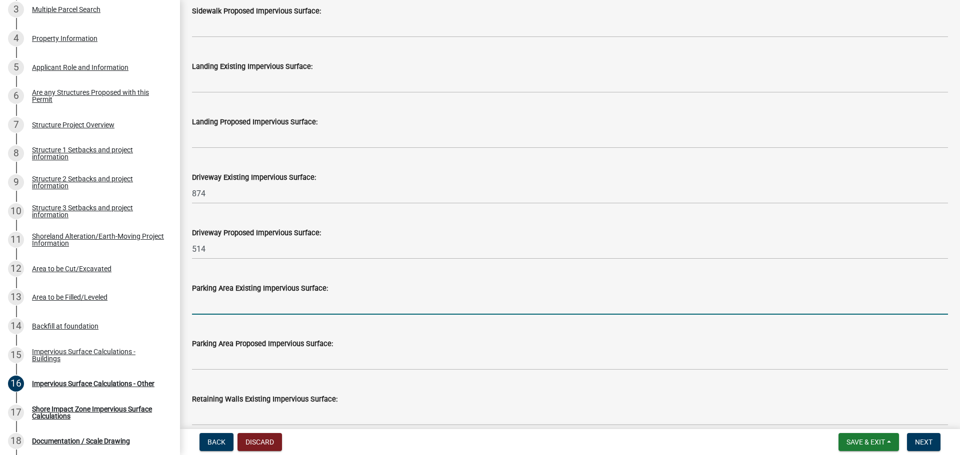
scroll to position [450, 0]
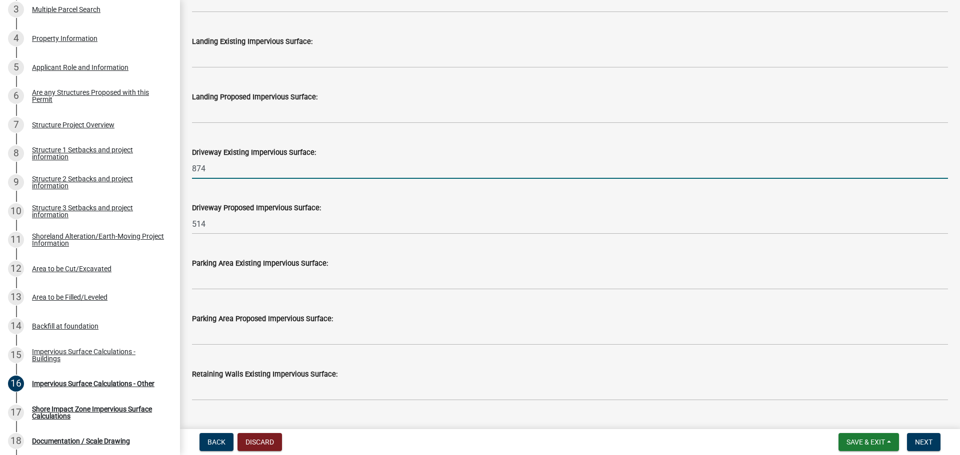
drag, startPoint x: 214, startPoint y: 168, endPoint x: 177, endPoint y: 166, distance: 37.0
click at [177, 166] on div "Structure and Shoreland Alteration Permit Application STR/SAP - 468589 View Sum…" at bounding box center [480, 227] width 960 height 455
type input "514"
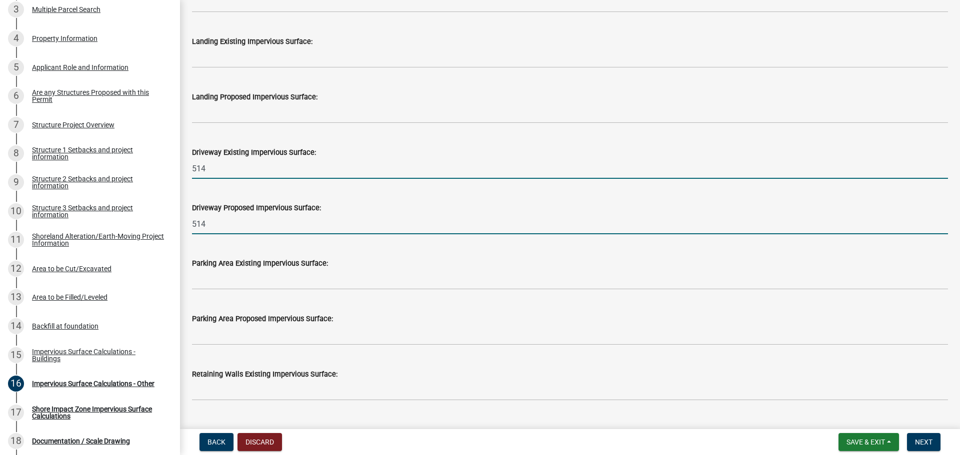
click at [589, 229] on input "514" at bounding box center [570, 224] width 756 height 20
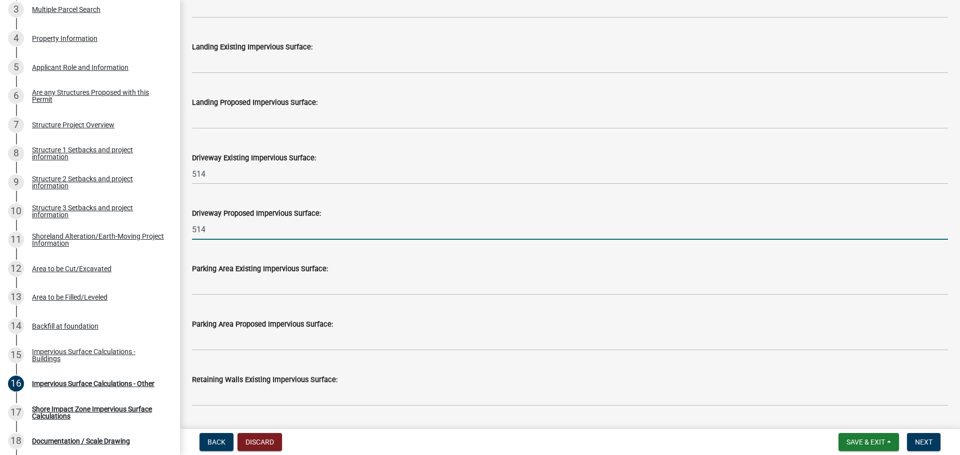
scroll to position [444, 0]
click at [220, 440] on span "Back" at bounding box center [216, 442] width 18 height 8
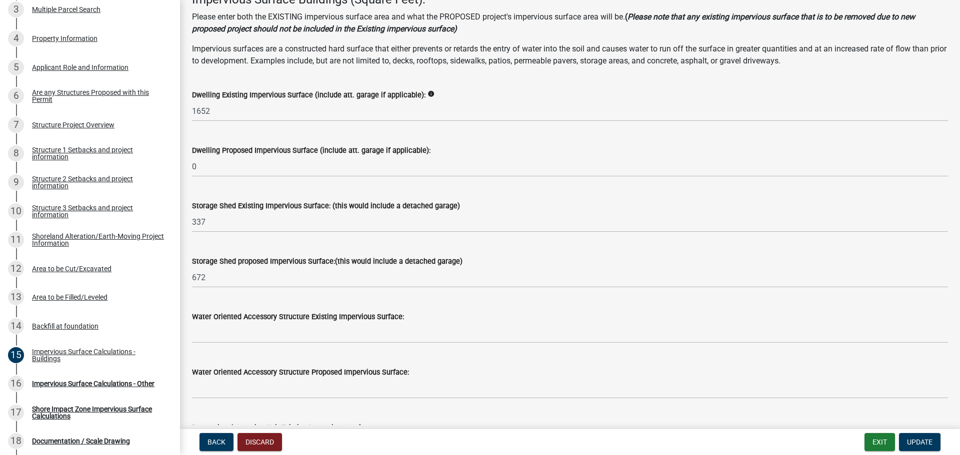
scroll to position [150, 0]
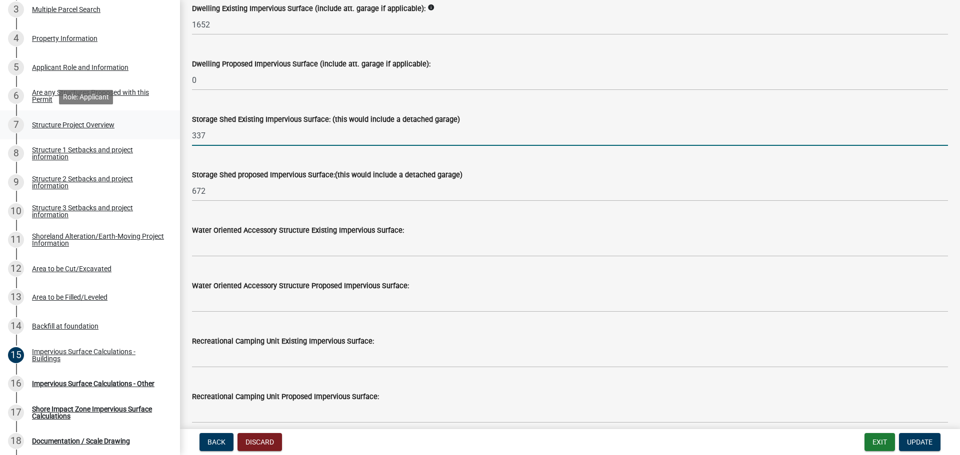
drag, startPoint x: 218, startPoint y: 134, endPoint x: 160, endPoint y: 131, distance: 58.1
click at [160, 131] on div "Structure and Shoreland Alteration Permit Application STR/SAP - 468589 View Sum…" at bounding box center [480, 227] width 960 height 455
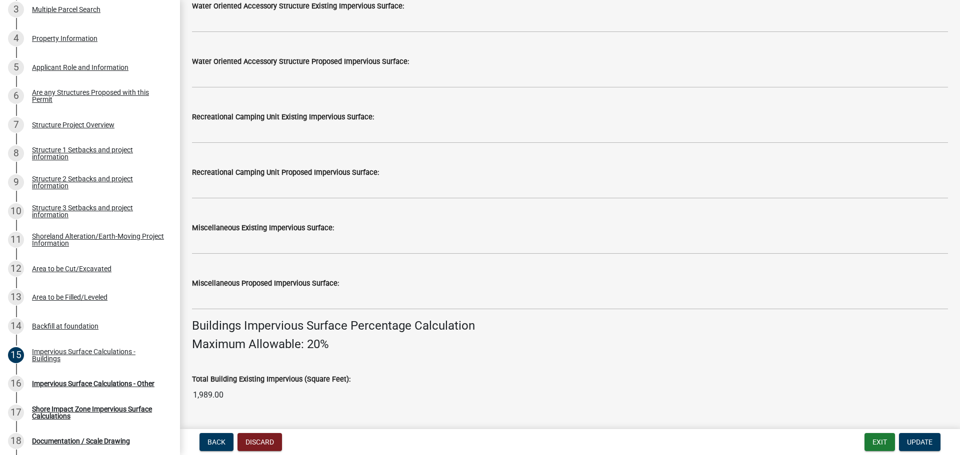
scroll to position [400, 0]
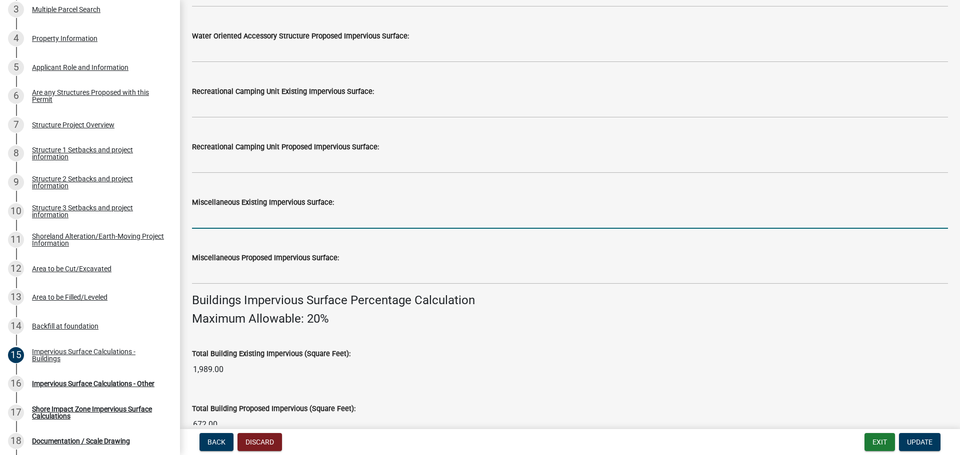
click at [377, 210] on input "text" at bounding box center [570, 218] width 756 height 20
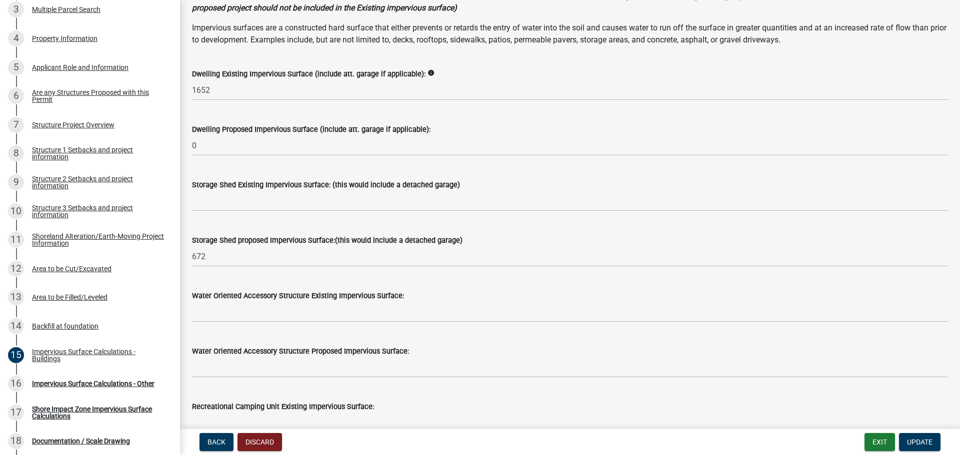
scroll to position [78, 0]
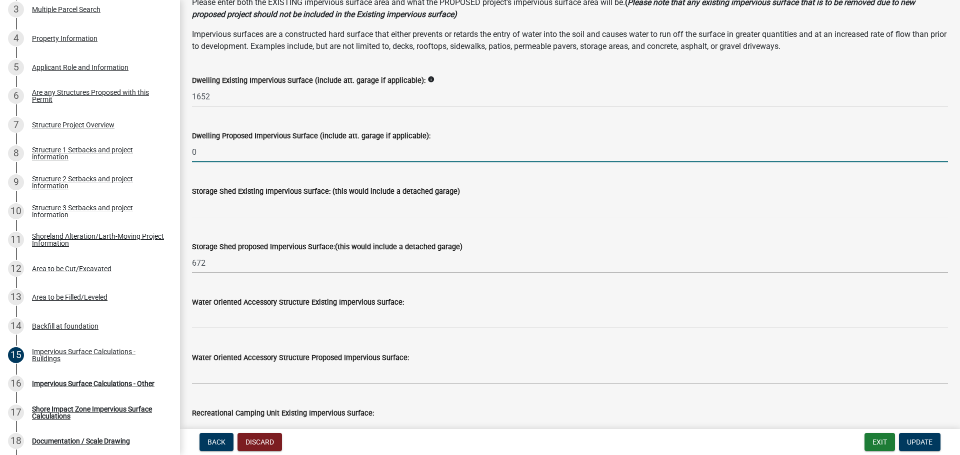
drag, startPoint x: 197, startPoint y: 153, endPoint x: 178, endPoint y: 151, distance: 19.6
click at [178, 151] on div "Structure and Shoreland Alteration Permit Application STR/SAP - 468589 View Sum…" at bounding box center [480, 227] width 960 height 455
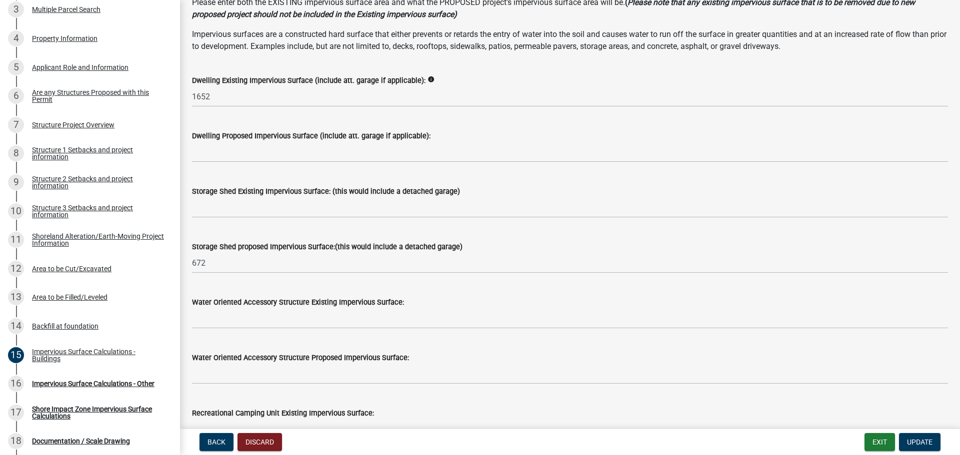
click at [573, 238] on div "Storage Shed proposed Impervious Surface:(this would include a detached garage)…" at bounding box center [570, 250] width 756 height 46
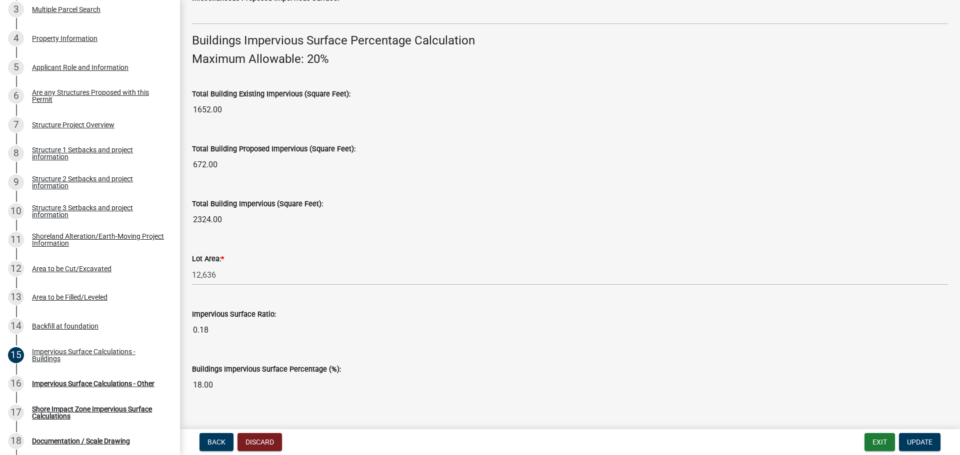
scroll to position [678, 0]
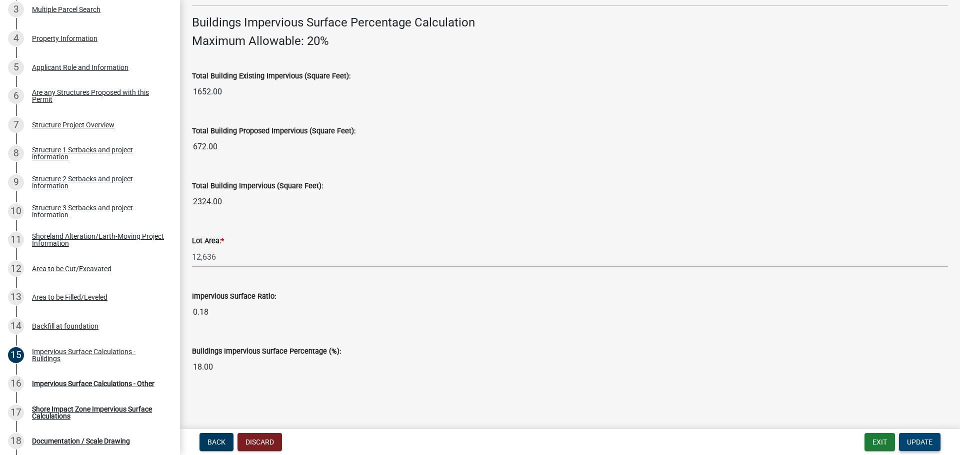
click at [916, 443] on span "Update" at bounding box center [919, 442] width 25 height 8
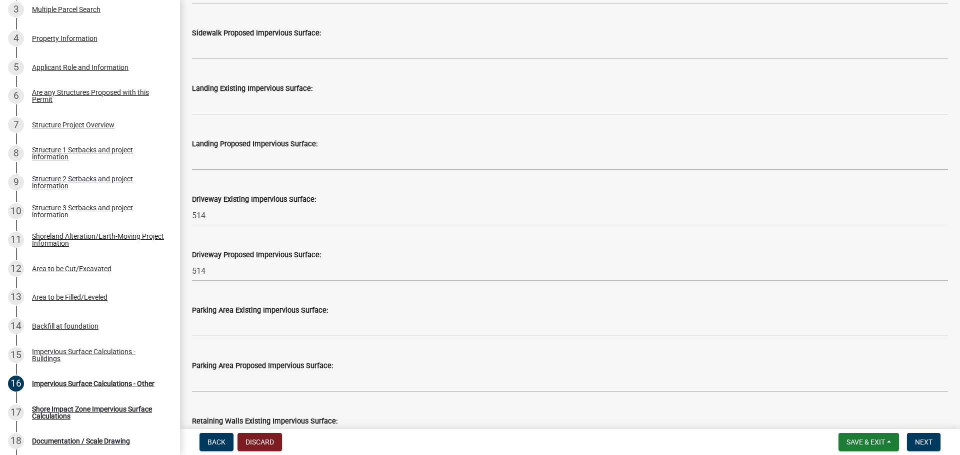
scroll to position [381, 0]
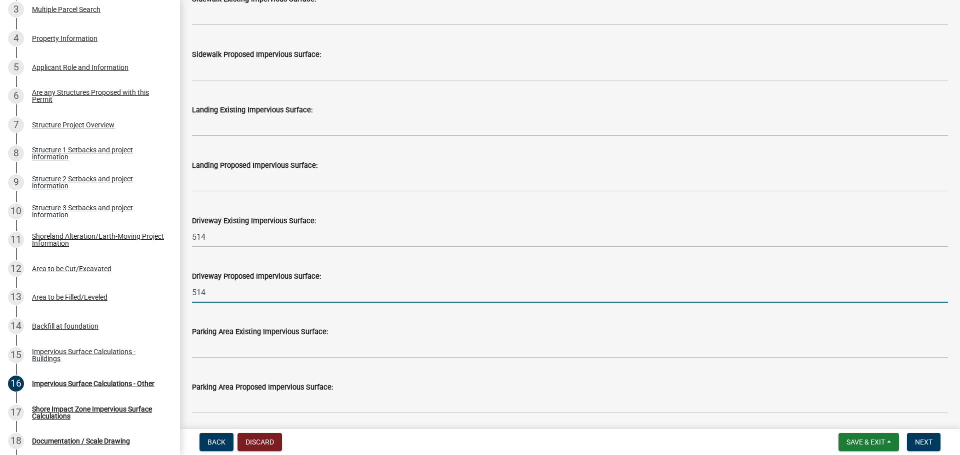
drag, startPoint x: 212, startPoint y: 291, endPoint x: 177, endPoint y: 288, distance: 34.7
click at [177, 288] on div "Structure and Shoreland Alteration Permit Application STR/SAP - 468589 View Sum…" at bounding box center [480, 227] width 960 height 455
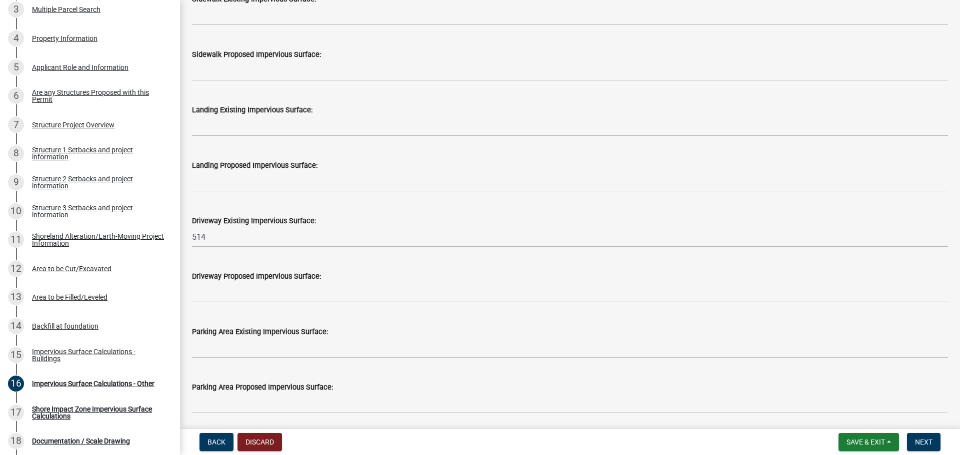
click at [408, 161] on div "Landing Proposed Impervious Surface:" at bounding box center [570, 165] width 756 height 12
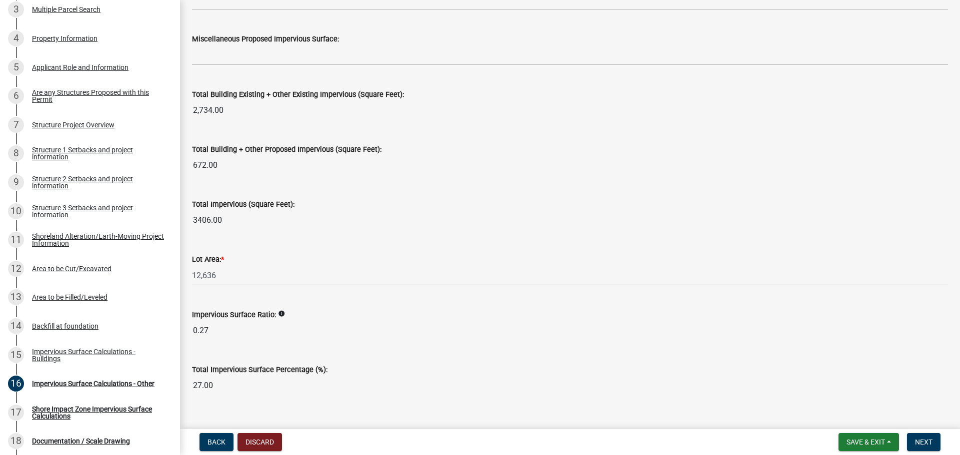
scroll to position [1081, 0]
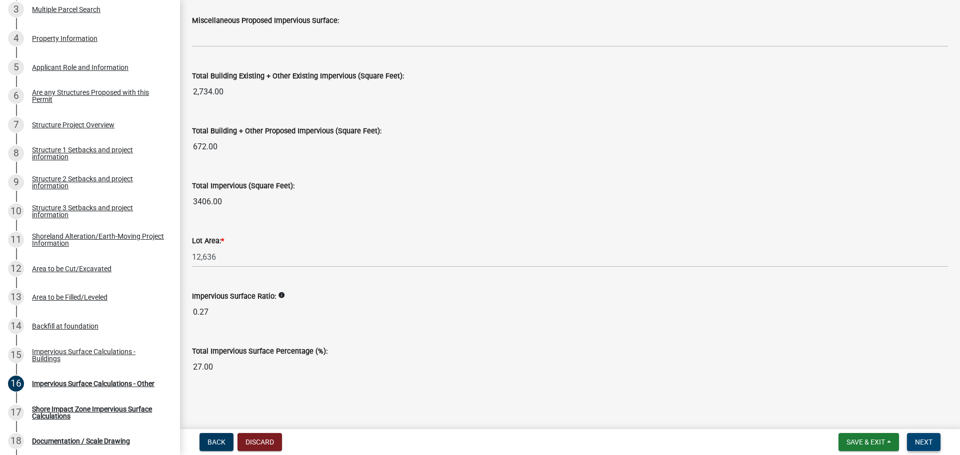
click at [929, 440] on span "Next" at bounding box center [923, 442] width 17 height 8
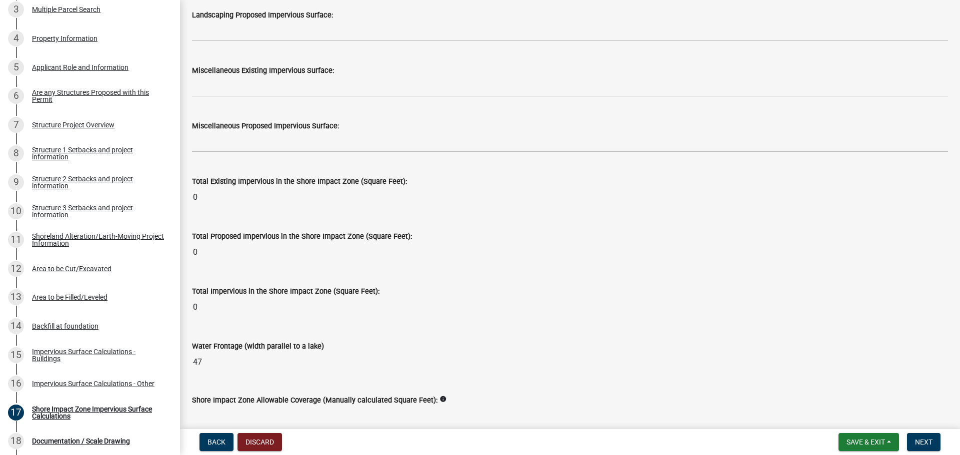
scroll to position [1213, 0]
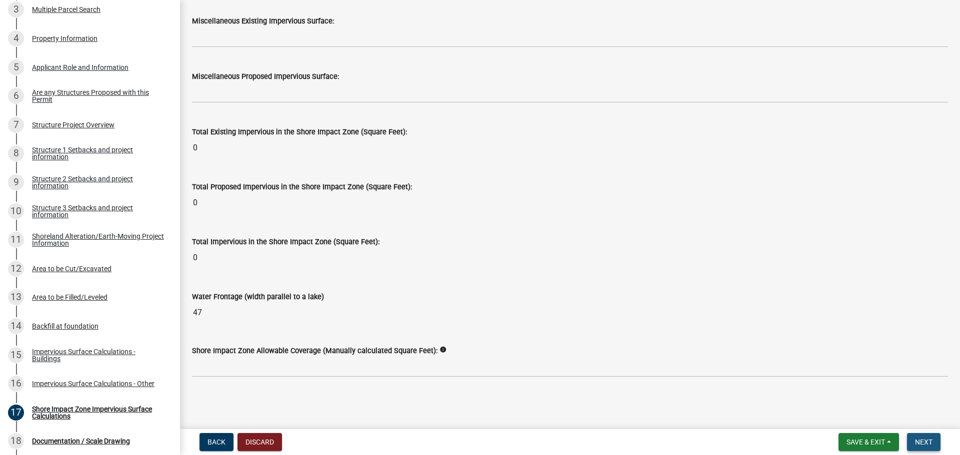
click at [928, 442] on span "Next" at bounding box center [923, 442] width 17 height 8
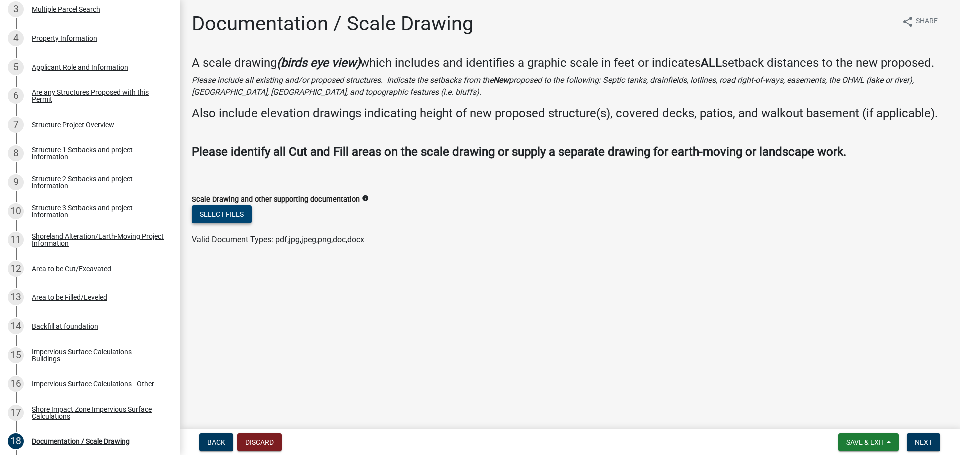
click at [231, 211] on button "Select files" at bounding box center [222, 214] width 60 height 18
click at [230, 213] on button "Select files" at bounding box center [222, 214] width 60 height 18
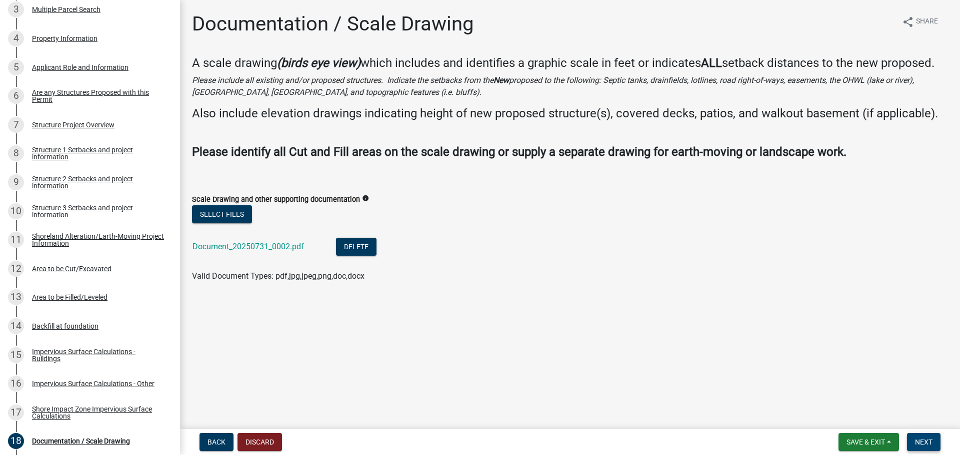
click at [926, 438] on span "Next" at bounding box center [923, 442] width 17 height 8
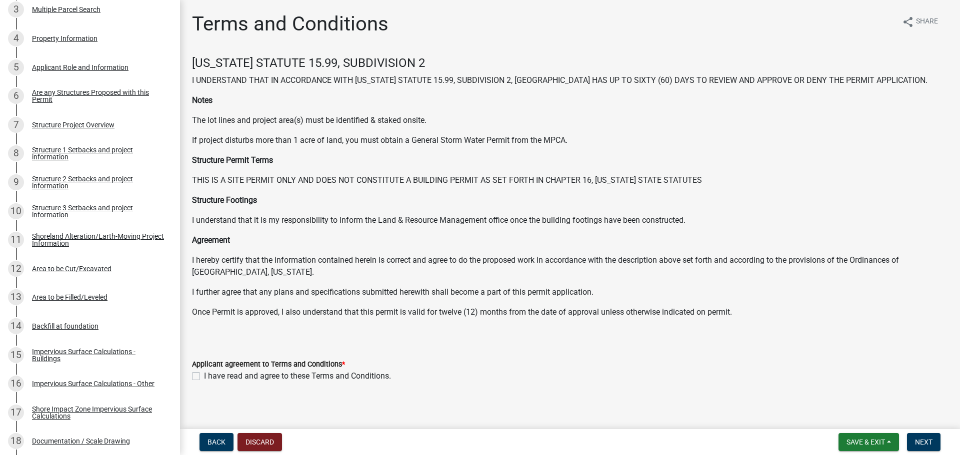
click at [204, 377] on label "I have read and agree to these Terms and Conditions." at bounding box center [297, 376] width 187 height 12
click at [204, 377] on input "I have read and agree to these Terms and Conditions." at bounding box center [207, 373] width 6 height 6
checkbox input "true"
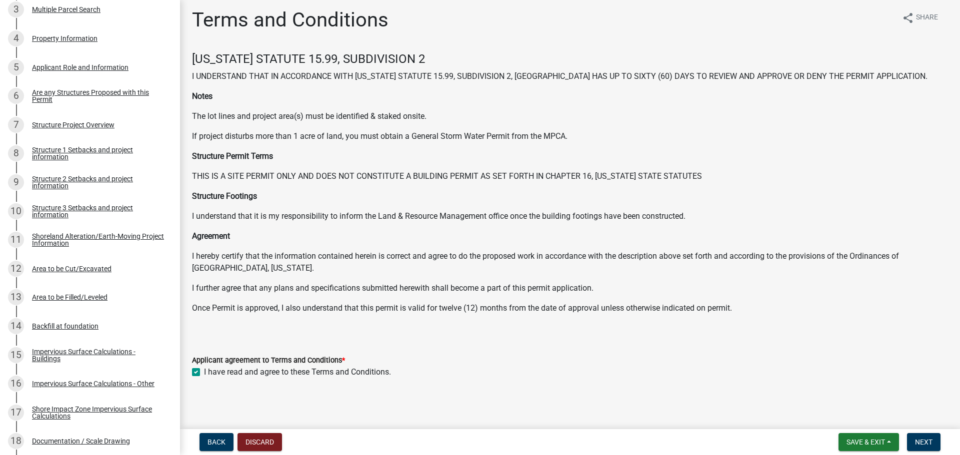
scroll to position [5, 0]
click at [932, 441] on span "Next" at bounding box center [923, 442] width 17 height 8
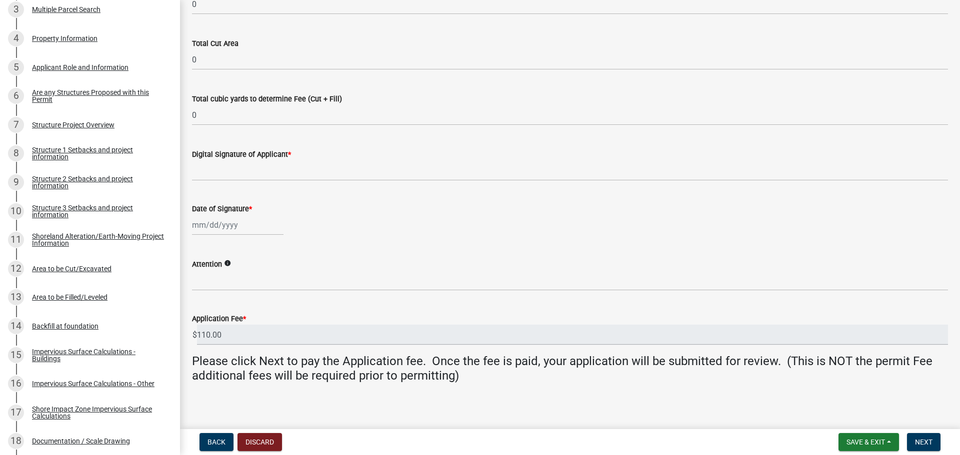
scroll to position [164, 0]
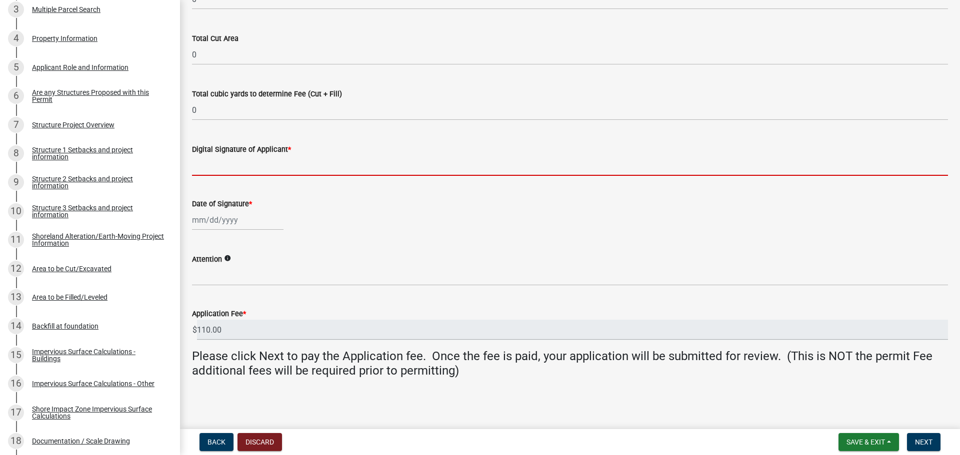
click at [250, 171] on input "Digital Signature of Applicant *" at bounding box center [570, 165] width 756 height 20
type input "[PERSON_NAME]"
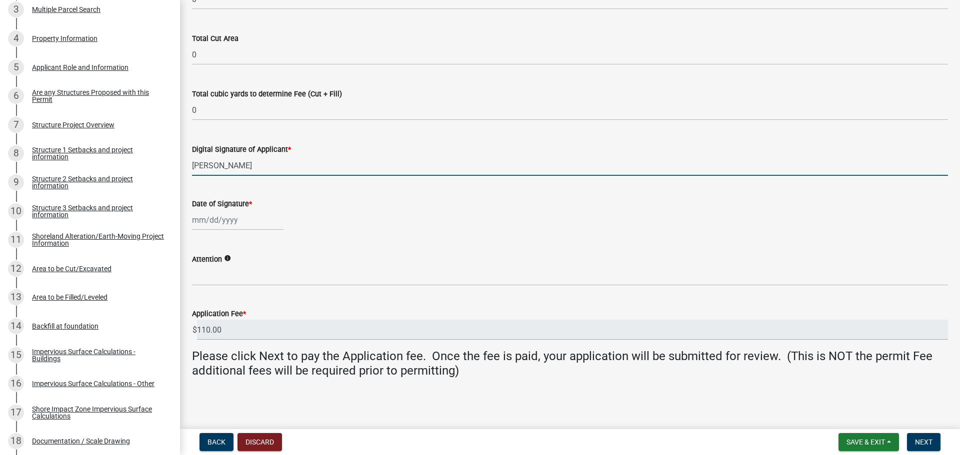
click at [246, 221] on div at bounding box center [237, 220] width 91 height 20
select select "8"
select select "2025"
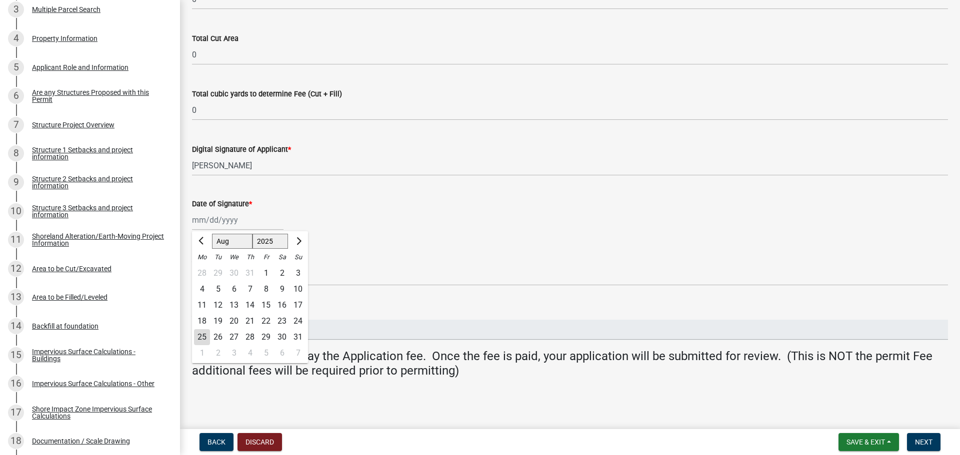
click at [199, 334] on div "25" at bounding box center [202, 337] width 16 height 16
type input "[DATE]"
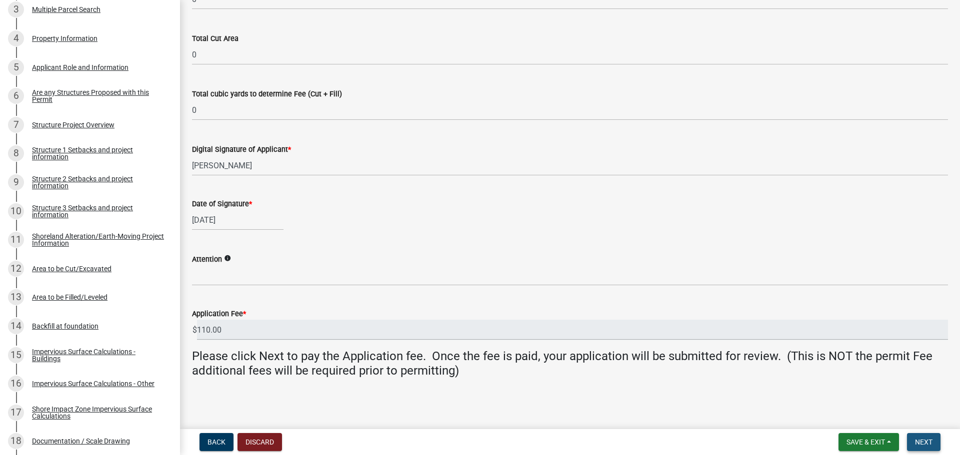
click at [924, 441] on span "Next" at bounding box center [923, 442] width 17 height 8
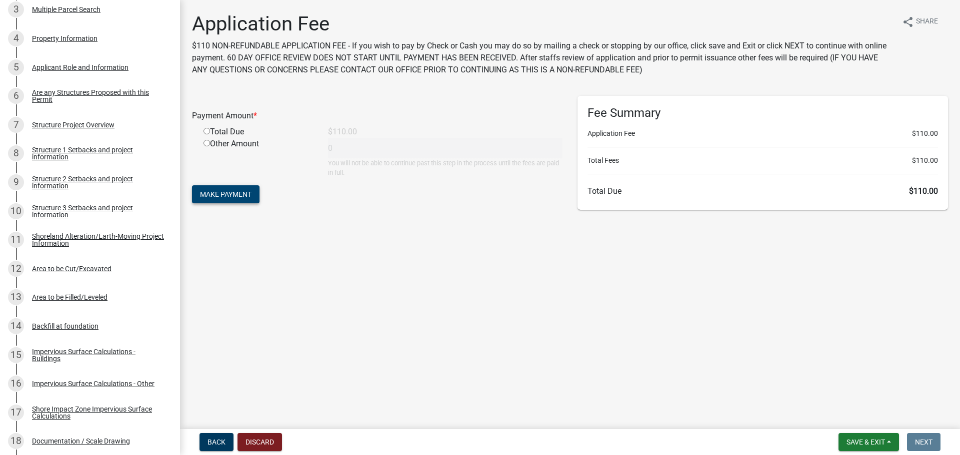
click at [227, 195] on span "Make Payment" at bounding box center [225, 194] width 51 height 8
click at [205, 142] on input "radio" at bounding box center [206, 143] width 6 height 6
radio input "true"
type input "110"
click at [233, 198] on span "Make Payment" at bounding box center [225, 194] width 51 height 8
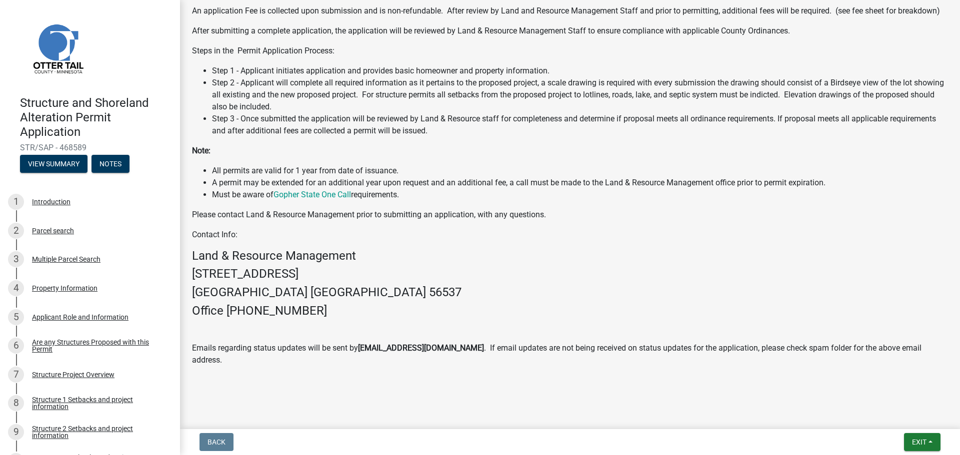
scroll to position [314, 0]
click at [919, 441] on span "Exit" at bounding box center [919, 442] width 14 height 8
click at [907, 418] on button "Save & Exit" at bounding box center [900, 416] width 80 height 24
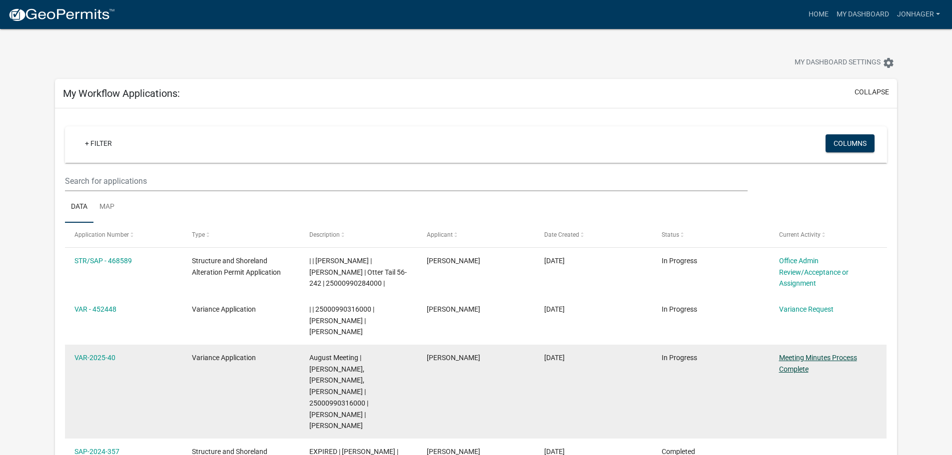
click at [804, 357] on link "Meeting Minutes Process Complete" at bounding box center [818, 363] width 78 height 19
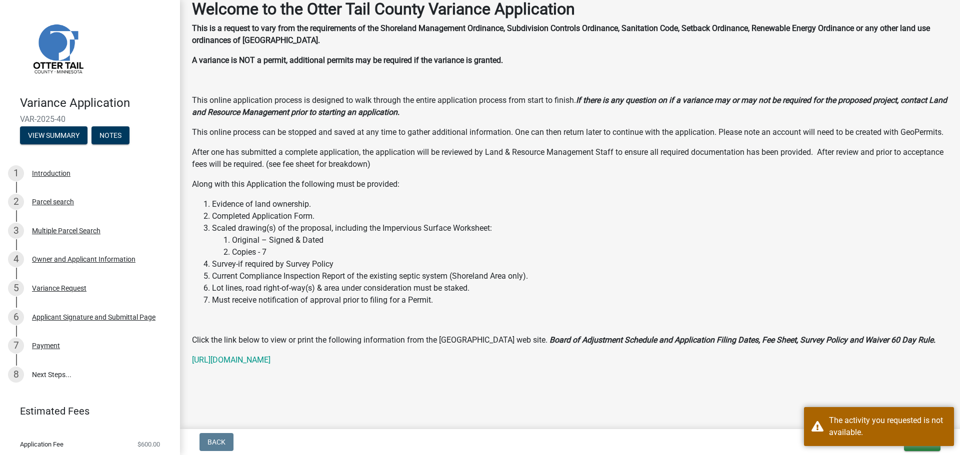
scroll to position [82, 0]
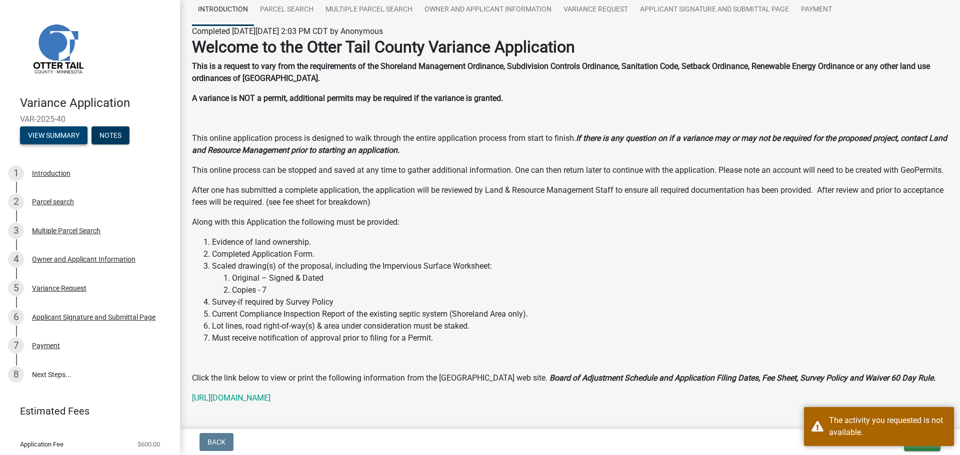
click at [51, 135] on button "View Summary" at bounding box center [53, 135] width 67 height 18
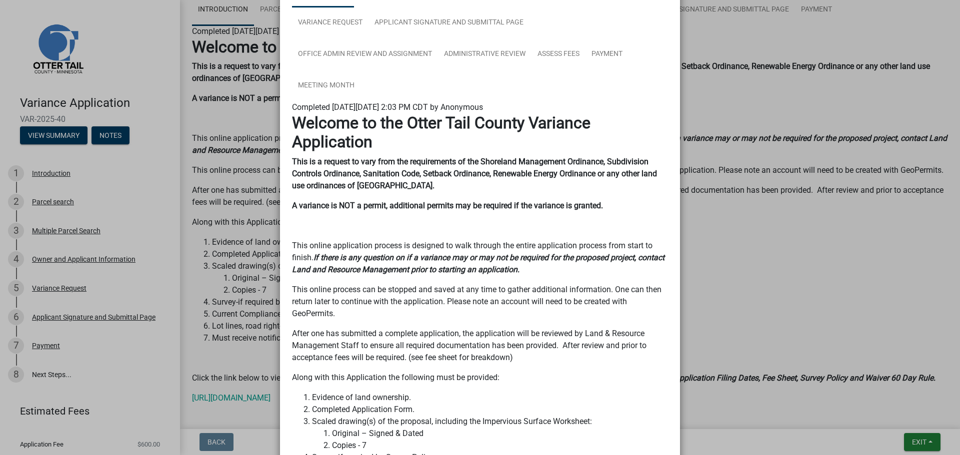
scroll to position [0, 0]
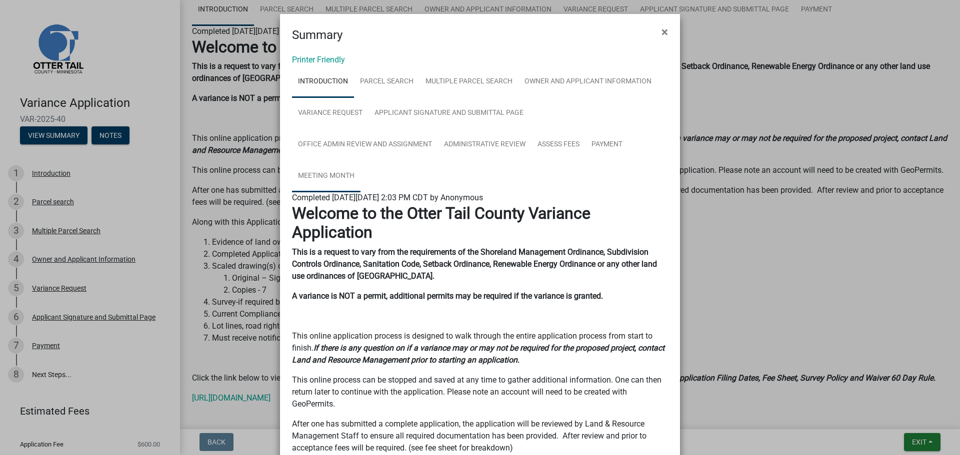
click at [329, 172] on link "Meeting Month" at bounding box center [326, 176] width 68 height 32
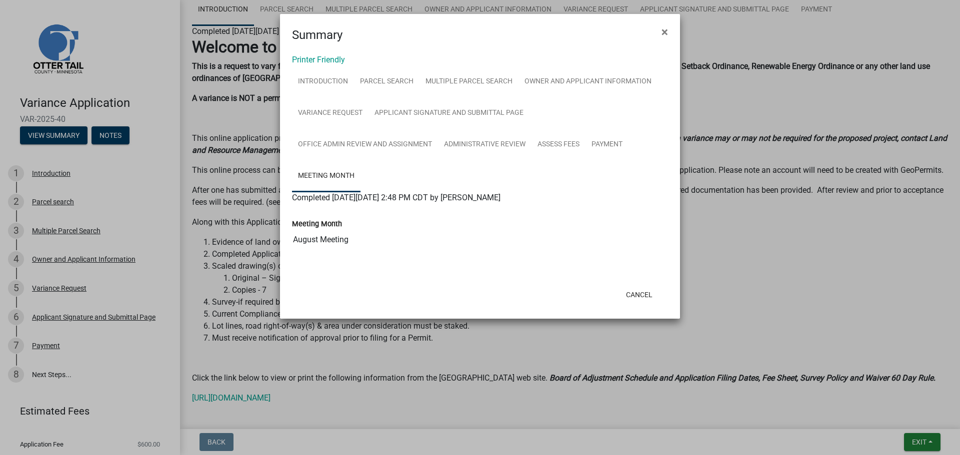
click at [659, 46] on div "Printer Friendly Introduction Parcel search Multiple Parcel Search Owner and Ap…" at bounding box center [480, 163] width 400 height 238
click at [662, 33] on span "×" at bounding box center [664, 32] width 6 height 14
